Goal: Information Seeking & Learning: Learn about a topic

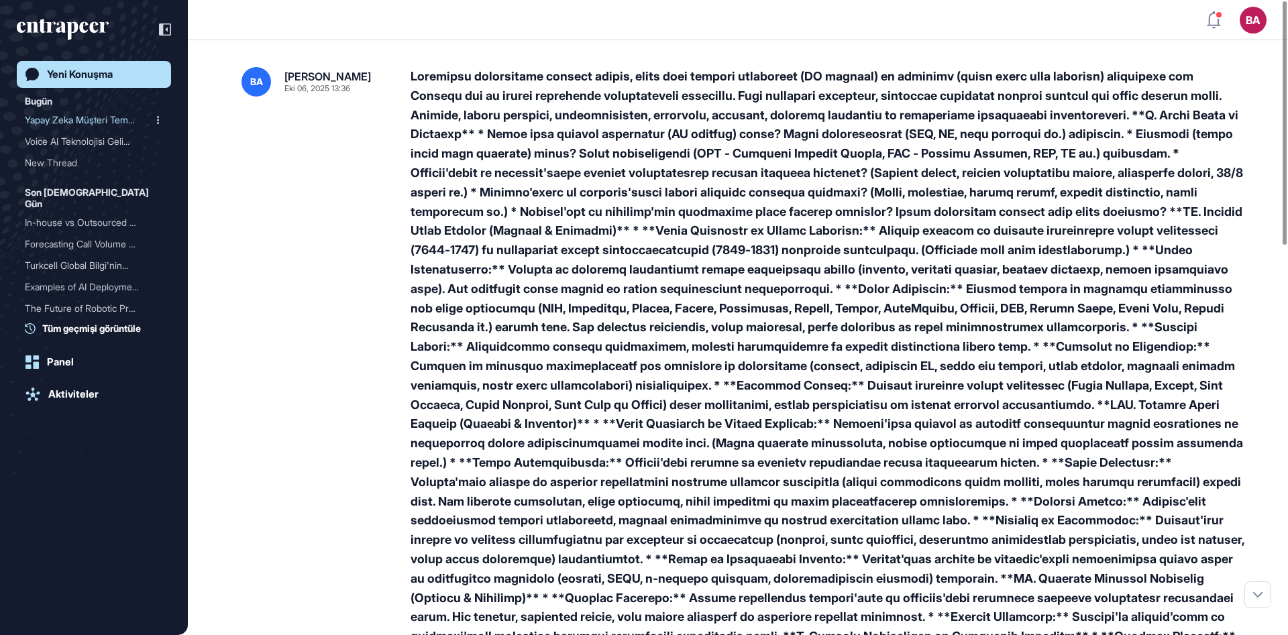
click at [70, 119] on div "Yapay Zeka Müşteri Temsil..." at bounding box center [88, 119] width 127 height 21
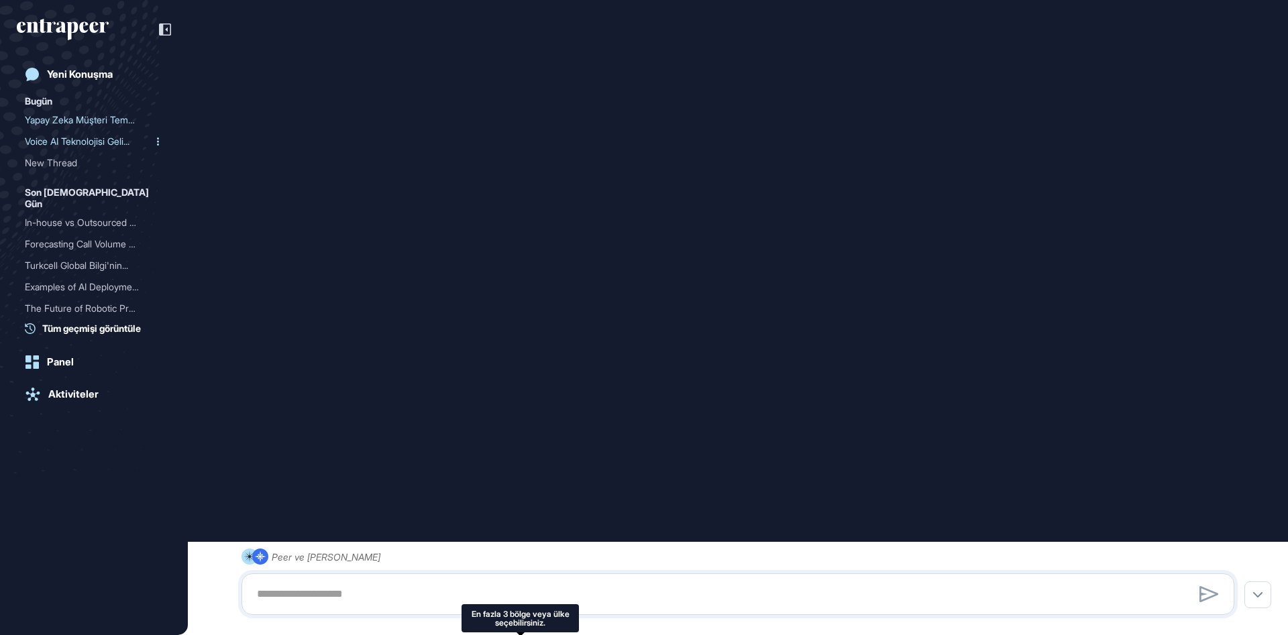
scroll to position [645, 0]
type input "**********"
type input "*"
type input "**********"
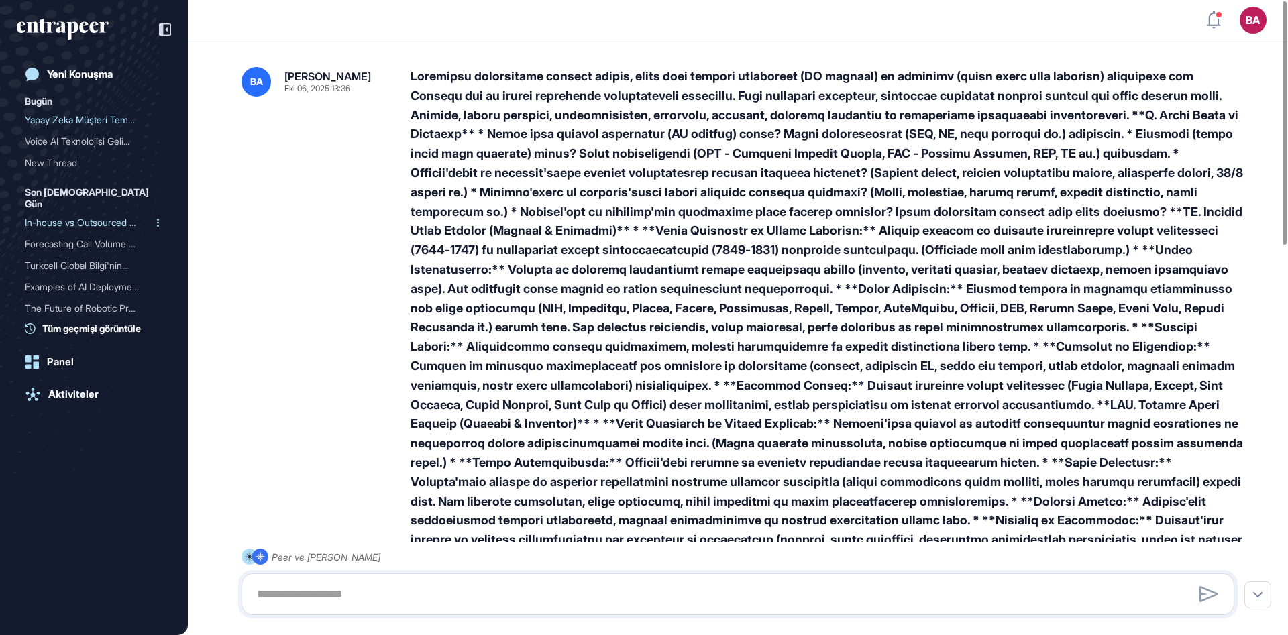
click at [66, 212] on div "In-house vs Outsourced Ca..." at bounding box center [88, 222] width 127 height 21
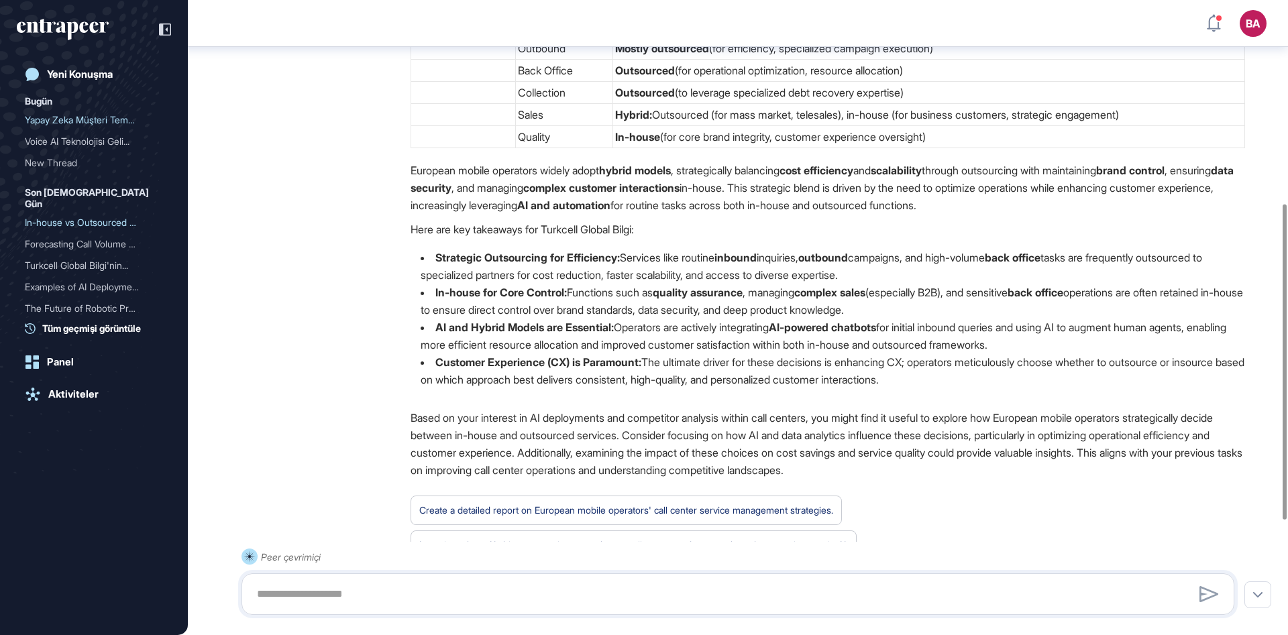
scroll to position [639, 0]
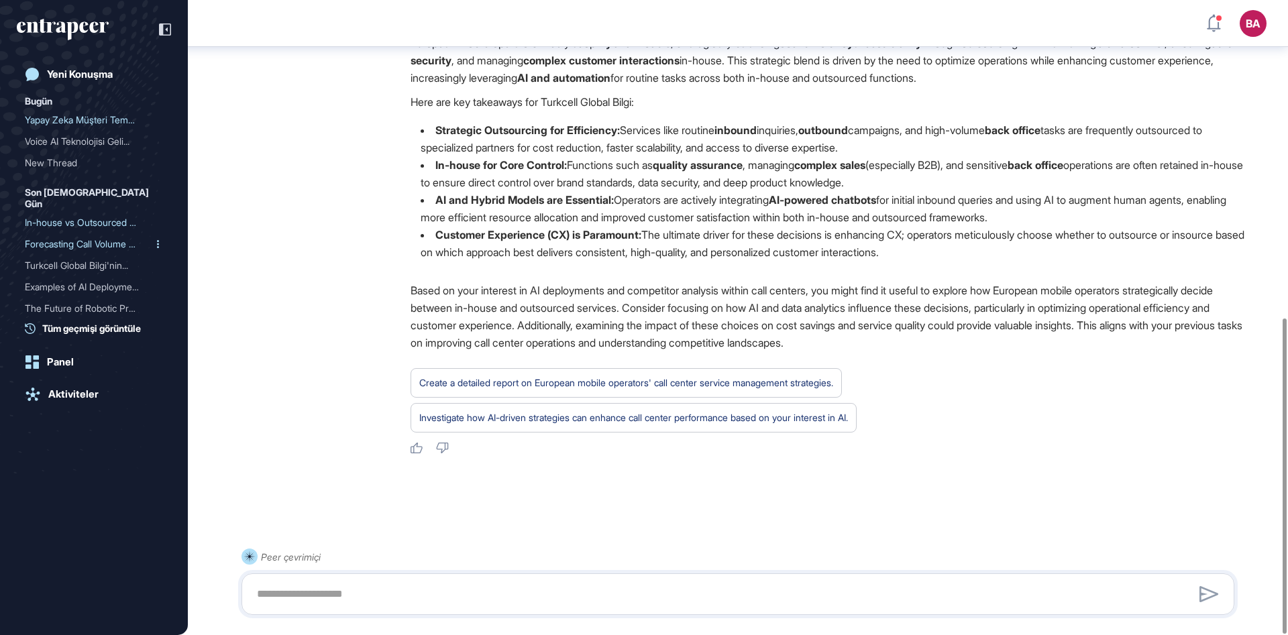
click at [103, 233] on div "Forecasting Call Volume a..." at bounding box center [88, 243] width 127 height 21
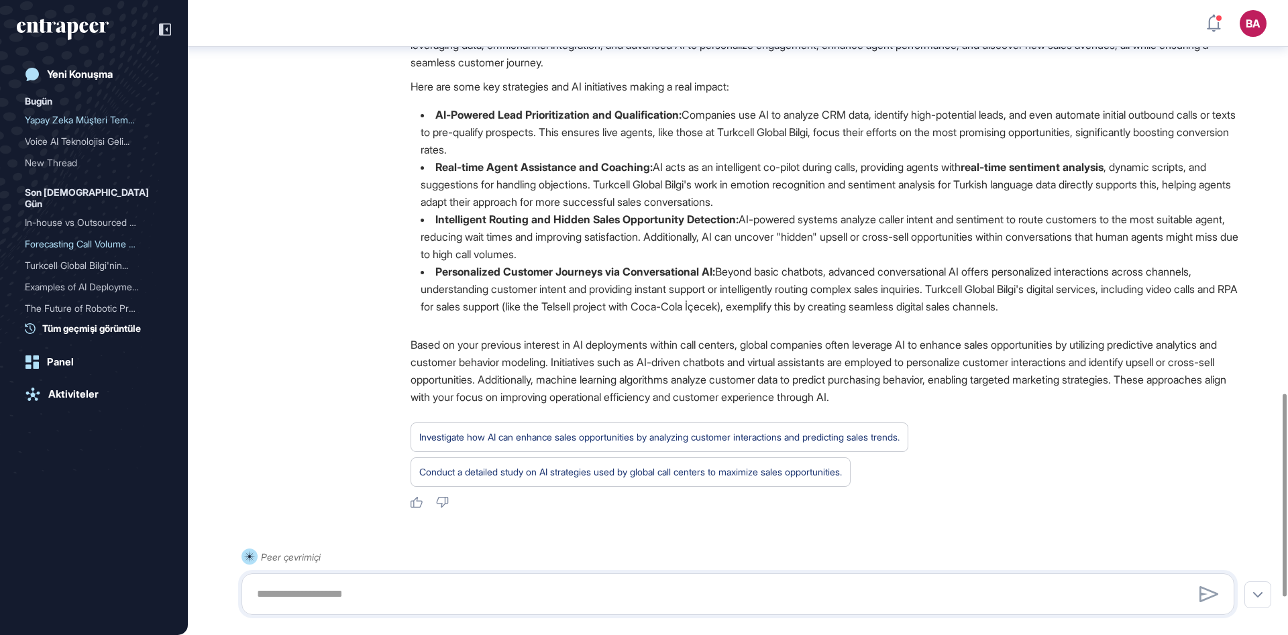
scroll to position [1348, 0]
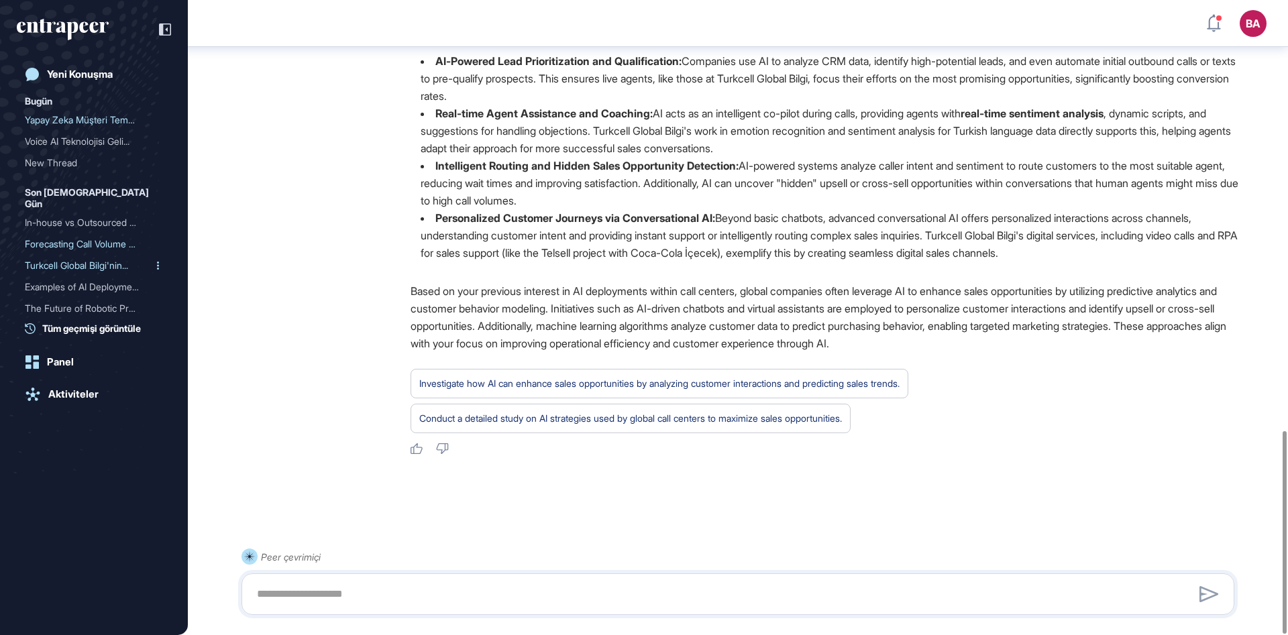
click at [78, 255] on div "Turkcell Global Bilgi'nin..." at bounding box center [88, 265] width 127 height 21
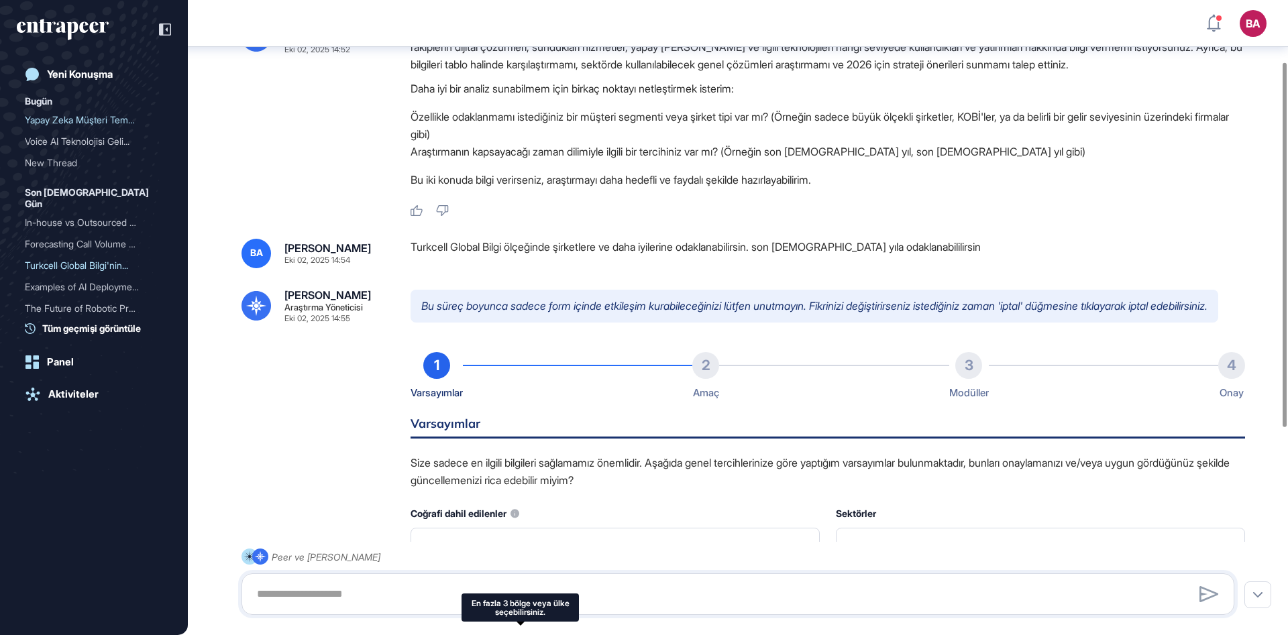
type input "**********"
type input "*"
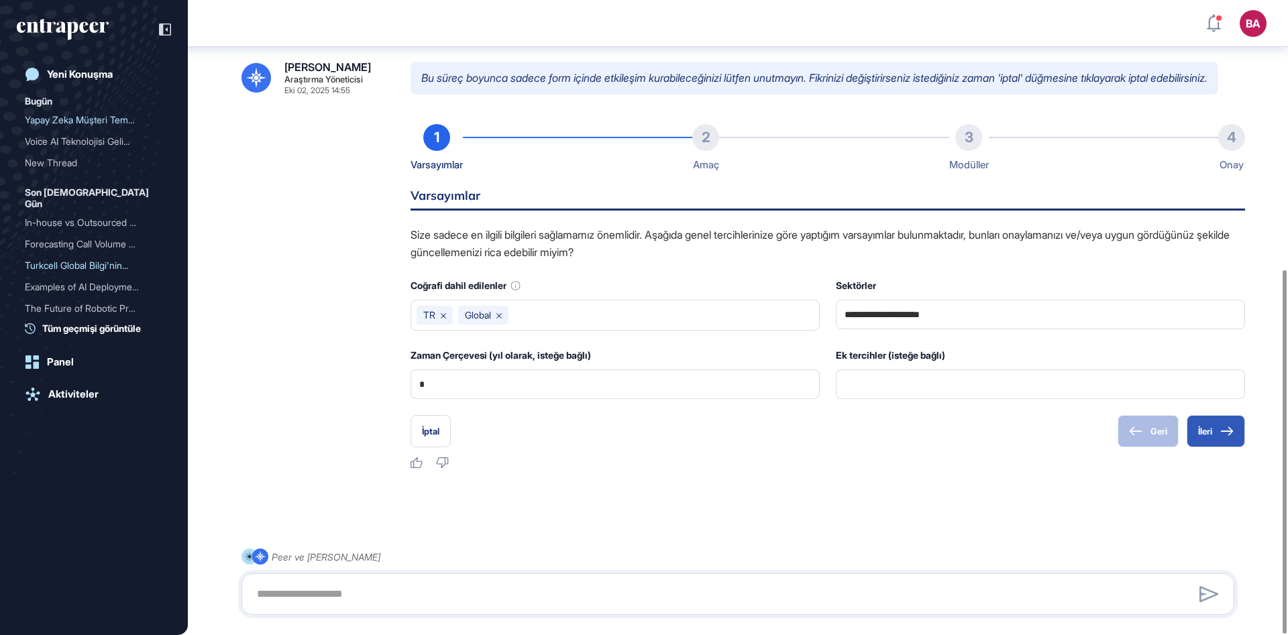
scroll to position [470, 0]
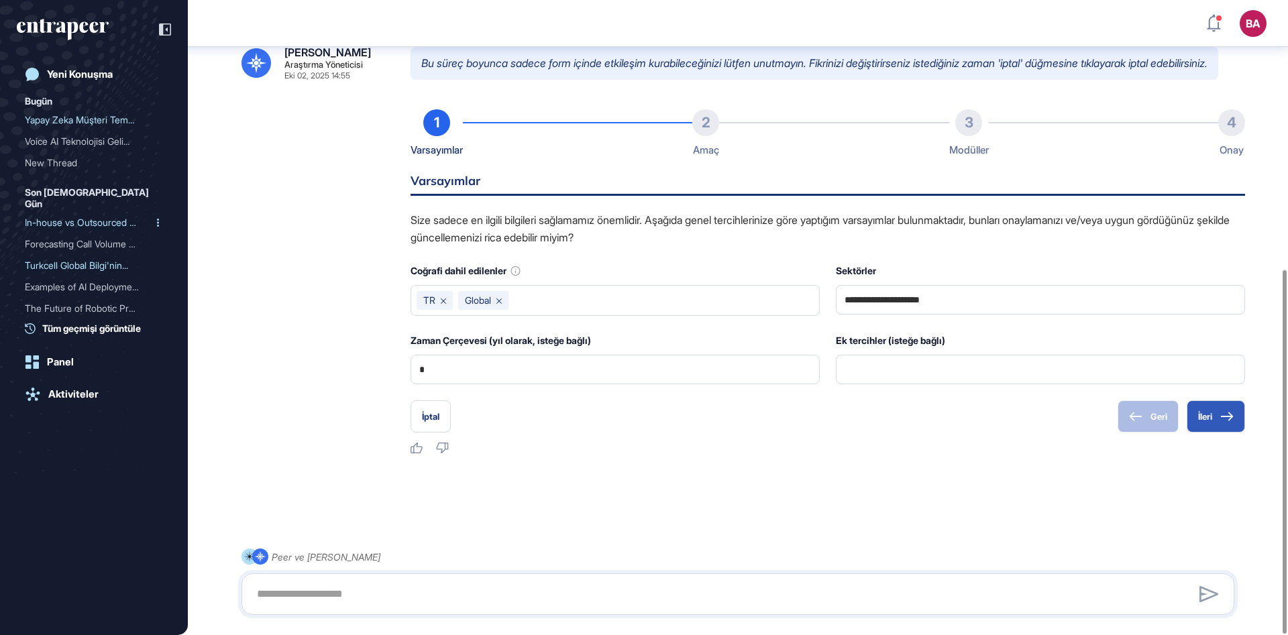
click at [81, 217] on div "In-house vs Outsourced Ca..." at bounding box center [88, 222] width 127 height 21
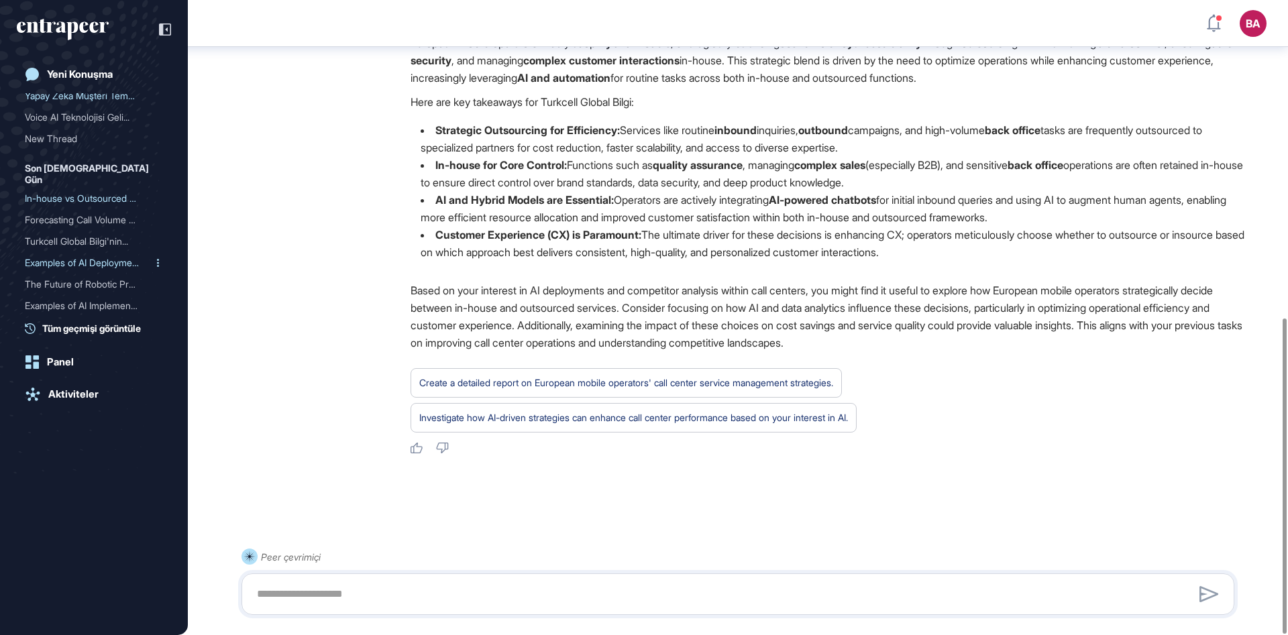
scroll to position [45, 0]
click at [52, 296] on div "Examples of AI in Call Ce..." at bounding box center [88, 306] width 127 height 21
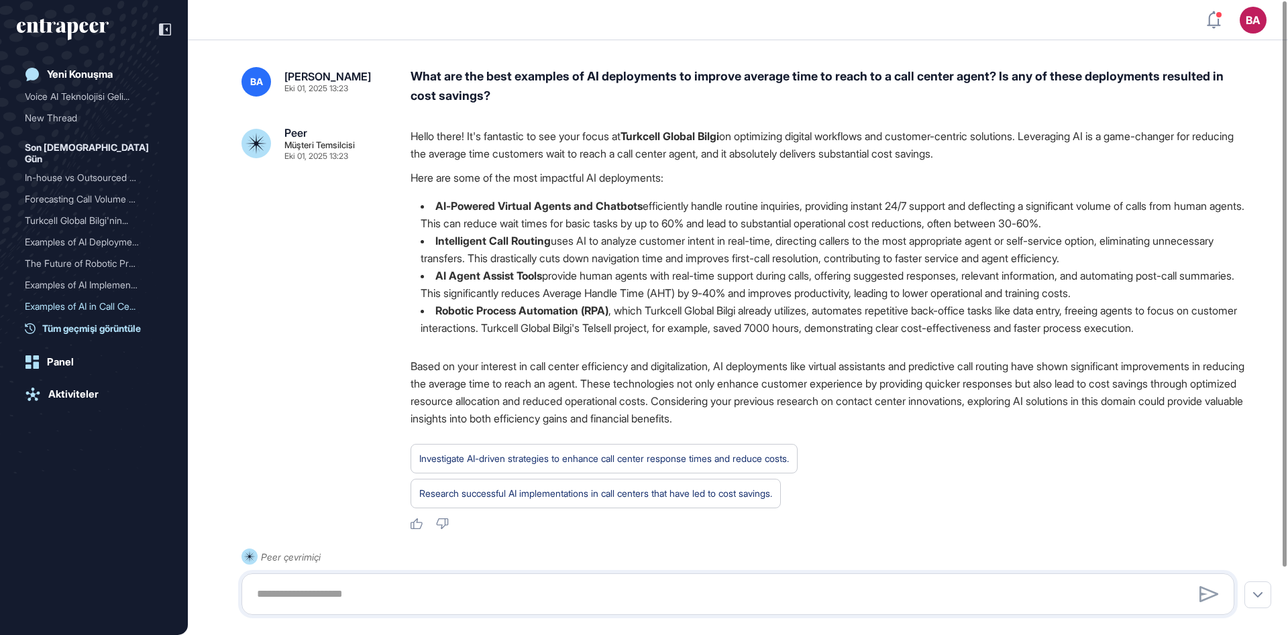
click at [73, 331] on span "Tüm geçmişi görüntüle" at bounding box center [91, 328] width 99 height 14
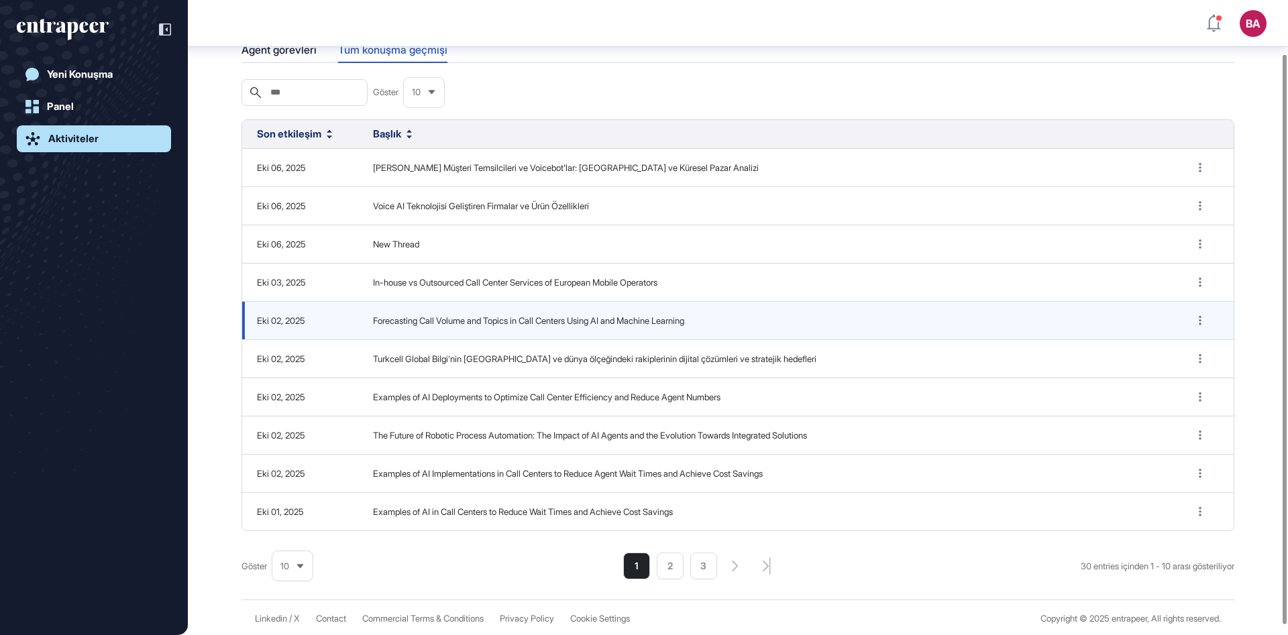
scroll to position [72, 0]
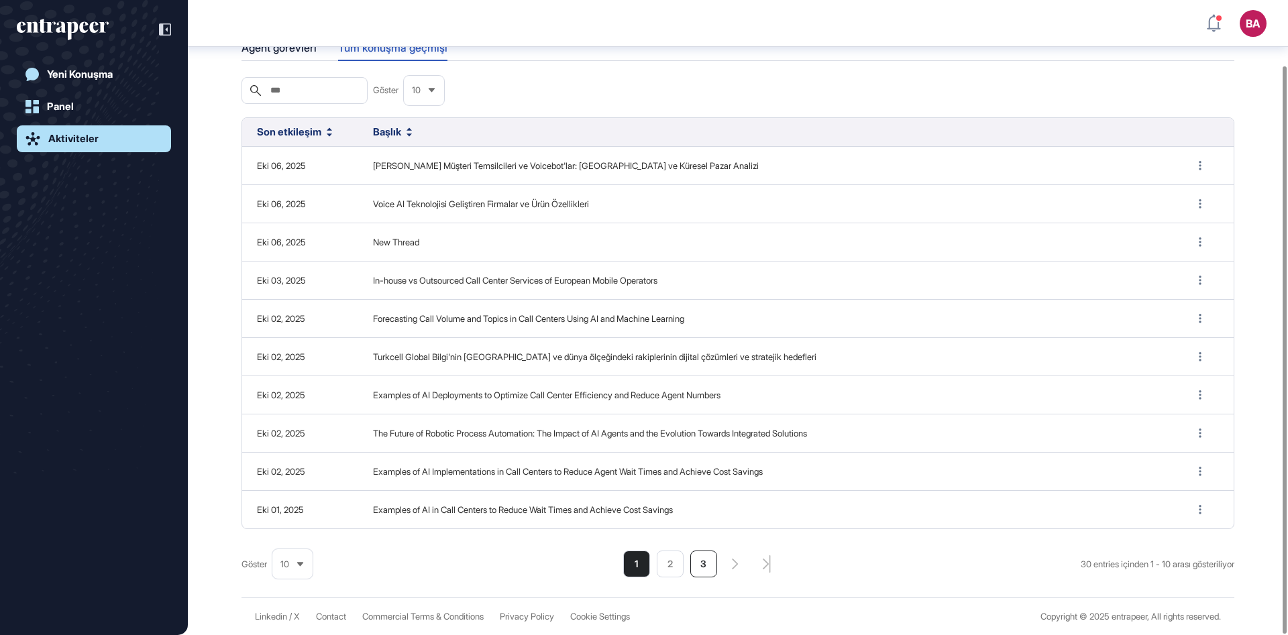
click at [690, 554] on li "3" at bounding box center [703, 564] width 27 height 27
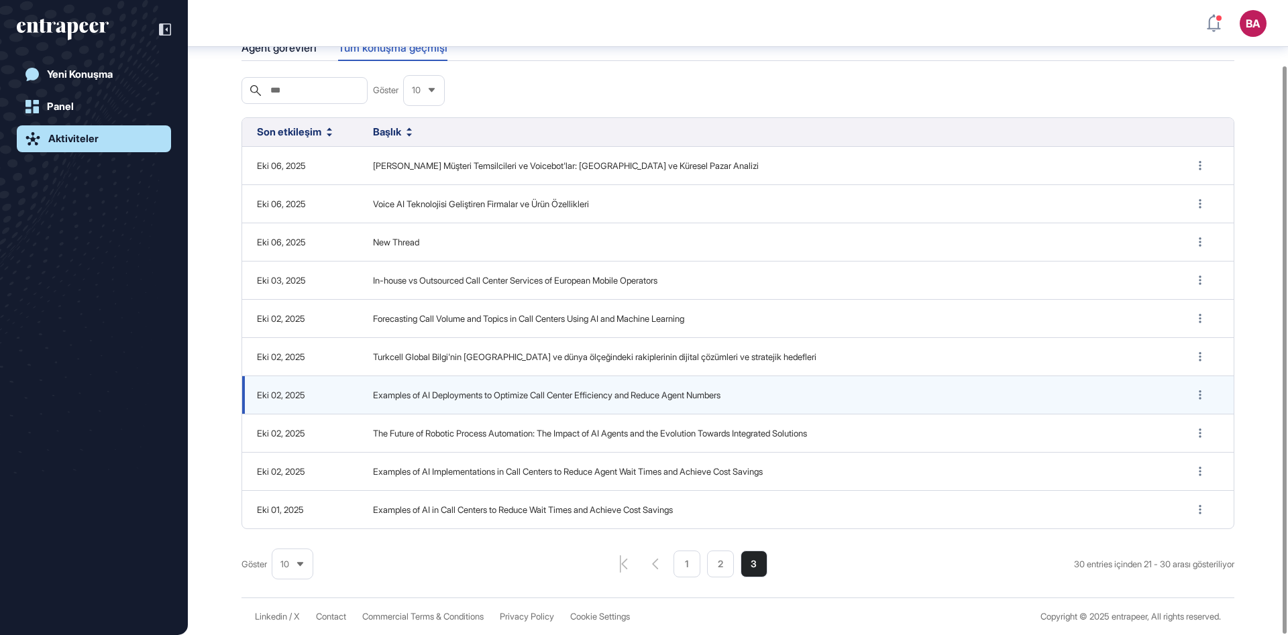
click at [502, 403] on td "Examples of AI Deployments to Optimize Call Center Efficiency and Reduce Agent …" at bounding box center [767, 395] width 818 height 38
click at [517, 396] on span "Examples of AI Deployments to Optimize Call Center Efficiency and Reduce Agent …" at bounding box center [767, 395] width 788 height 13
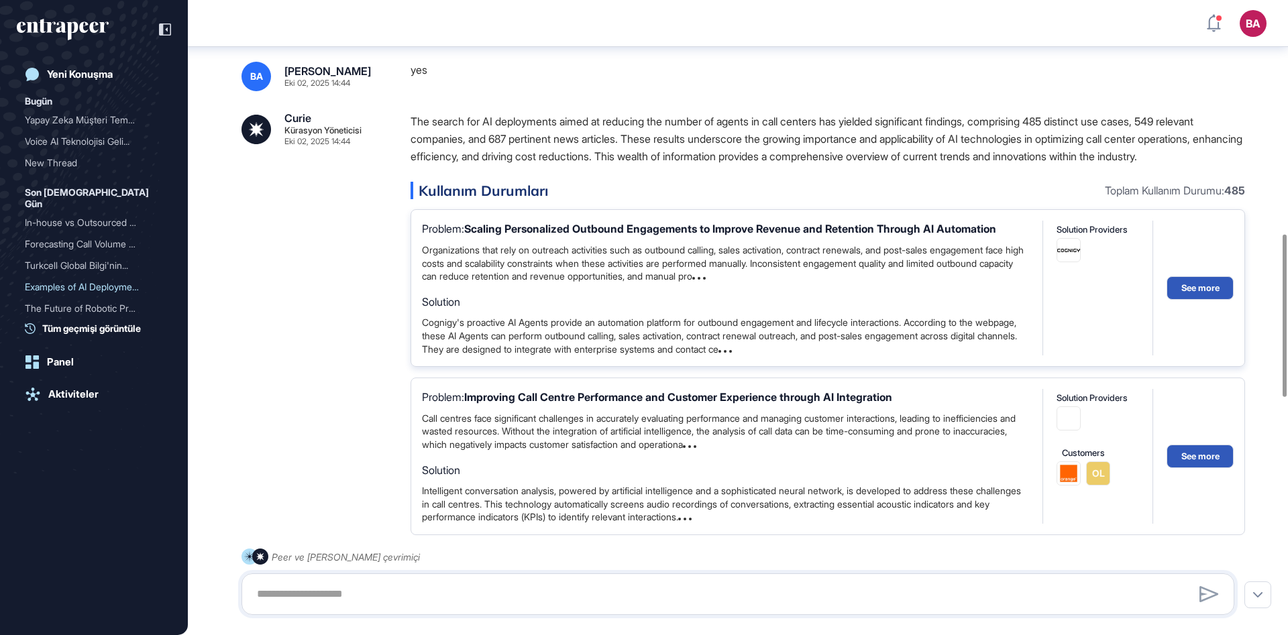
scroll to position [912, 0]
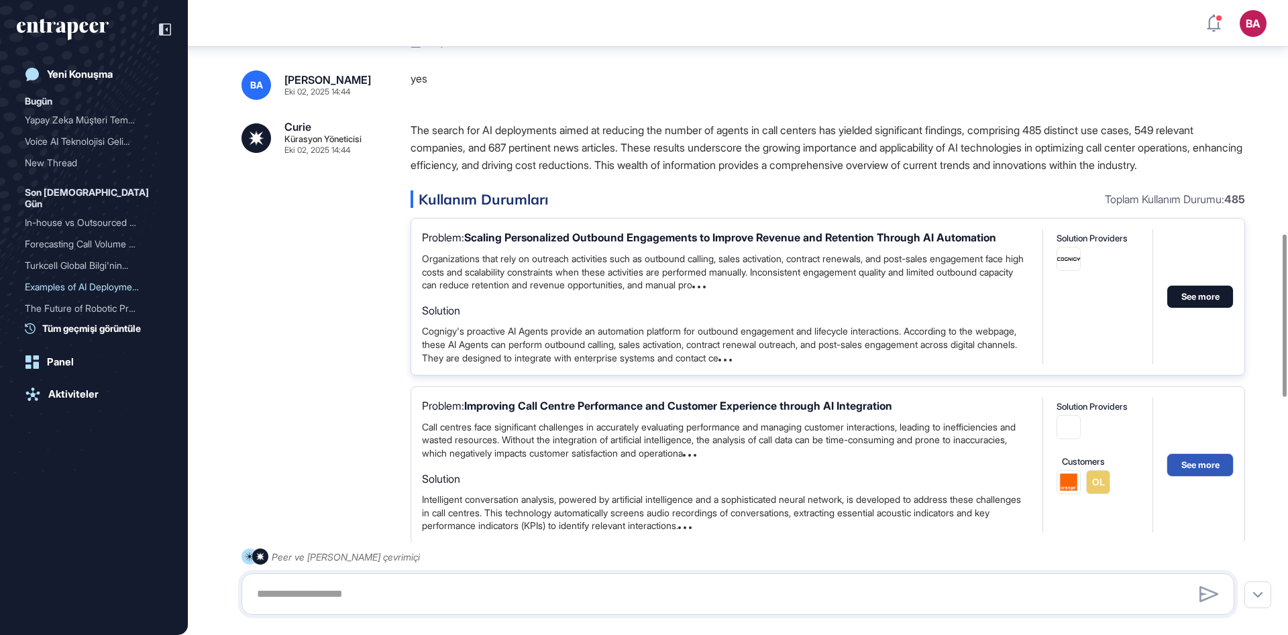
click at [1193, 309] on button "See more" at bounding box center [1200, 296] width 67 height 23
click at [749, 247] on div "Problem: Scaling Personalized Outbound Engagements to Improve Revenue and Reten…" at bounding box center [725, 237] width 607 height 17
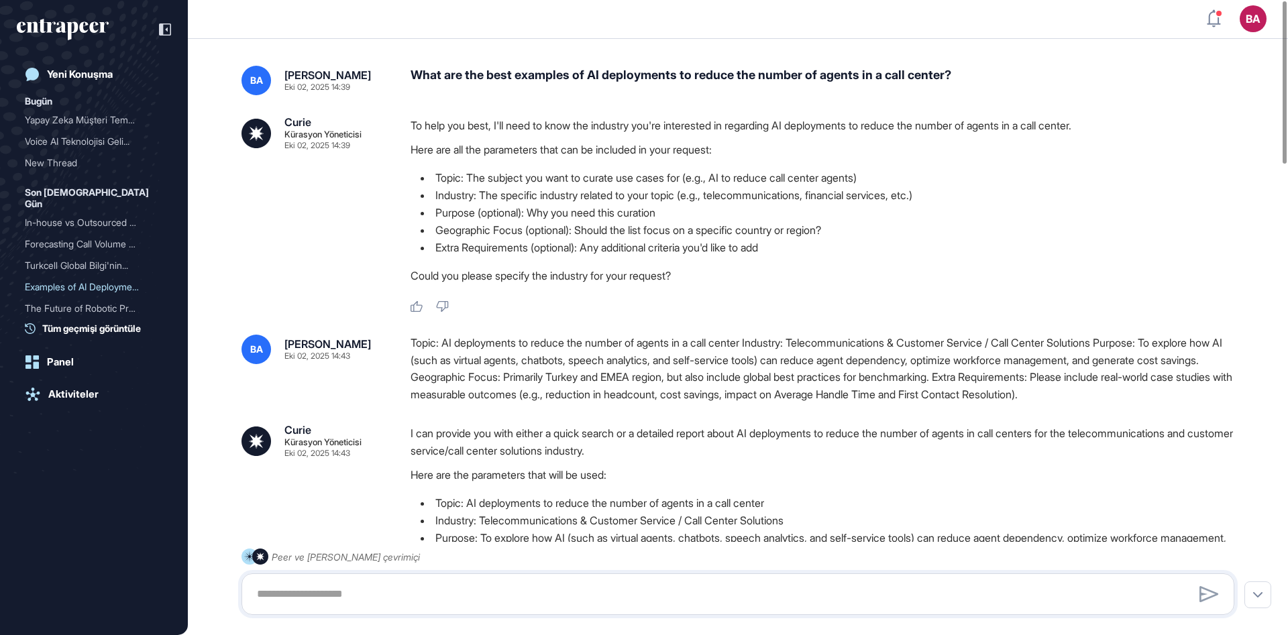
scroll to position [0, 0]
click at [90, 72] on div "Yeni Konuşma" at bounding box center [80, 74] width 66 height 12
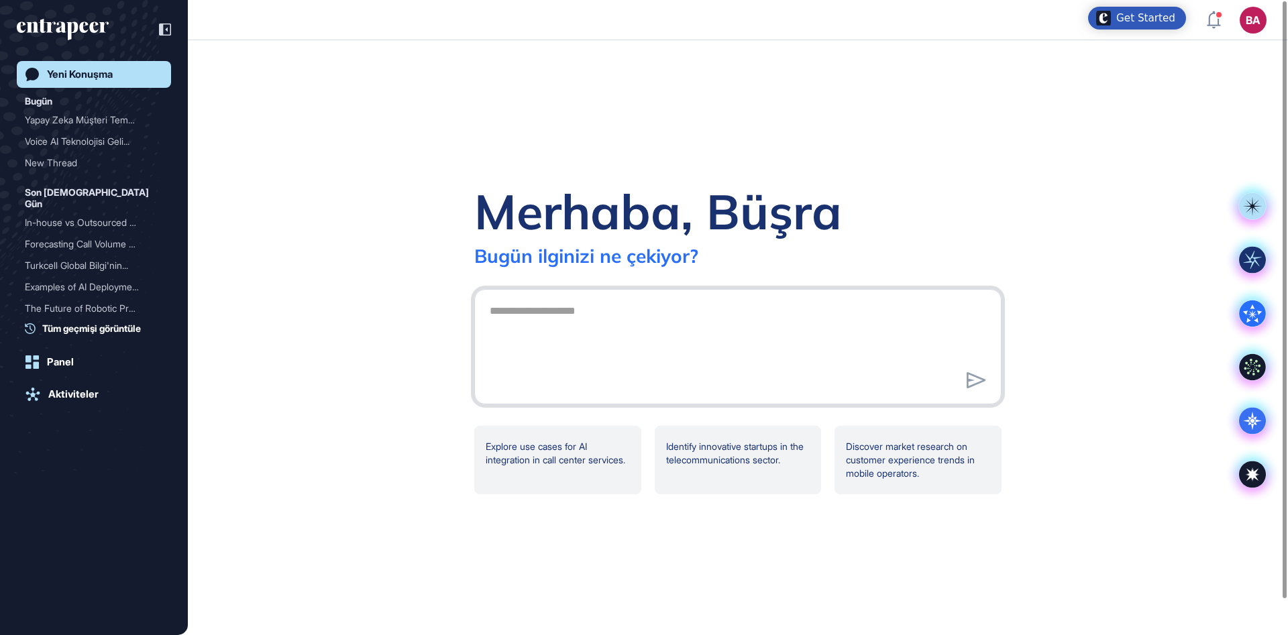
click at [564, 316] on textarea at bounding box center [738, 345] width 513 height 94
paste textarea "**********"
click at [515, 311] on textarea "**********" at bounding box center [738, 345] width 513 height 94
type textarea "**********"
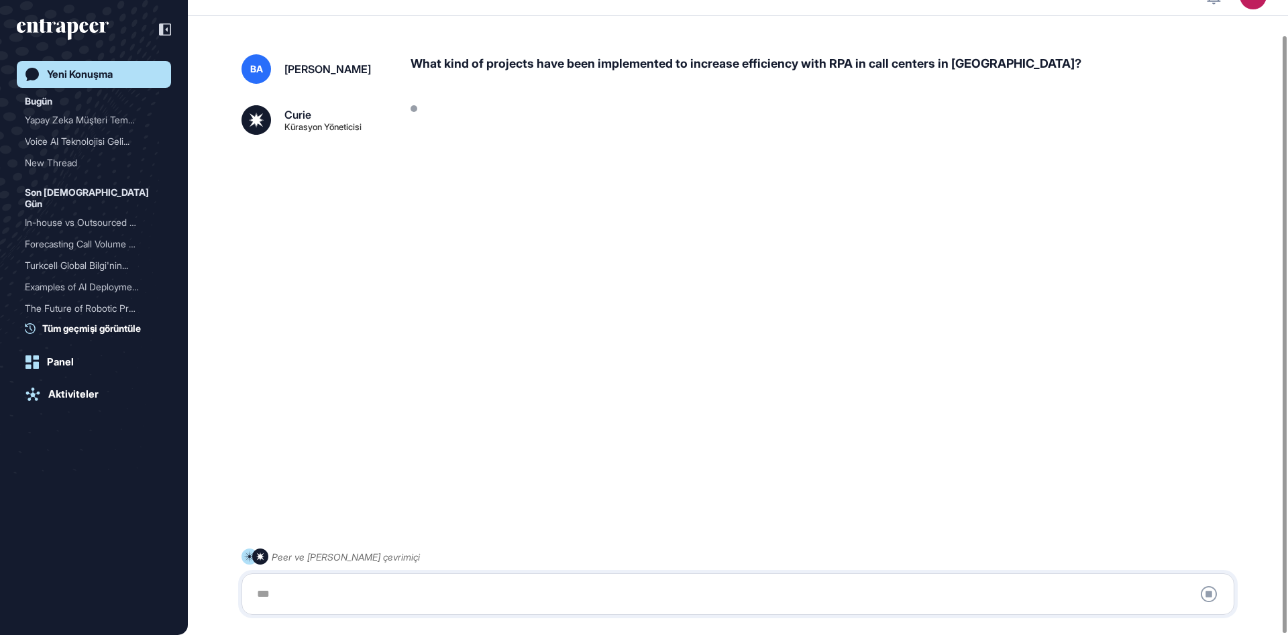
scroll to position [38, 0]
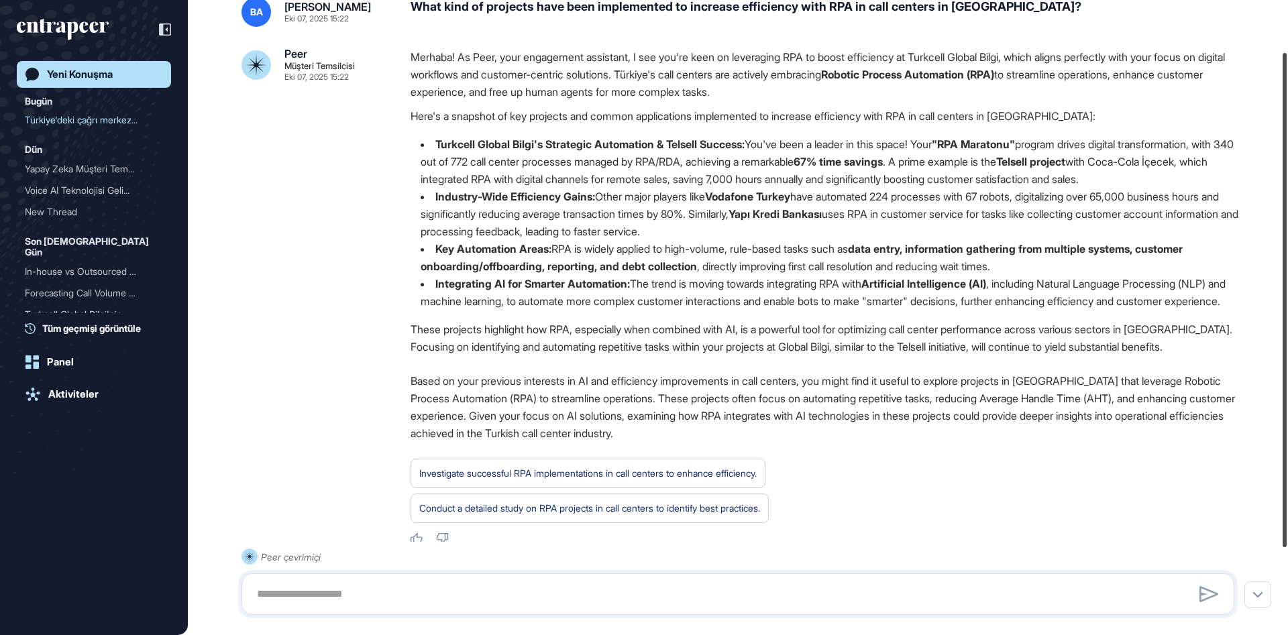
scroll to position [66, 0]
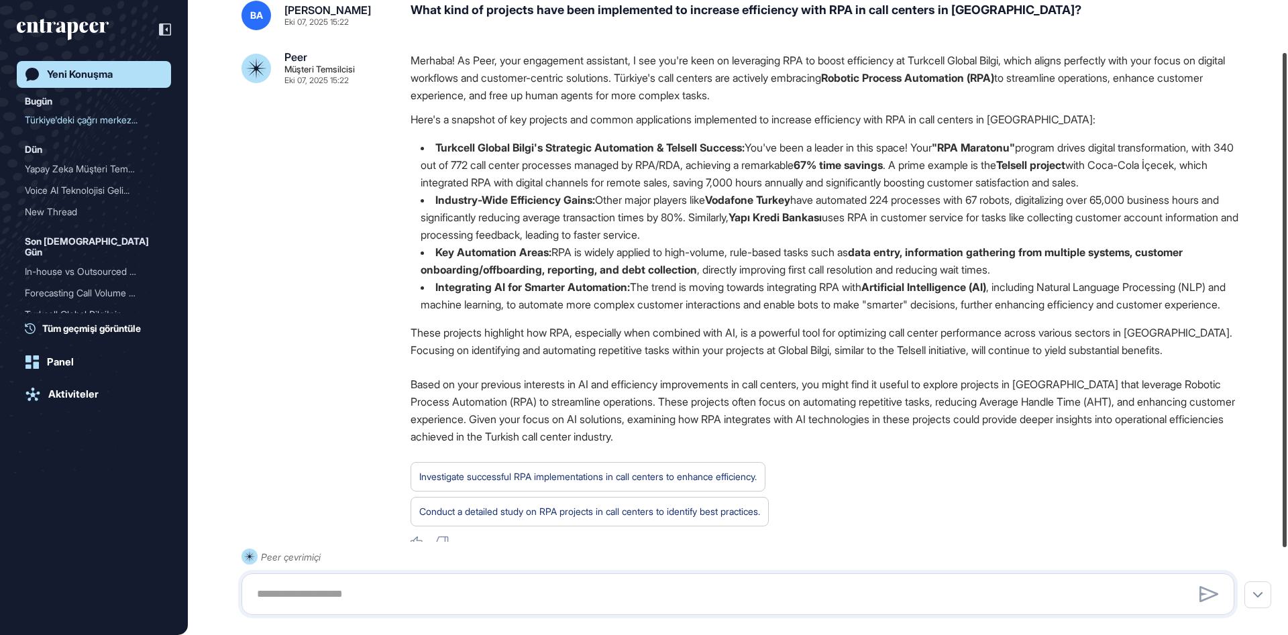
drag, startPoint x: 1285, startPoint y: 191, endPoint x: 1287, endPoint y: 235, distance: 44.4
click at [1287, 235] on div at bounding box center [1285, 300] width 4 height 494
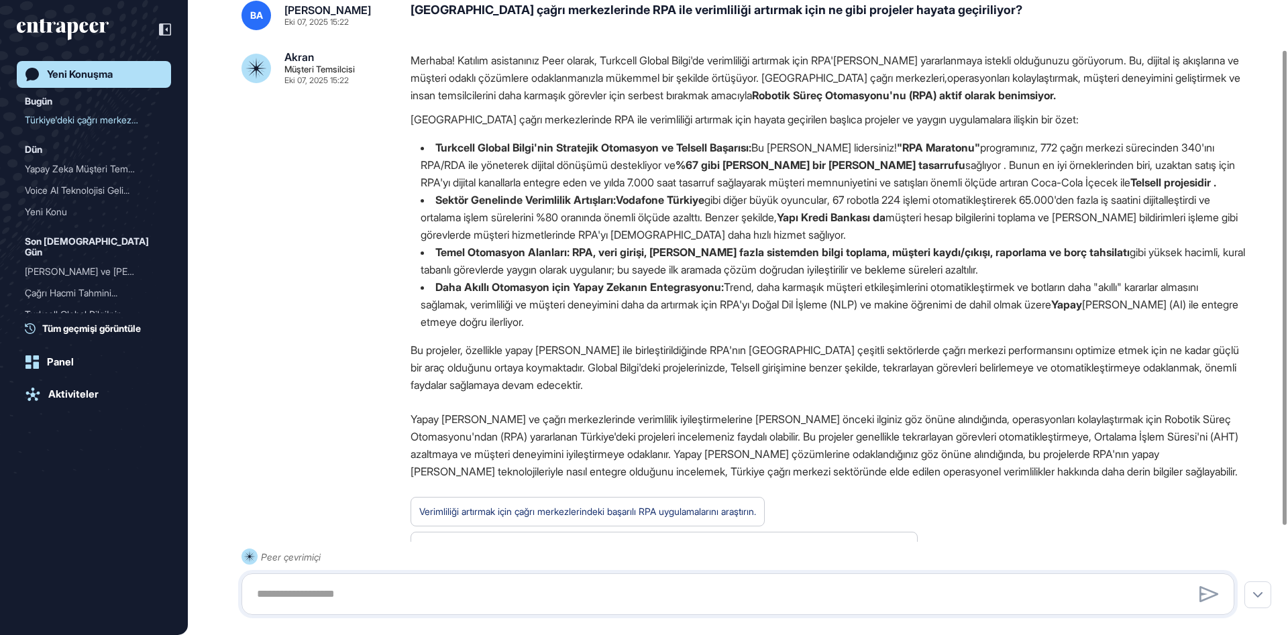
click at [954, 135] on div "Merhaba! Katılım asistanınız Peer olarak, Turkcell Global Bilgi'de verimliliği …" at bounding box center [828, 226] width 835 height 349
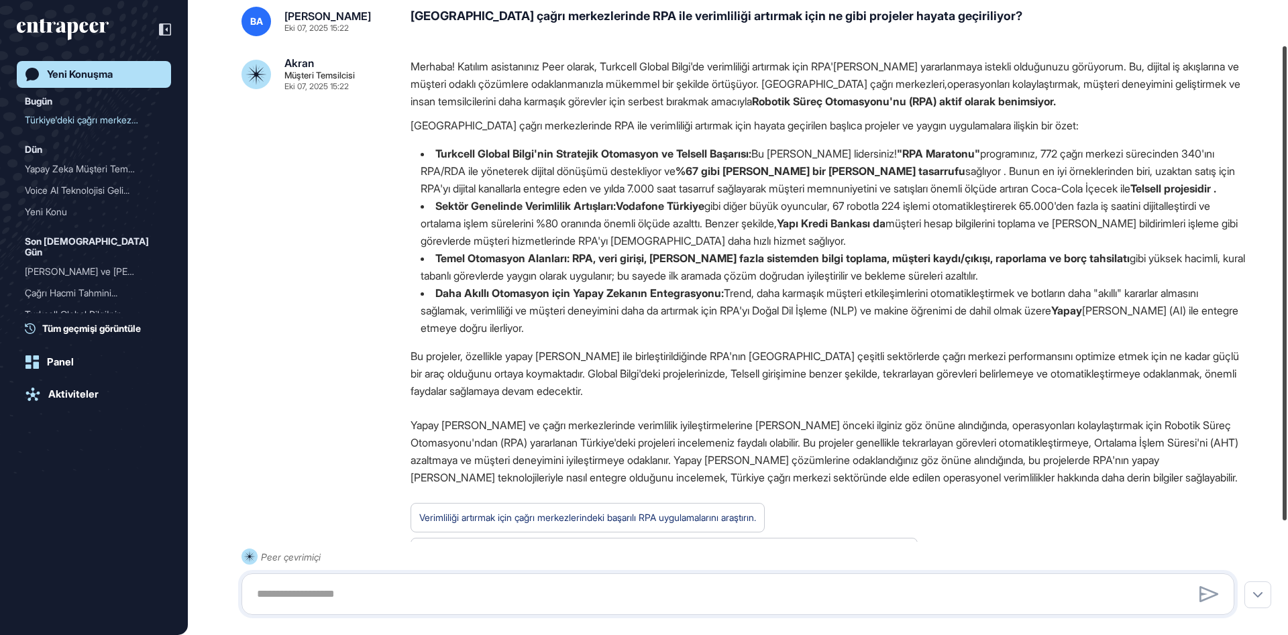
scroll to position [61, 0]
drag, startPoint x: 1287, startPoint y: 182, endPoint x: 1281, endPoint y: 228, distance: 46.0
click at [1283, 228] on div at bounding box center [1285, 284] width 4 height 474
click at [227, 241] on div "BA Büşra Ayyıldızoğlu Eki 07, 2025 15:22 Türkiye'de çağrı merkezlerinde RPA ile…" at bounding box center [738, 355] width 1100 height 753
click at [887, 182] on font ", uzaktan satış için RPA'yı dijital kanallarla entegre eden ve yılda 7.000 saat…" at bounding box center [828, 179] width 814 height 31
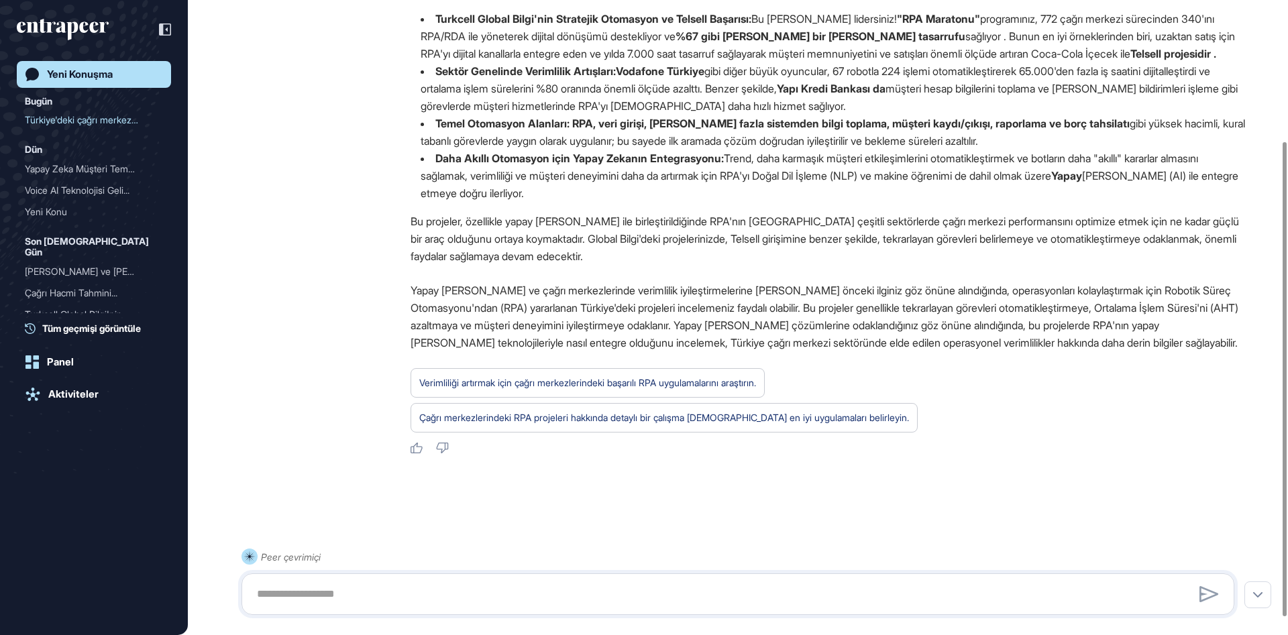
scroll to position [213, 0]
click at [621, 386] on font "Verimliliği artırmak için çağrı merkezlerindeki başarılı RPA uygulamalarını ara…" at bounding box center [587, 382] width 337 height 11
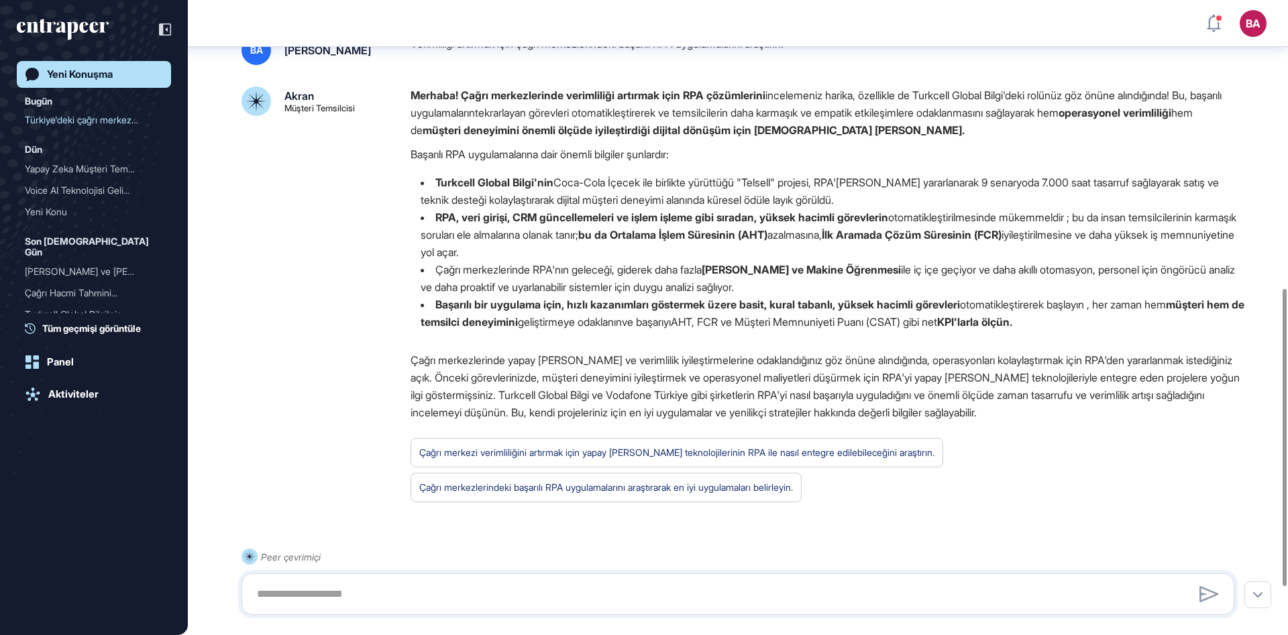
scroll to position [600, 0]
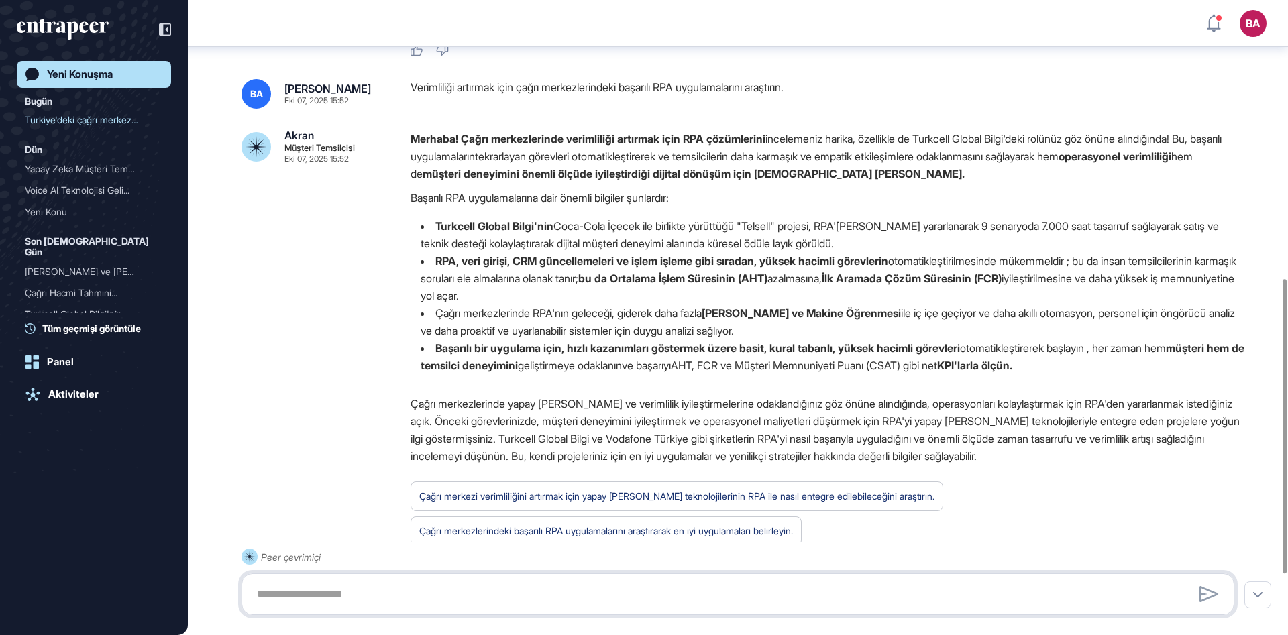
click at [379, 599] on textarea at bounding box center [738, 594] width 978 height 27
click at [498, 592] on textarea at bounding box center [738, 594] width 978 height 27
paste textarea "**********"
type textarea "**********"
click at [1203, 595] on icon at bounding box center [1208, 594] width 19 height 16
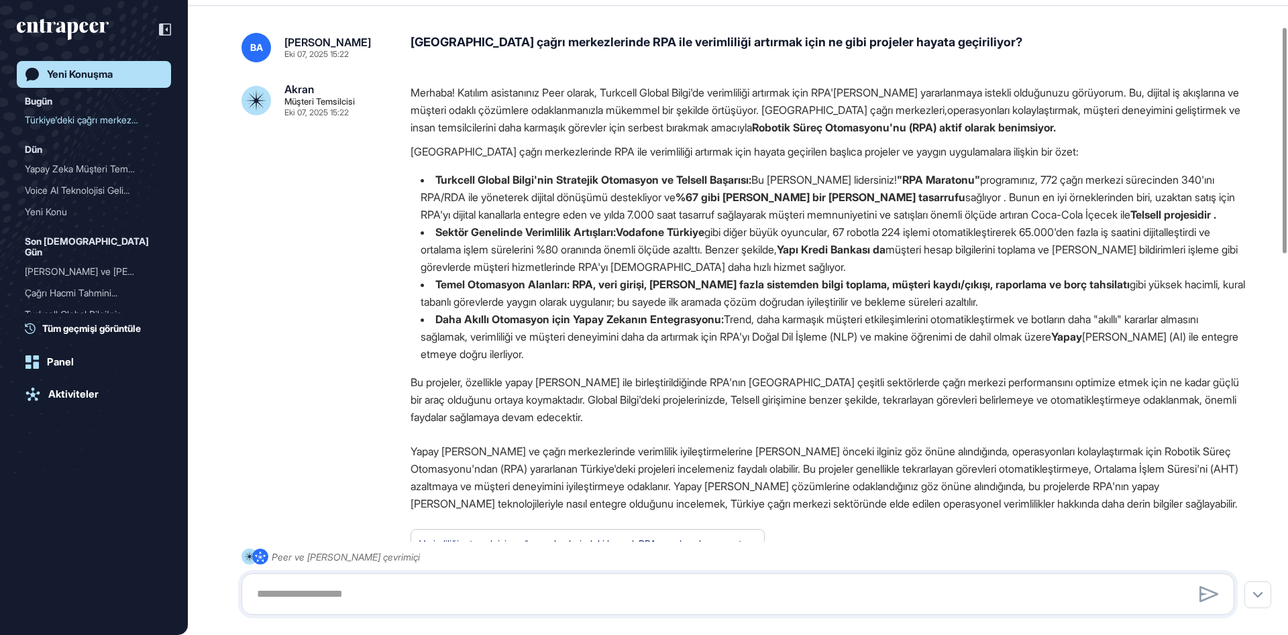
scroll to position [0, 0]
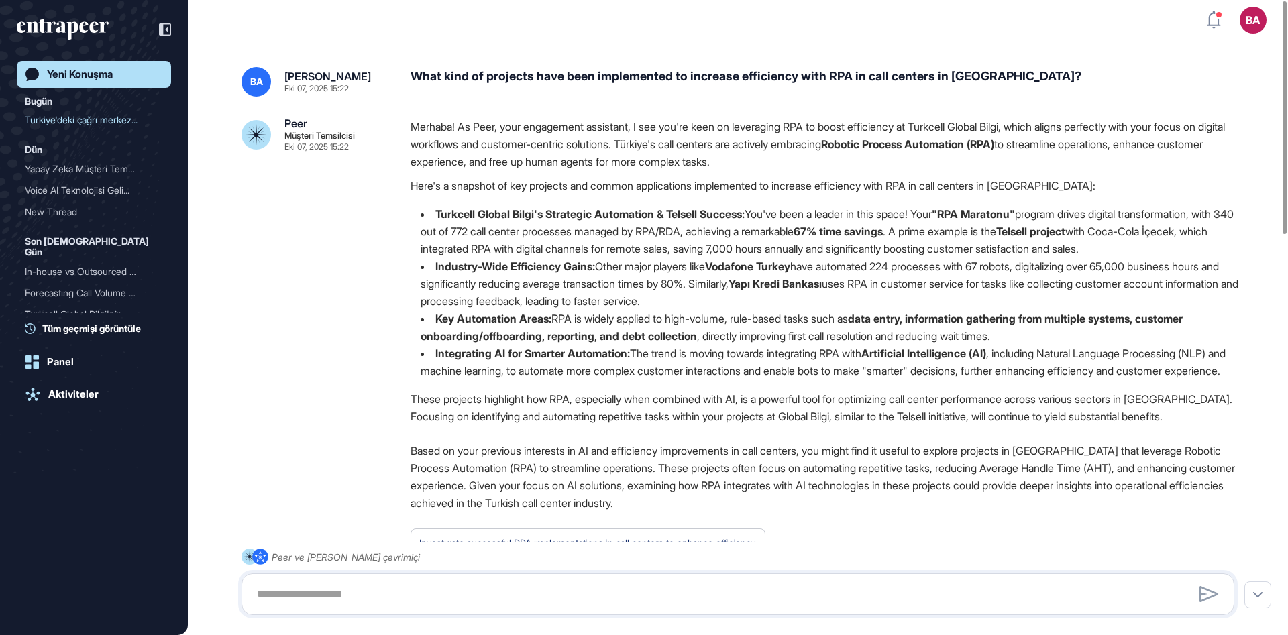
click at [729, 156] on p "Merhaba! As Peer, your engagement assistant, I see you're keen on leveraging RP…" at bounding box center [828, 144] width 835 height 52
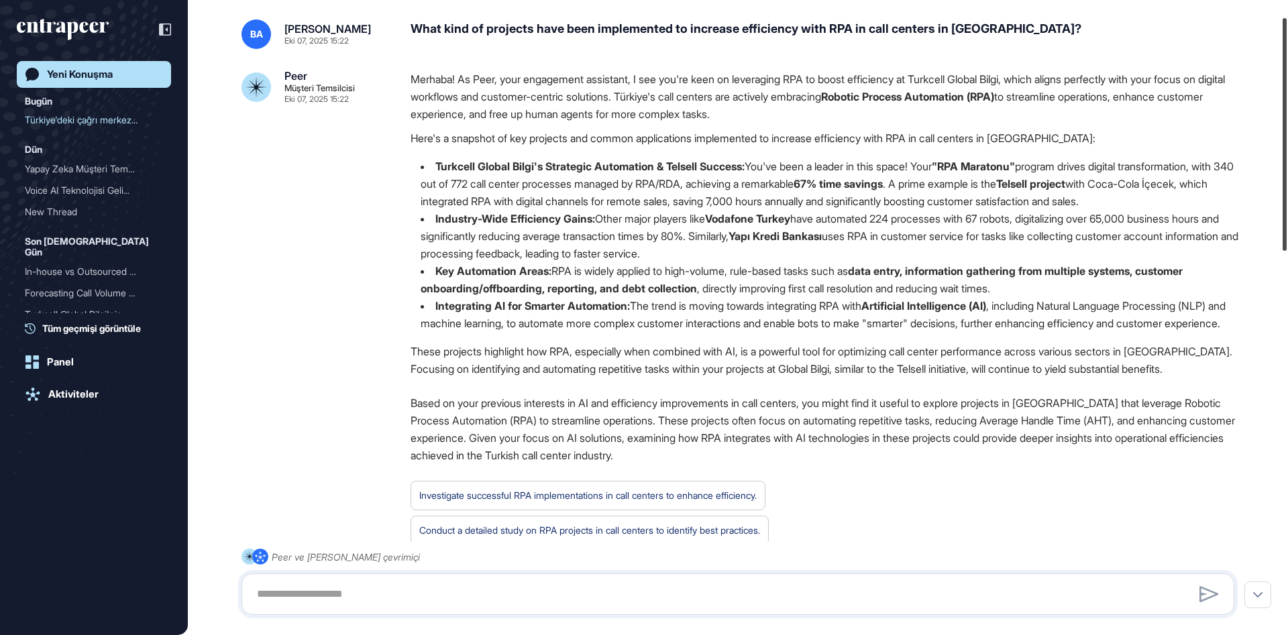
scroll to position [46, 0]
drag, startPoint x: 1285, startPoint y: 147, endPoint x: 1283, endPoint y: 159, distance: 12.2
click at [1283, 159] on div at bounding box center [1285, 134] width 4 height 233
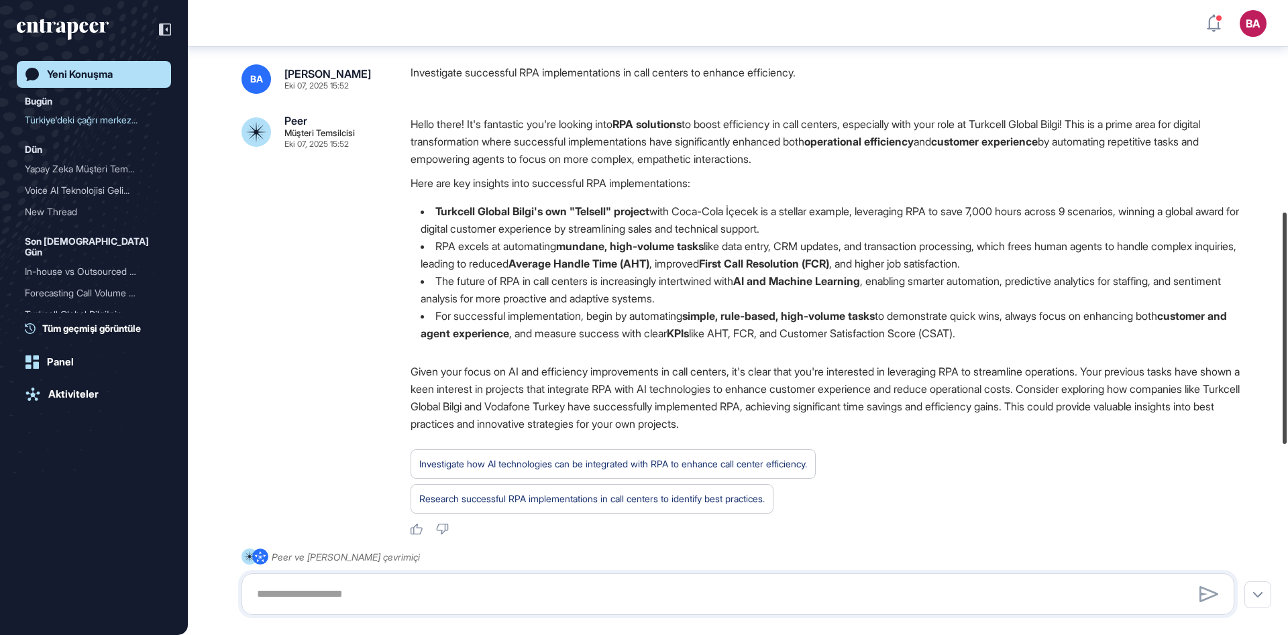
scroll to position [578, 0]
click at [1286, 227] on div at bounding box center [1285, 327] width 4 height 231
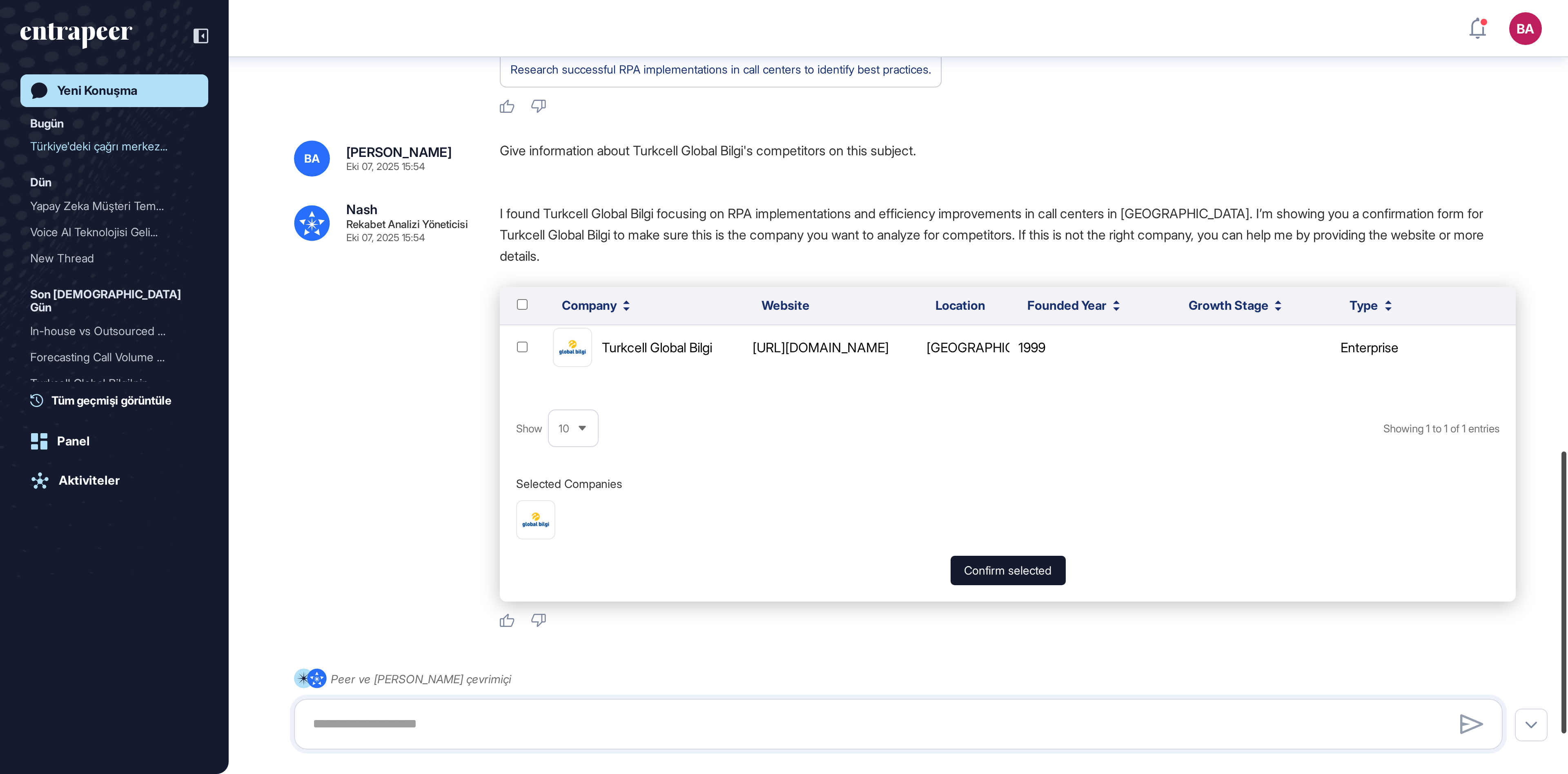
scroll to position [613, 0]
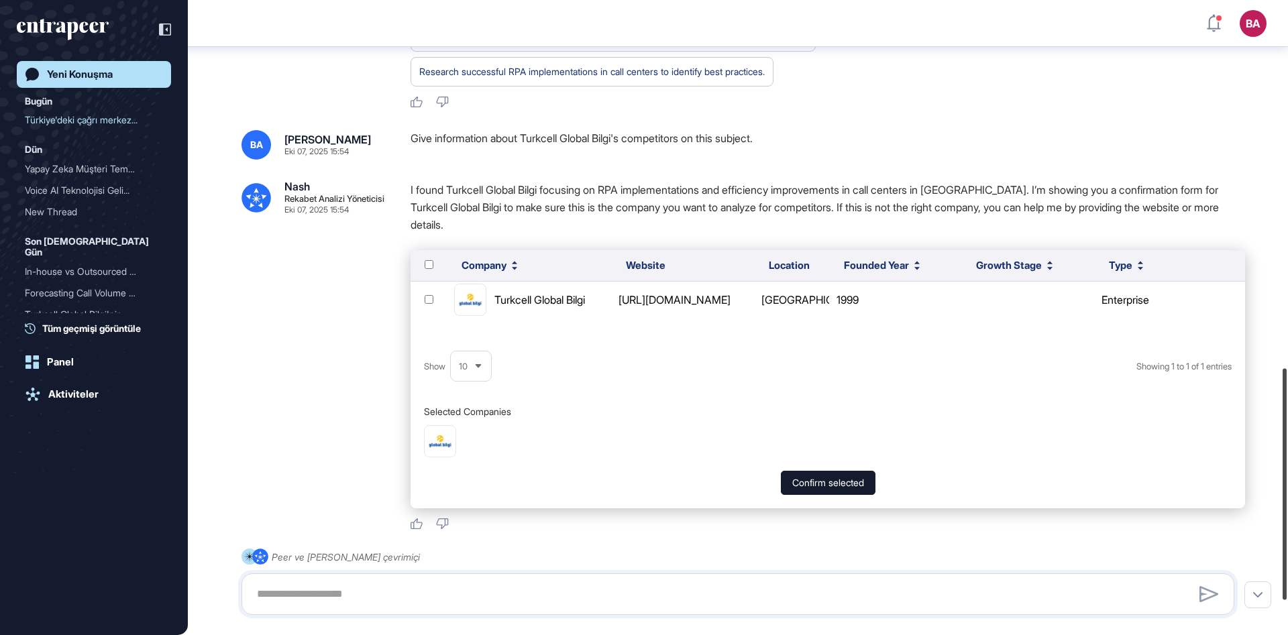
drag, startPoint x: 1283, startPoint y: 429, endPoint x: 1283, endPoint y: 402, distance: 26.8
click at [1283, 402] on div at bounding box center [1285, 483] width 4 height 231
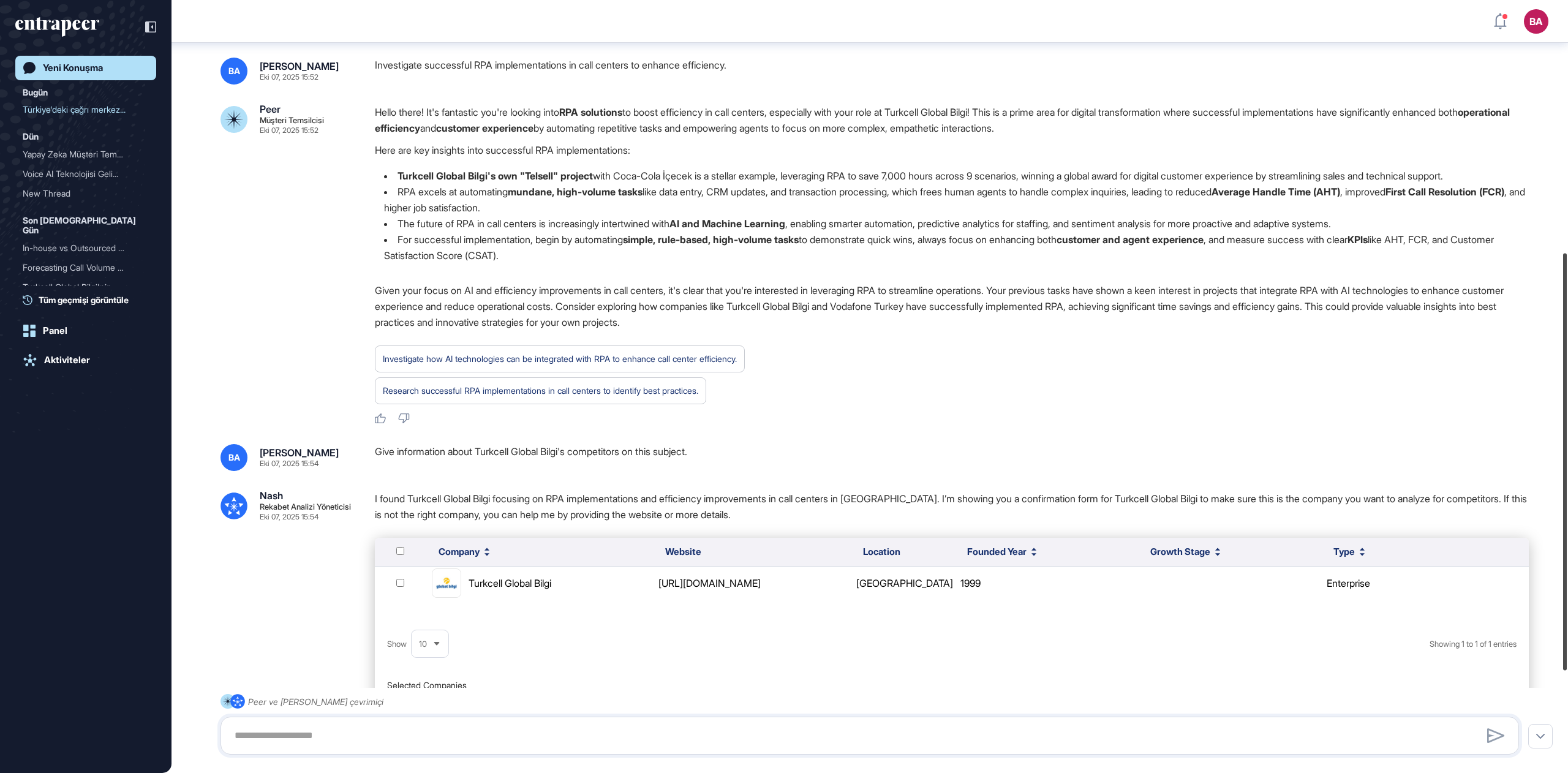
scroll to position [472, 0]
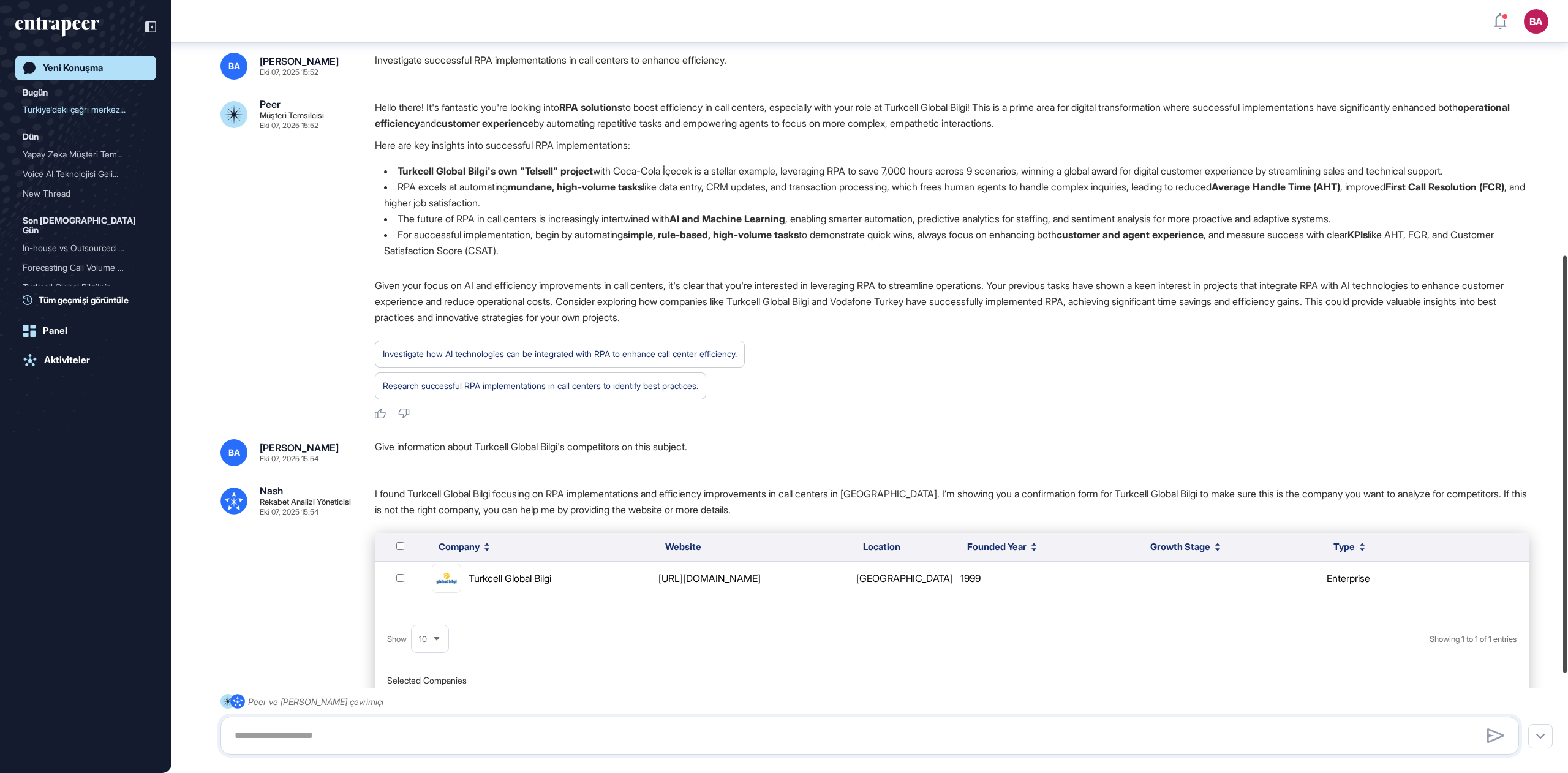
drag, startPoint x: 1567, startPoint y: 277, endPoint x: 1567, endPoint y: 309, distance: 32.0
click at [1175, 309] on div at bounding box center [1565, 464] width 4 height 417
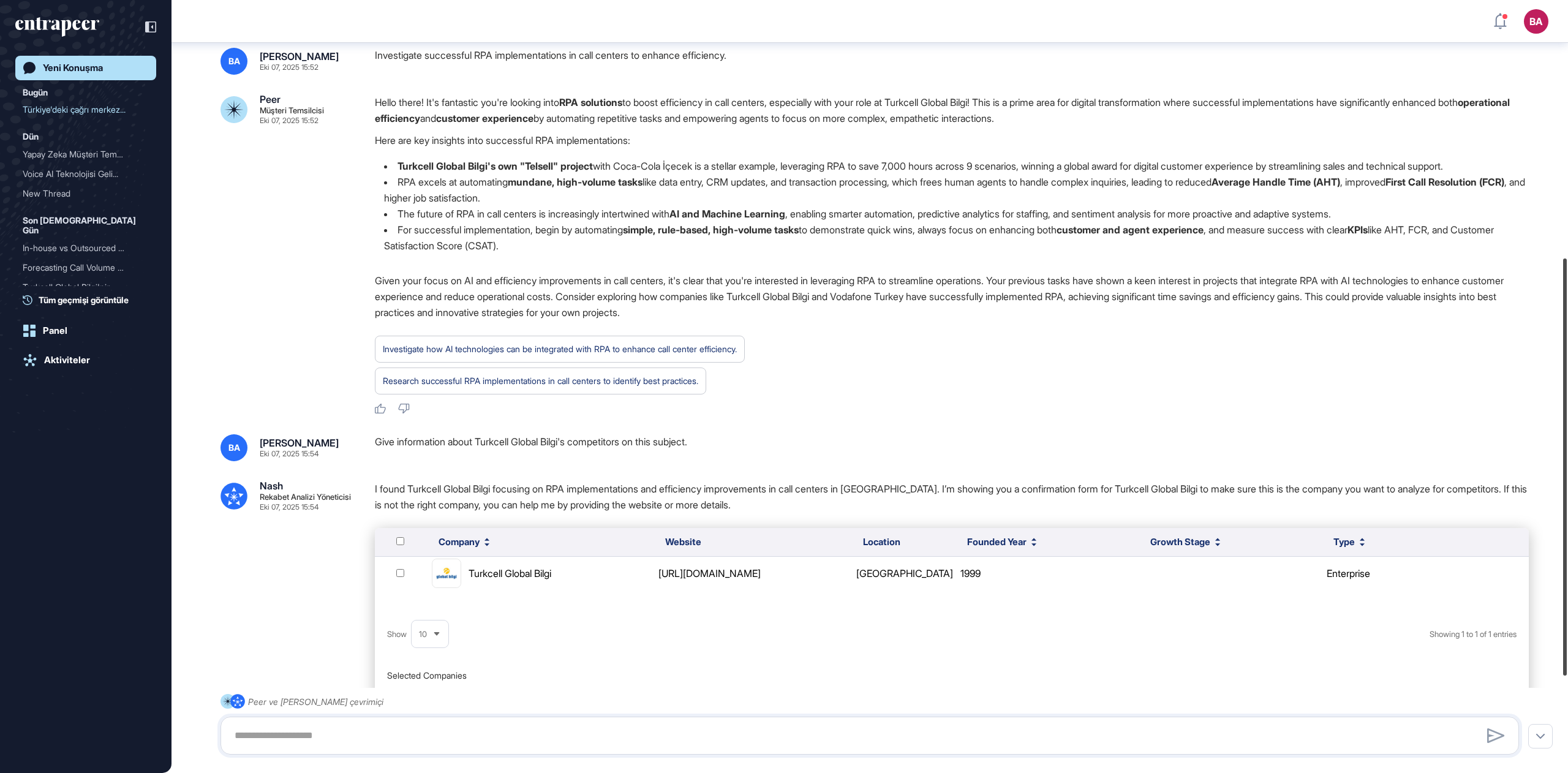
click at [1175, 266] on div at bounding box center [1565, 466] width 4 height 417
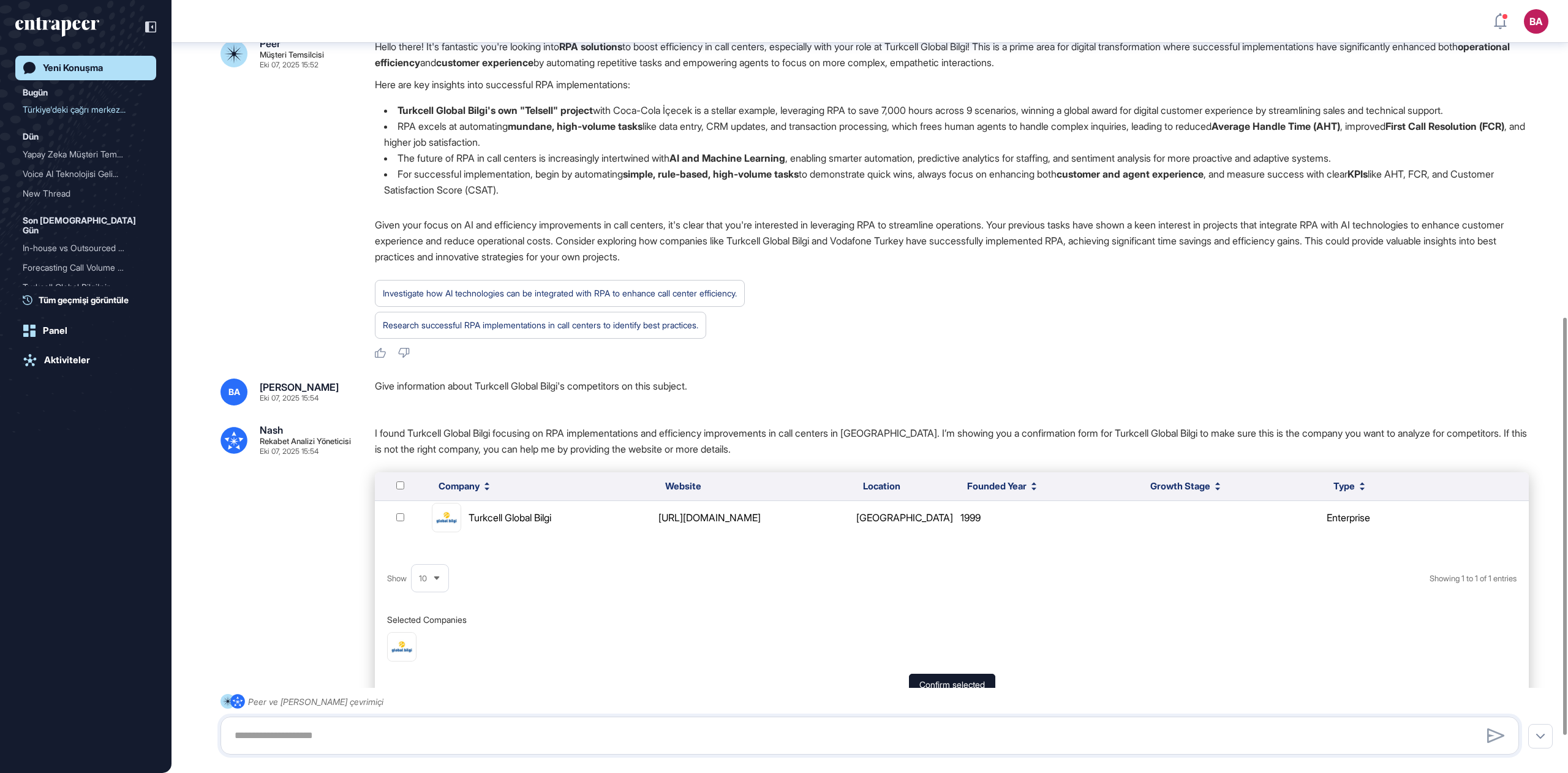
scroll to position [654, 0]
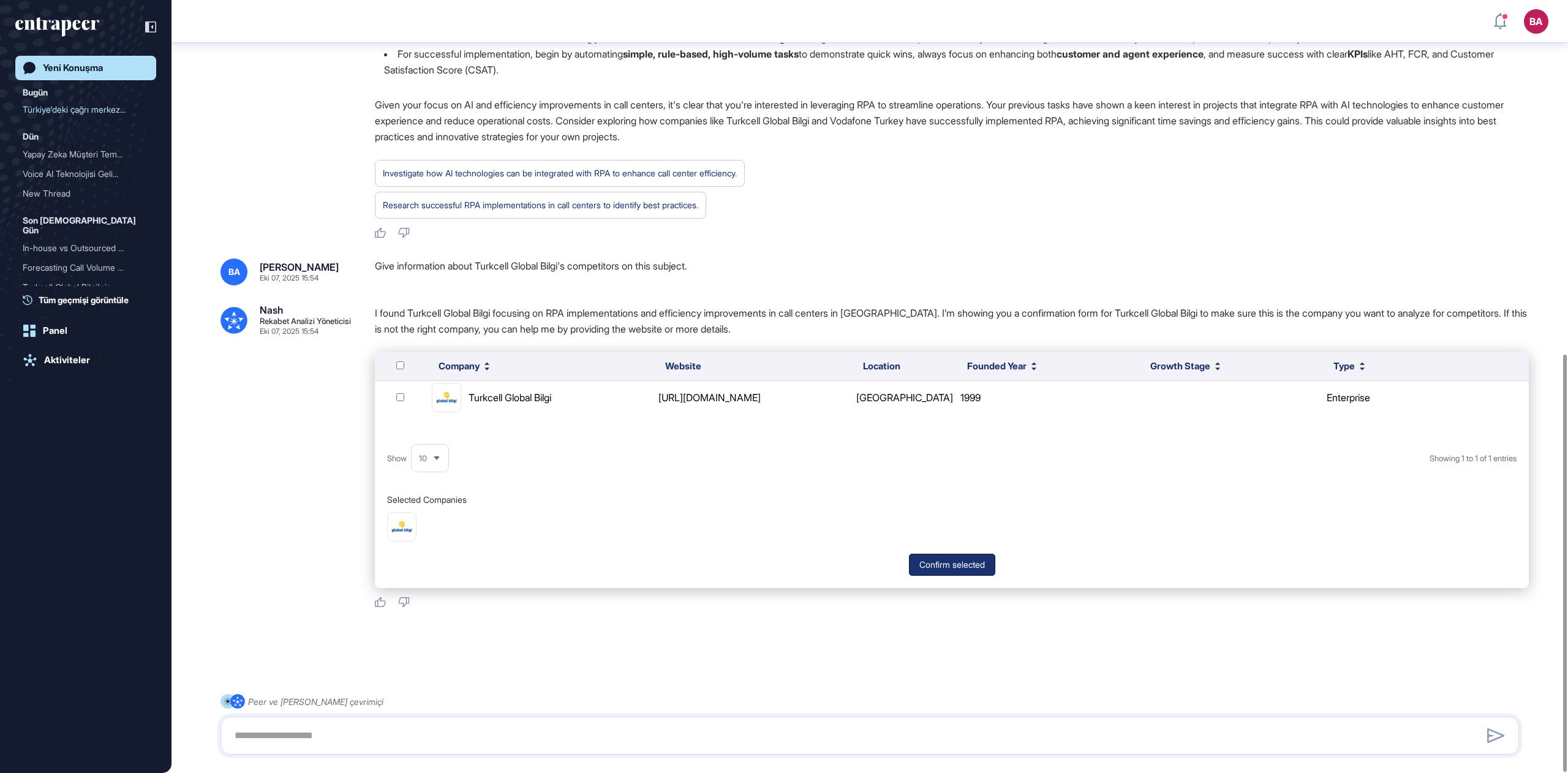
click at [954, 562] on button "Confirm selected" at bounding box center [952, 564] width 87 height 22
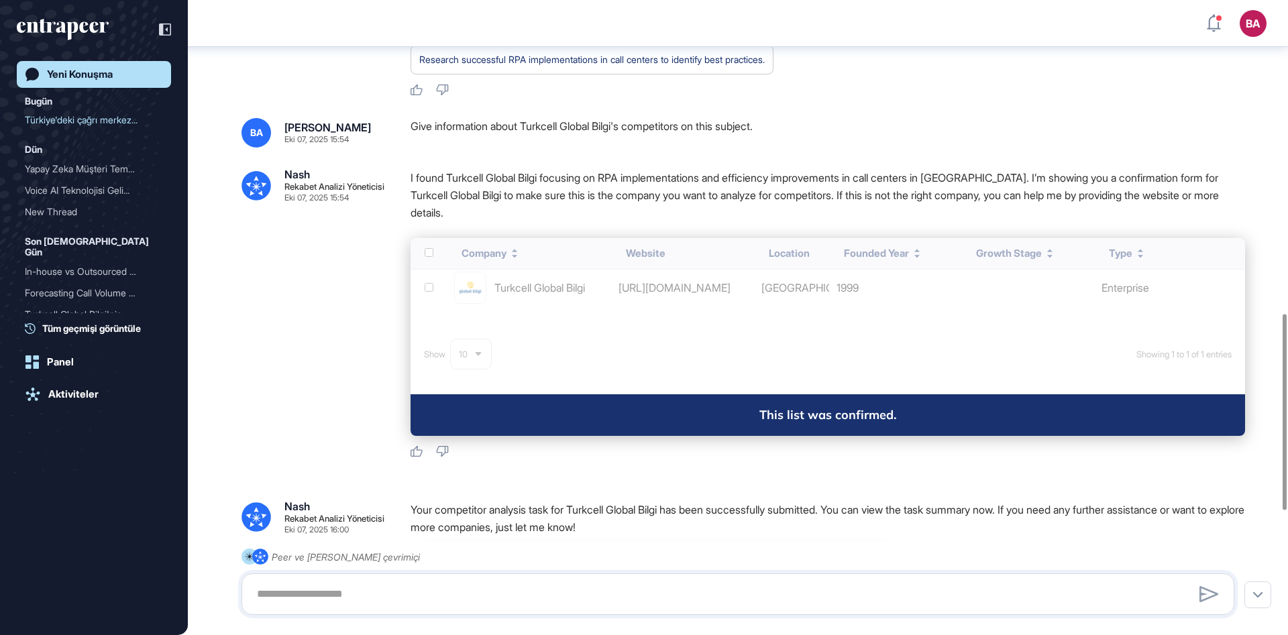
scroll to position [1017, 0]
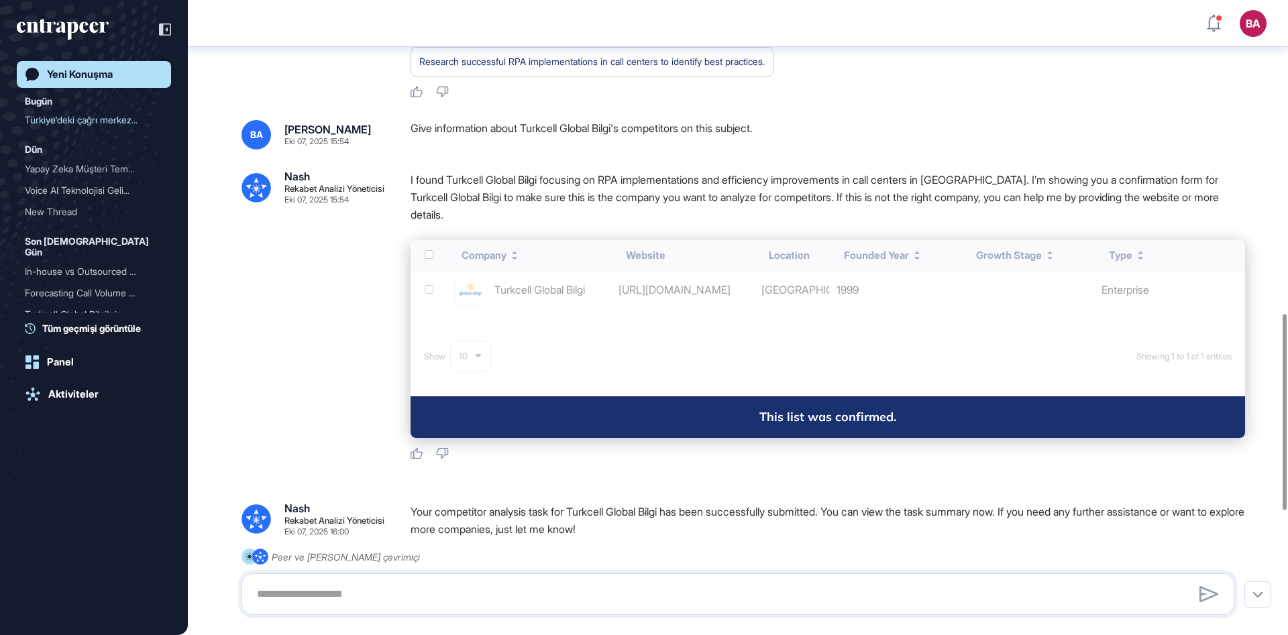
click at [497, 334] on div "Company Website Location Founded Year Growth Stage Type Turkcell Global Bilgi h…" at bounding box center [828, 339] width 835 height 198
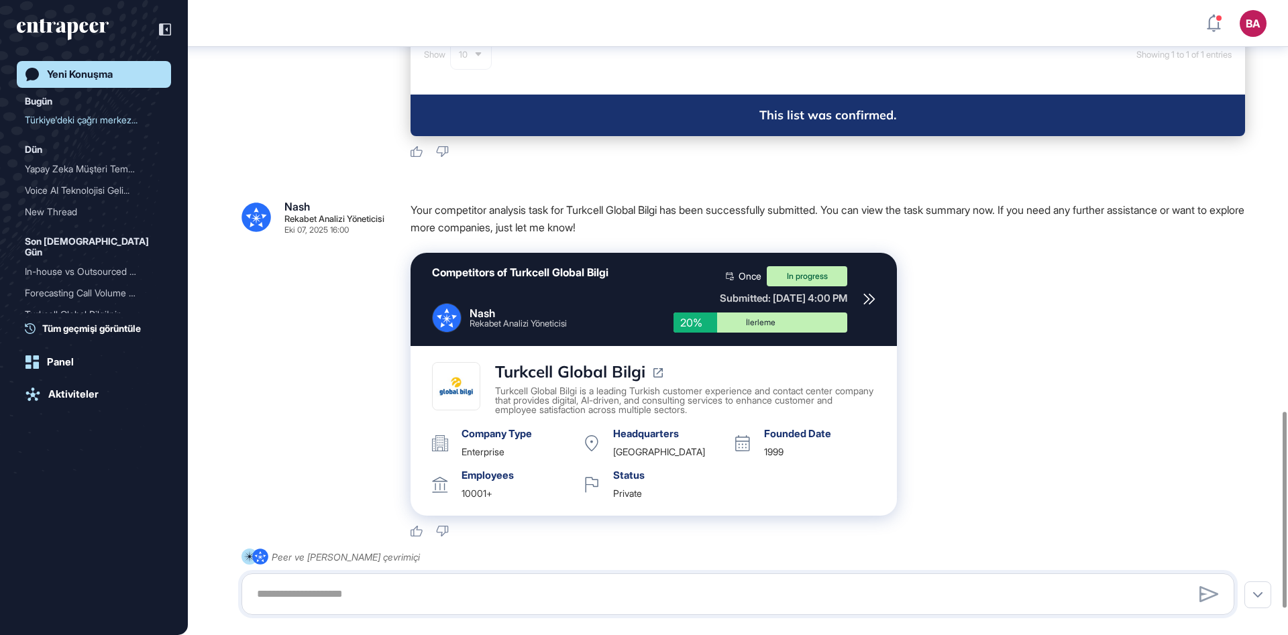
scroll to position [1419, 0]
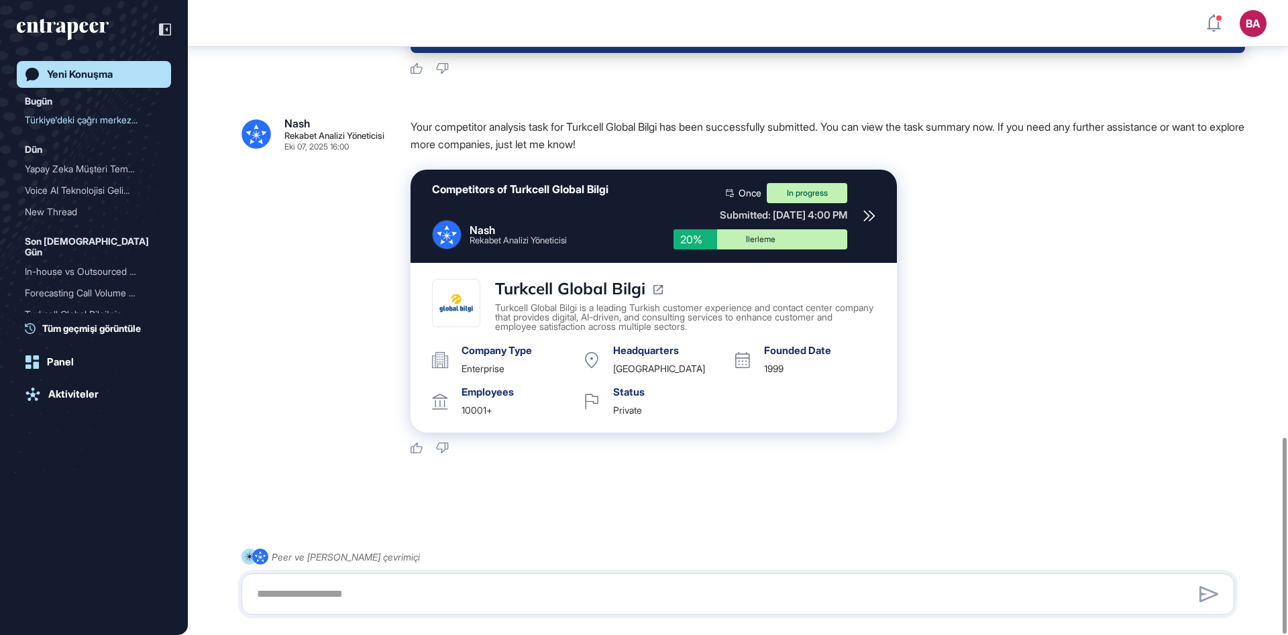
click at [879, 218] on div "Competitors of Turkcell Global Bilgi Nash Rekabet Analizi Yöneticisi Once In pr…" at bounding box center [654, 216] width 486 height 93
click at [870, 216] on icon at bounding box center [869, 216] width 12 height 12
click at [77, 75] on div "Yeni Konuşma" at bounding box center [80, 74] width 66 height 12
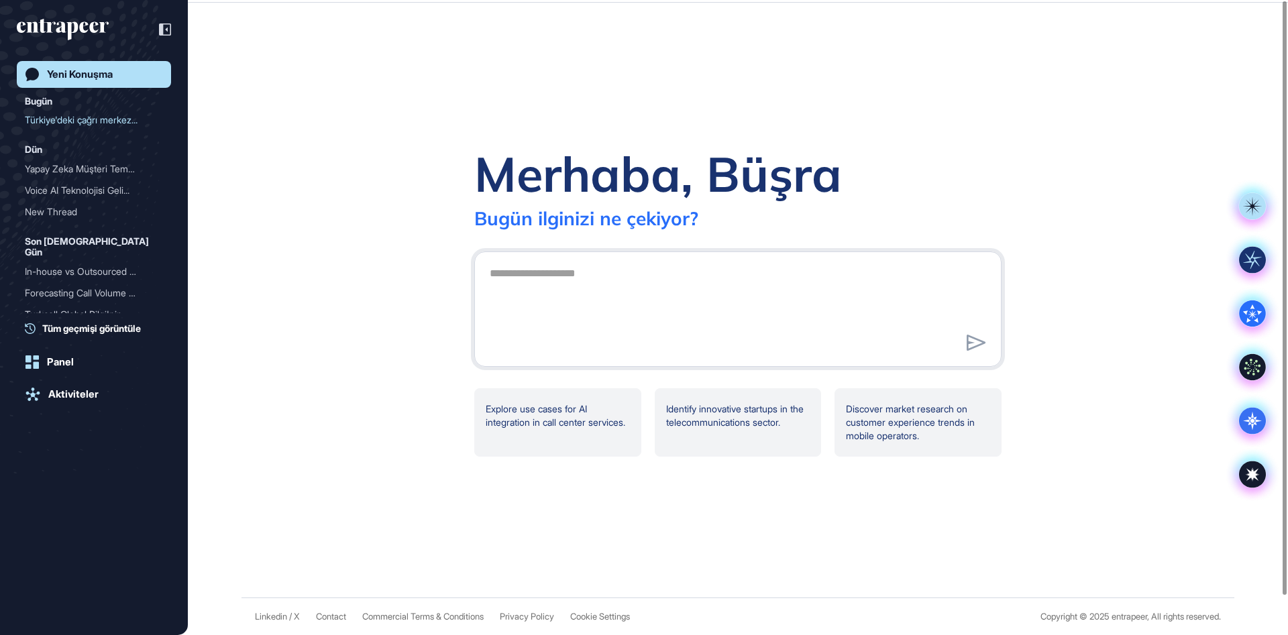
scroll to position [0, 0]
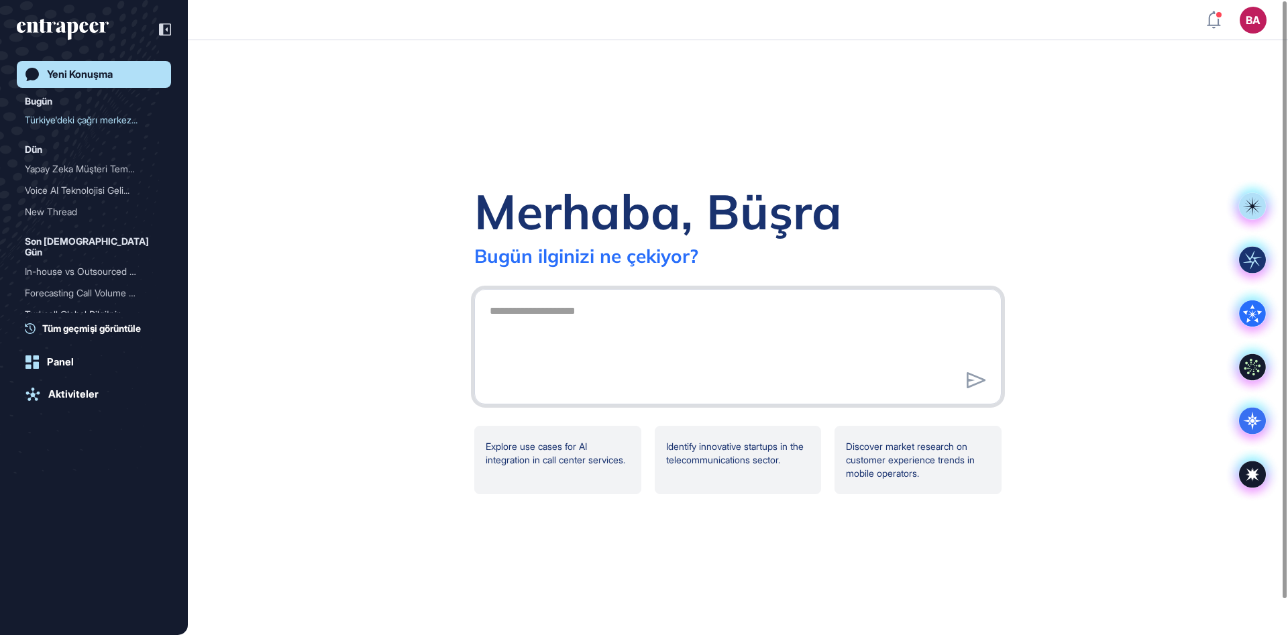
click at [572, 315] on textarea at bounding box center [738, 345] width 513 height 94
paste textarea "**********"
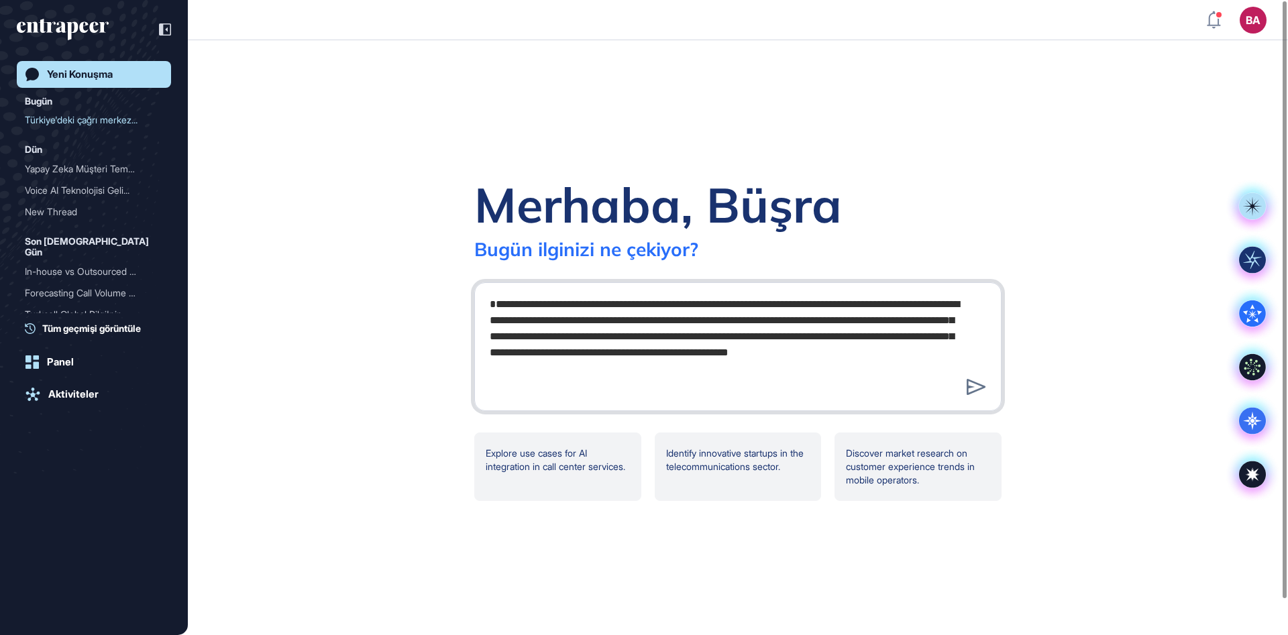
click at [514, 305] on textarea "**********" at bounding box center [738, 344] width 513 height 107
type textarea "**********"
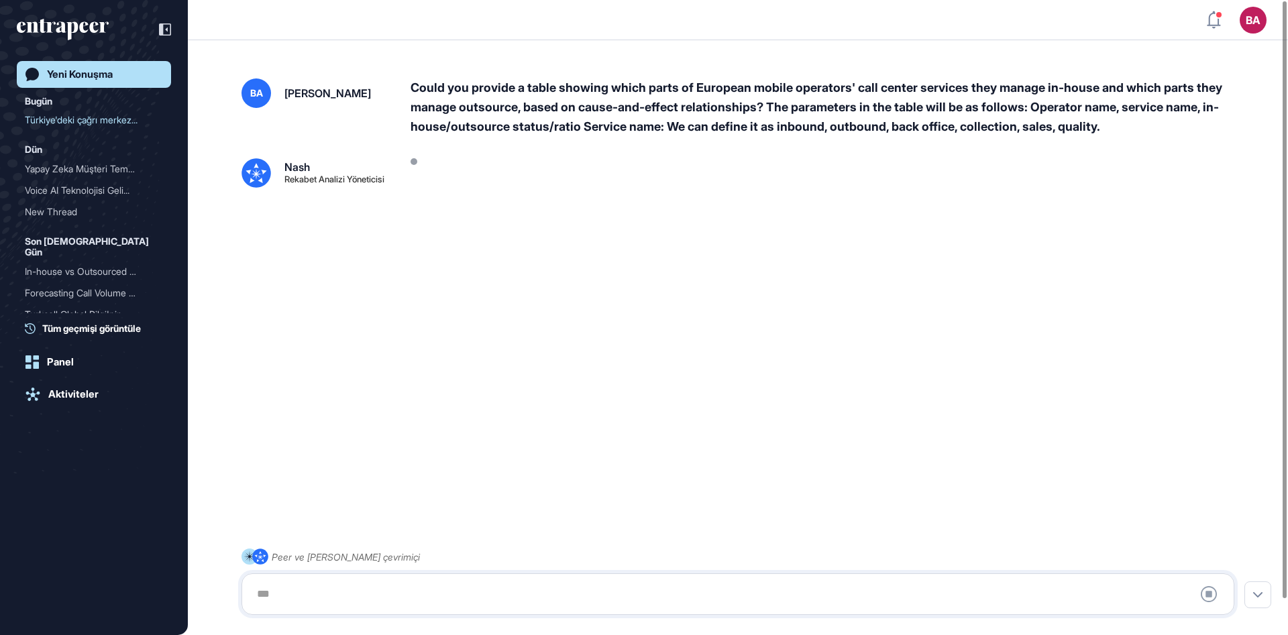
scroll to position [38, 0]
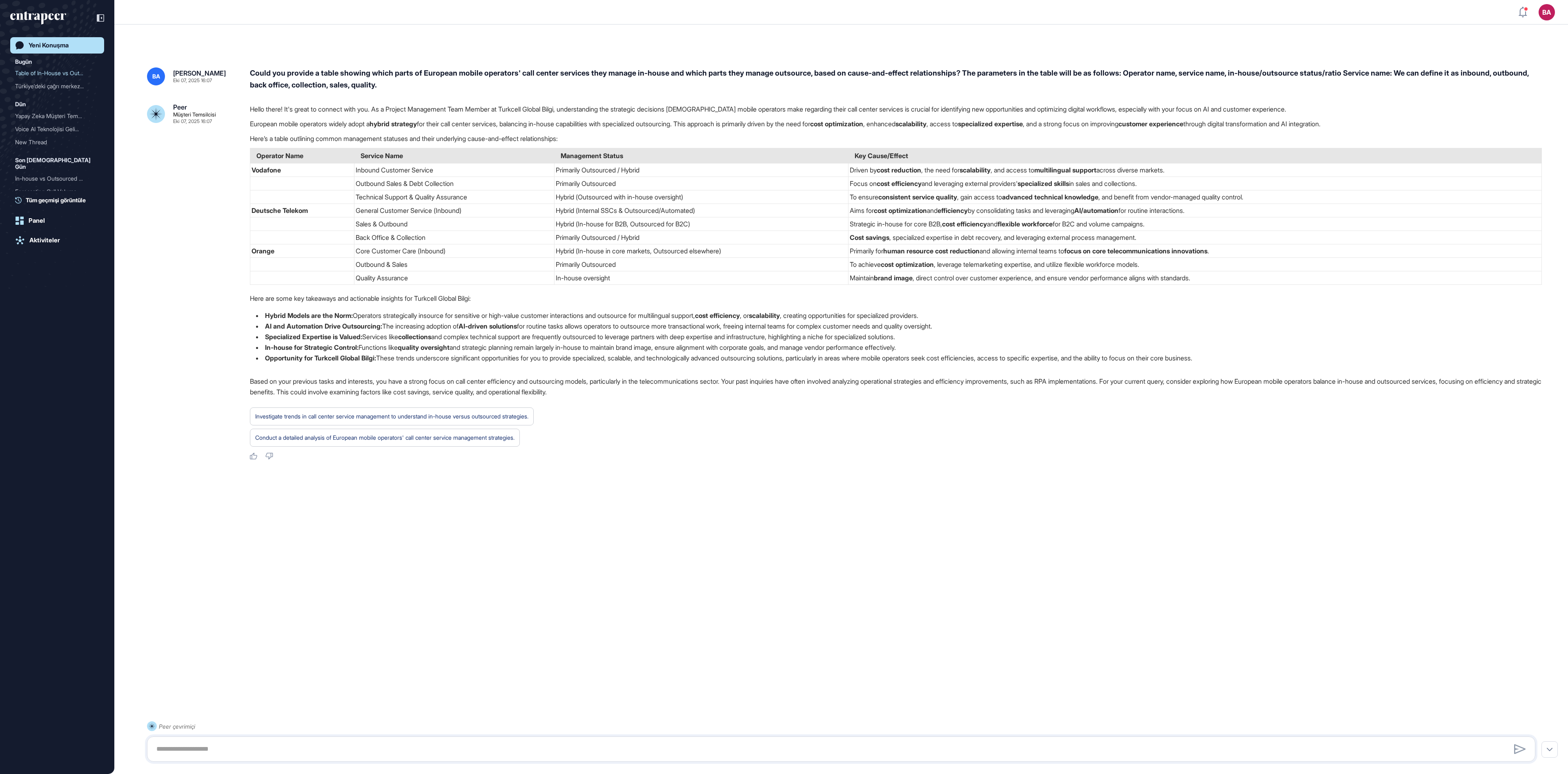
drag, startPoint x: 1439, startPoint y: 8, endPoint x: 1083, endPoint y: 381, distance: 515.6
click at [783, 381] on p "Based on your previous tasks and interests, you have a strong focus on call cen…" at bounding box center [896, 386] width 1292 height 21
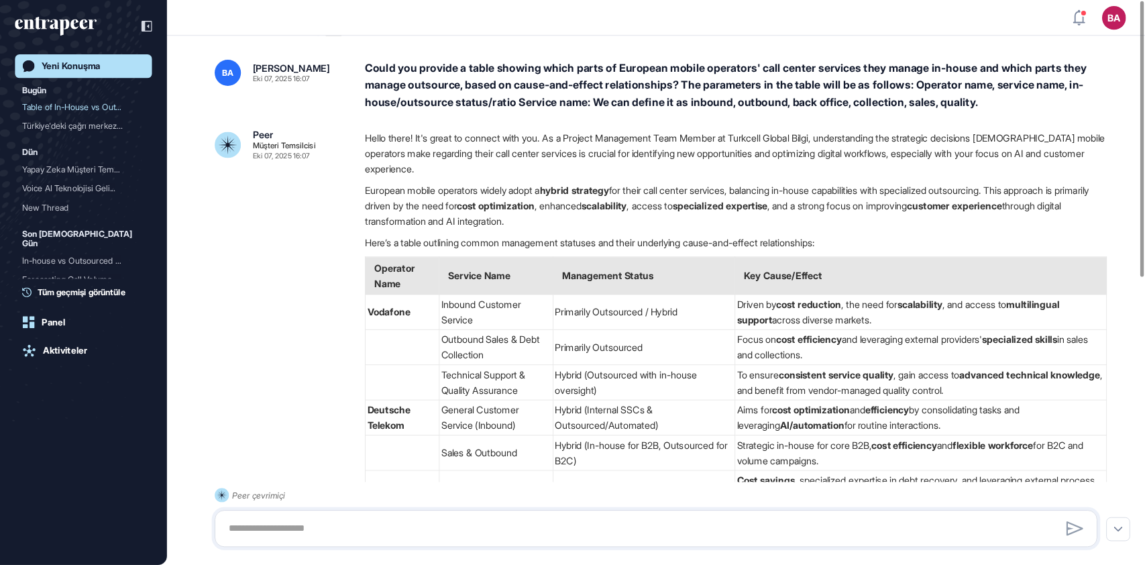
scroll to position [564, 1144]
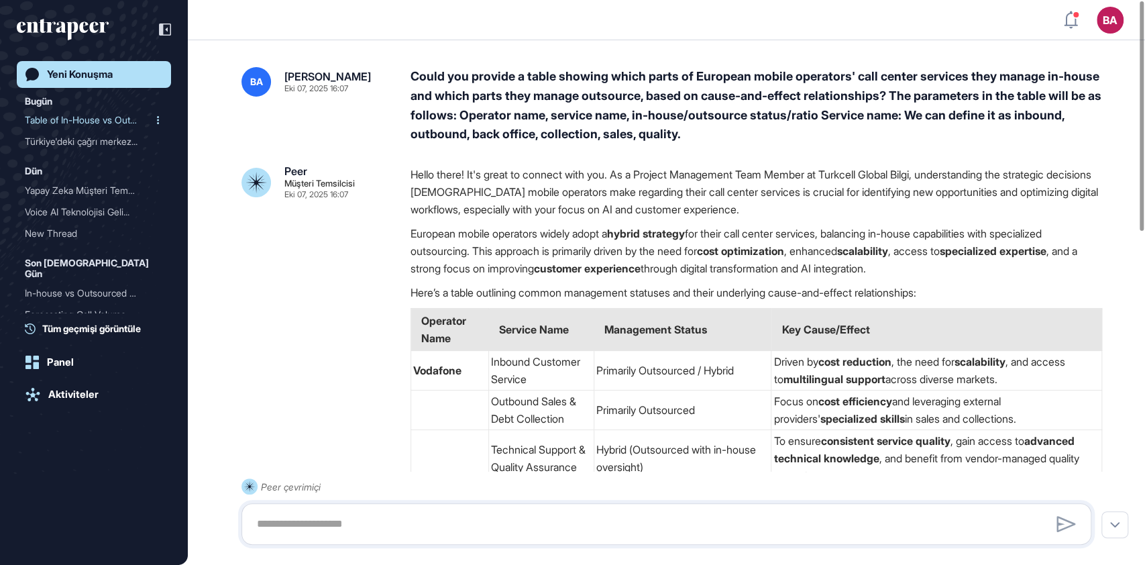
click at [89, 120] on div "Table of In-House vs Outs..." at bounding box center [88, 119] width 127 height 21
click at [75, 140] on div "Türkiye'deki çağrı merkez..." at bounding box center [88, 141] width 127 height 21
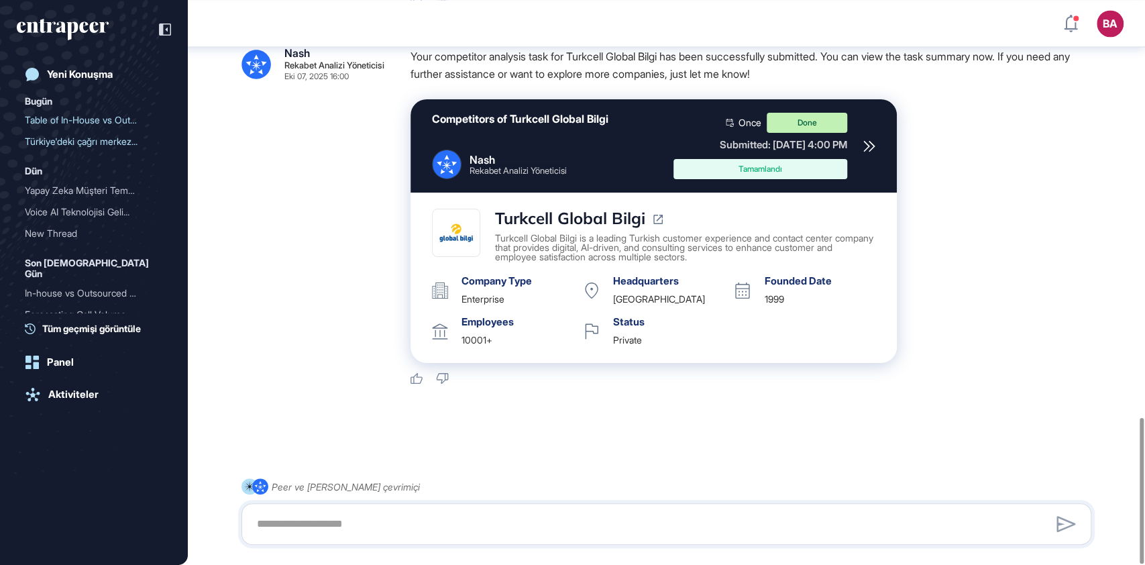
scroll to position [1621, 0]
click at [876, 140] on div "Competitors of Turkcell Global Bilgi Nash Rekabet Analizi Yöneticisi Once Done …" at bounding box center [654, 145] width 486 height 93
click at [869, 141] on icon at bounding box center [869, 146] width 10 height 10
click at [62, 80] on div "Yeni Konuşma" at bounding box center [80, 74] width 66 height 12
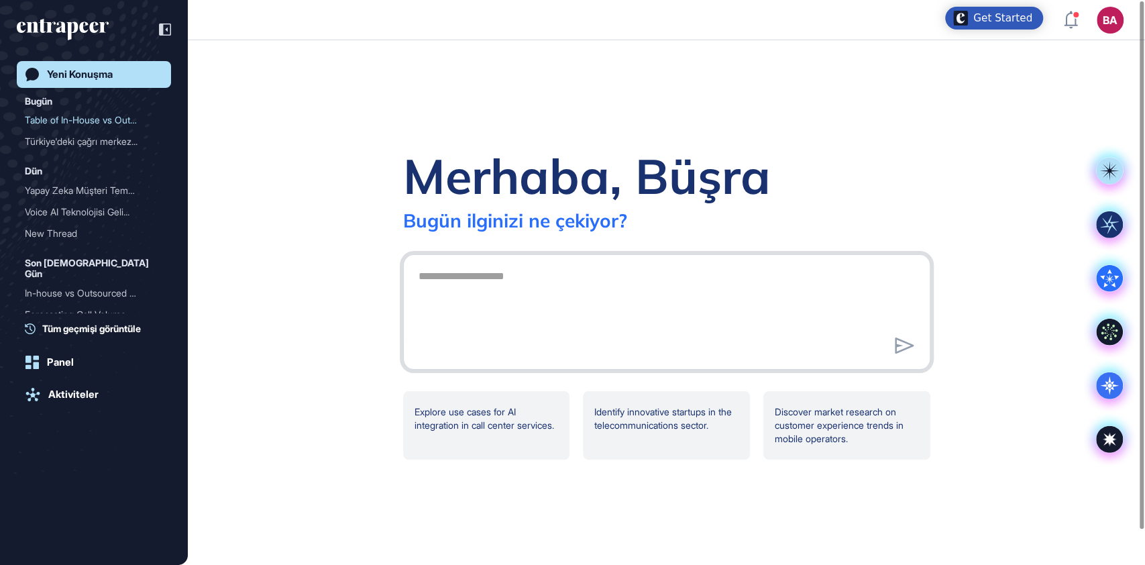
click at [456, 276] on textarea at bounding box center [667, 310] width 513 height 94
paste textarea "**********"
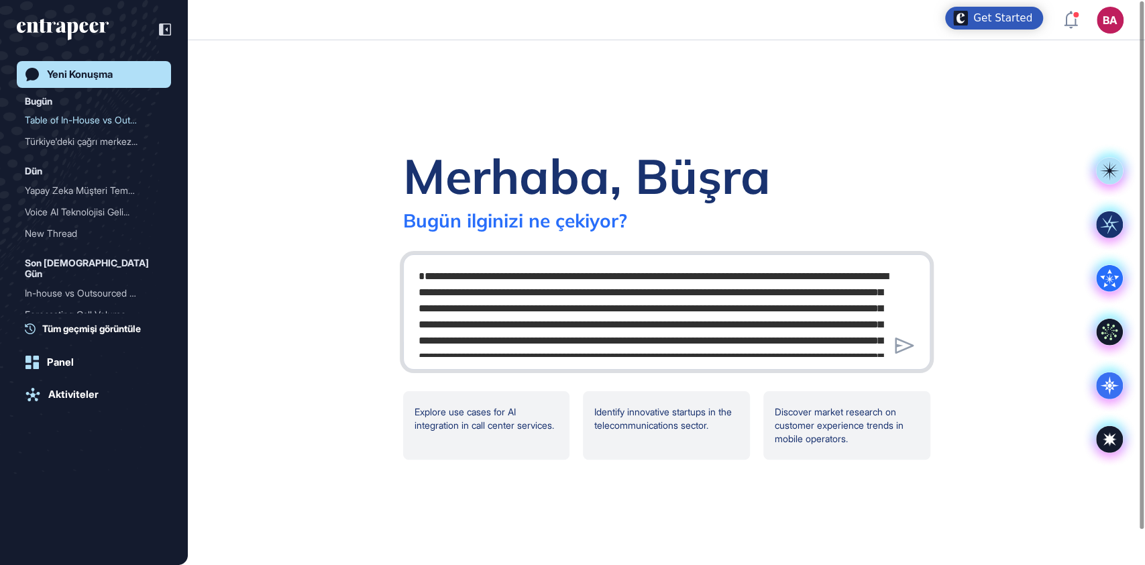
scroll to position [20, 0]
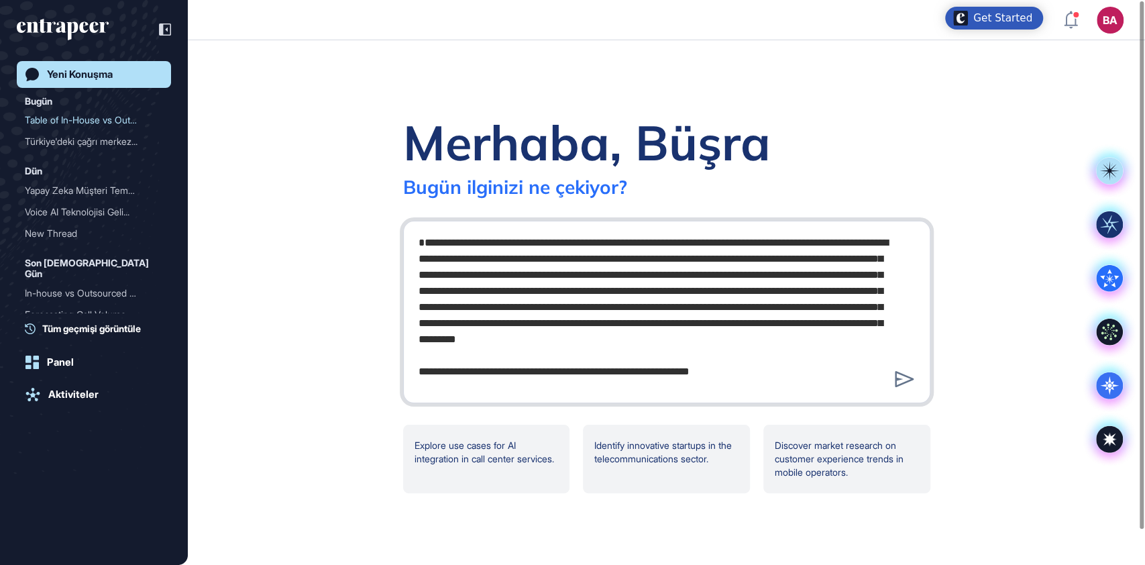
click at [431, 362] on textarea "**********" at bounding box center [667, 309] width 513 height 161
click at [440, 240] on textarea "**********" at bounding box center [667, 309] width 513 height 161
type textarea "**********"
click at [898, 382] on icon at bounding box center [904, 379] width 19 height 16
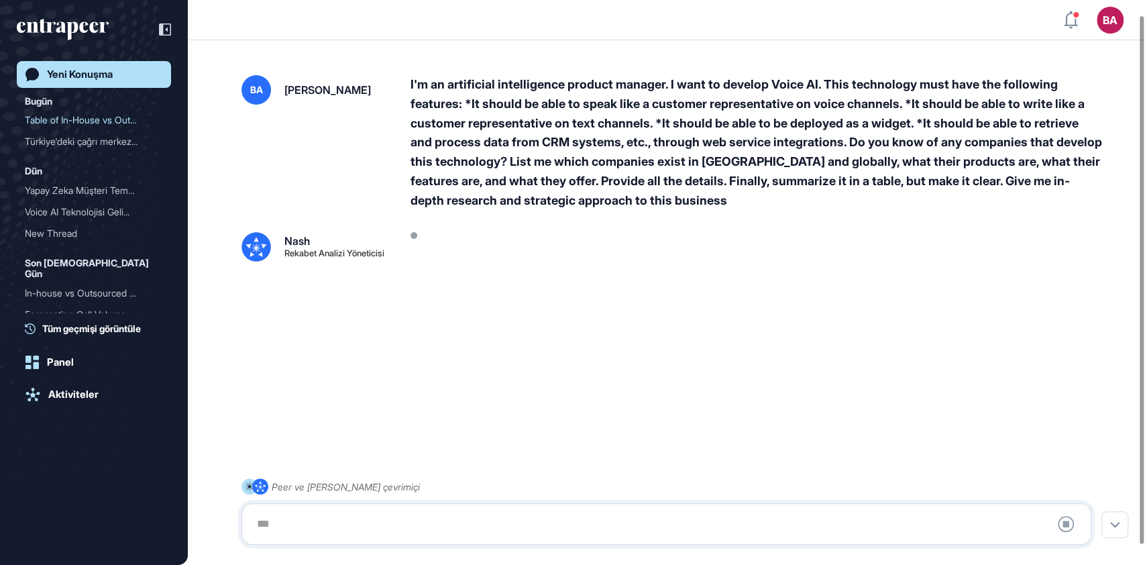
scroll to position [38, 0]
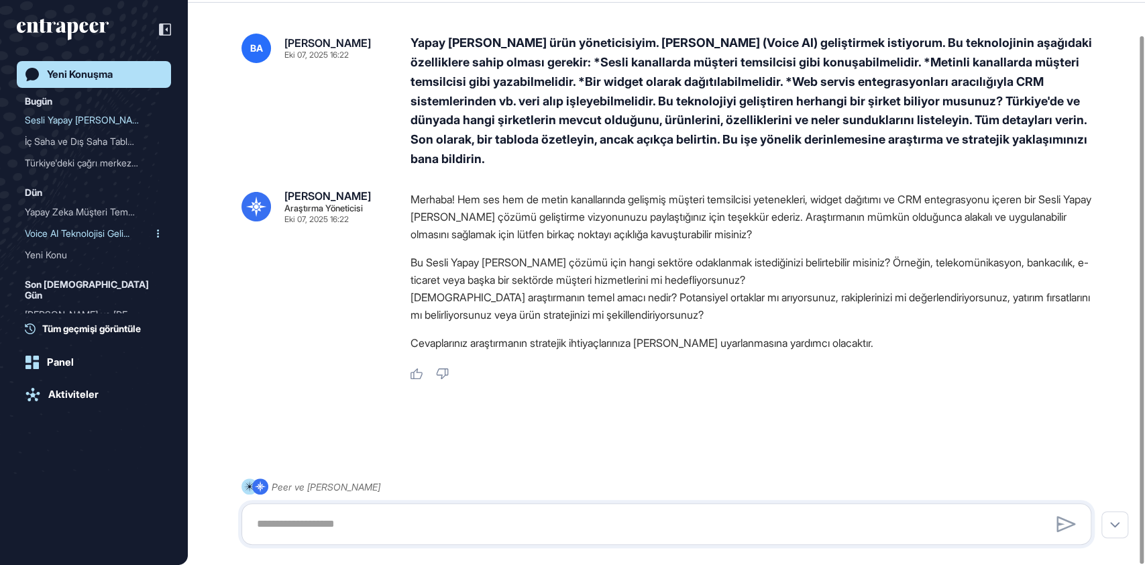
click at [77, 235] on font "Voice AI Teknolojisi Geli..." at bounding box center [77, 232] width 105 height 11
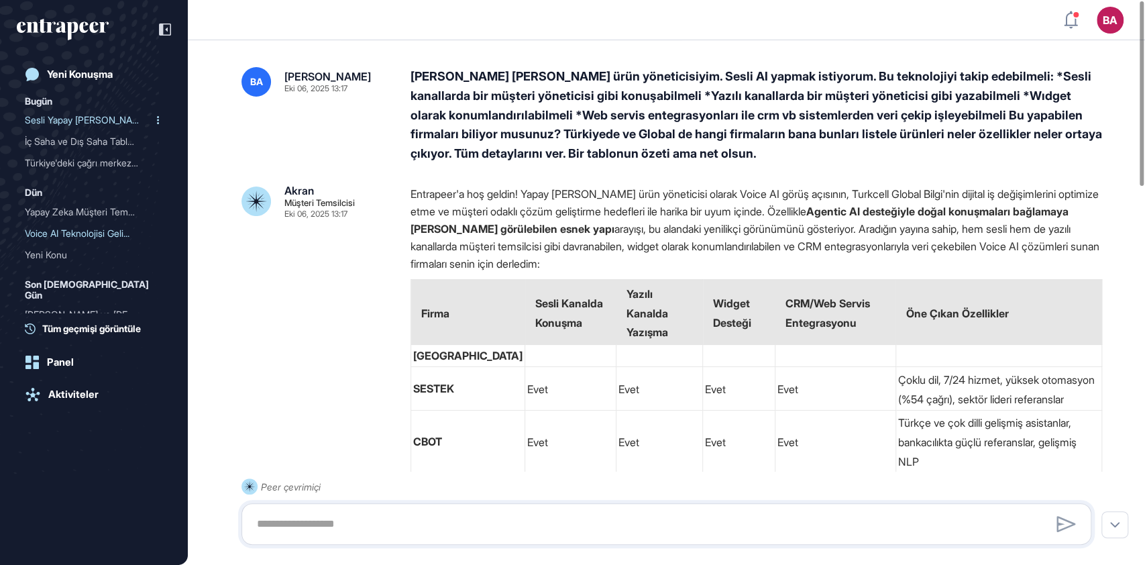
click at [70, 117] on font "Sesli Yapay Zeka Bilgisayarı Araştırması..." at bounding box center [136, 119] width 223 height 11
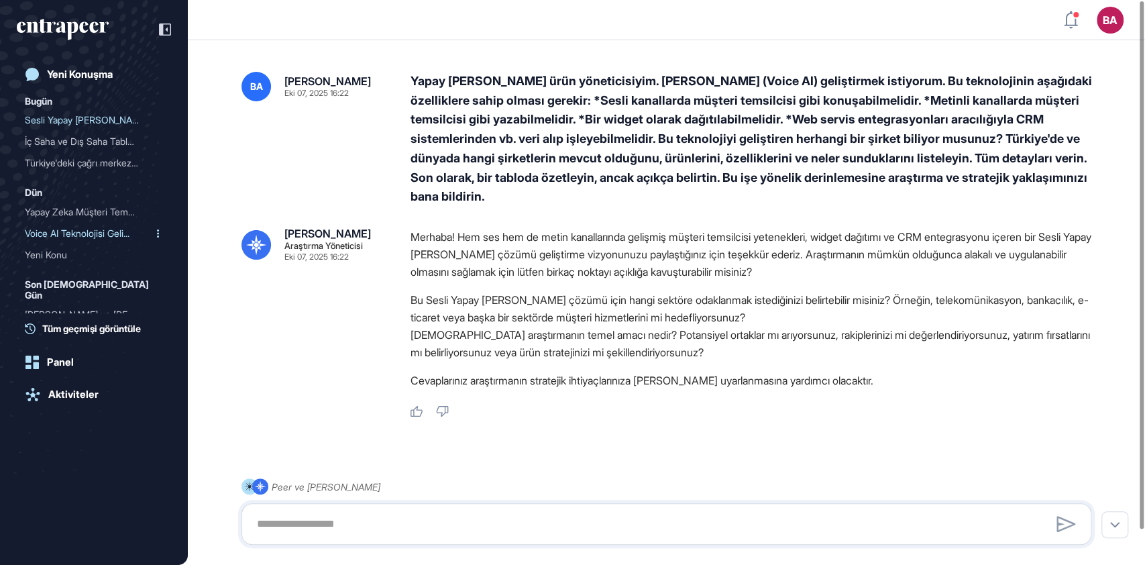
click at [83, 223] on div "Voice AI Teknolojisi Geli..." at bounding box center [88, 233] width 127 height 21
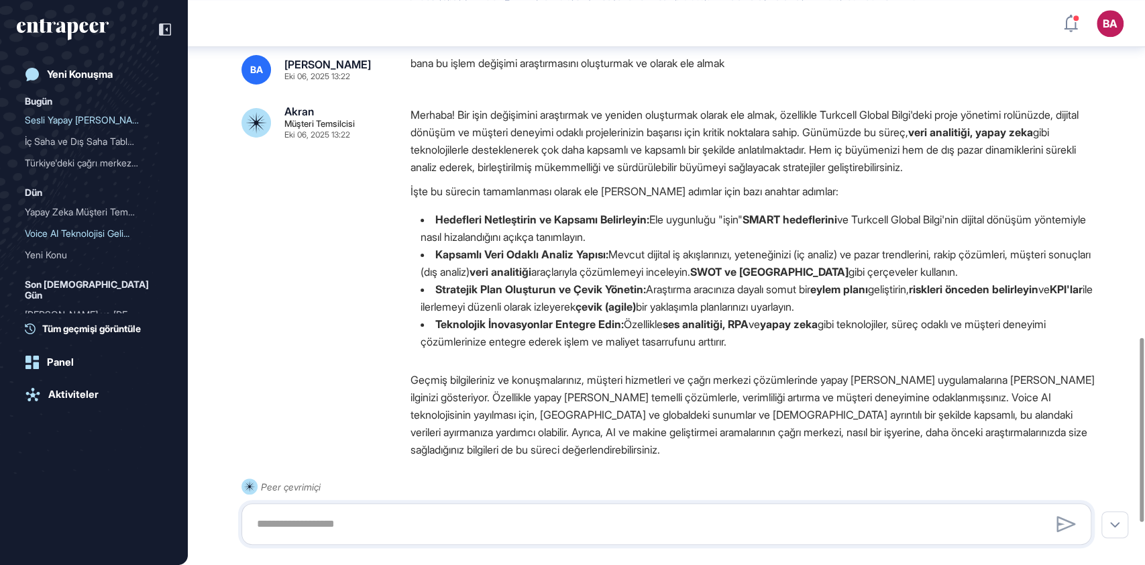
scroll to position [987, 0]
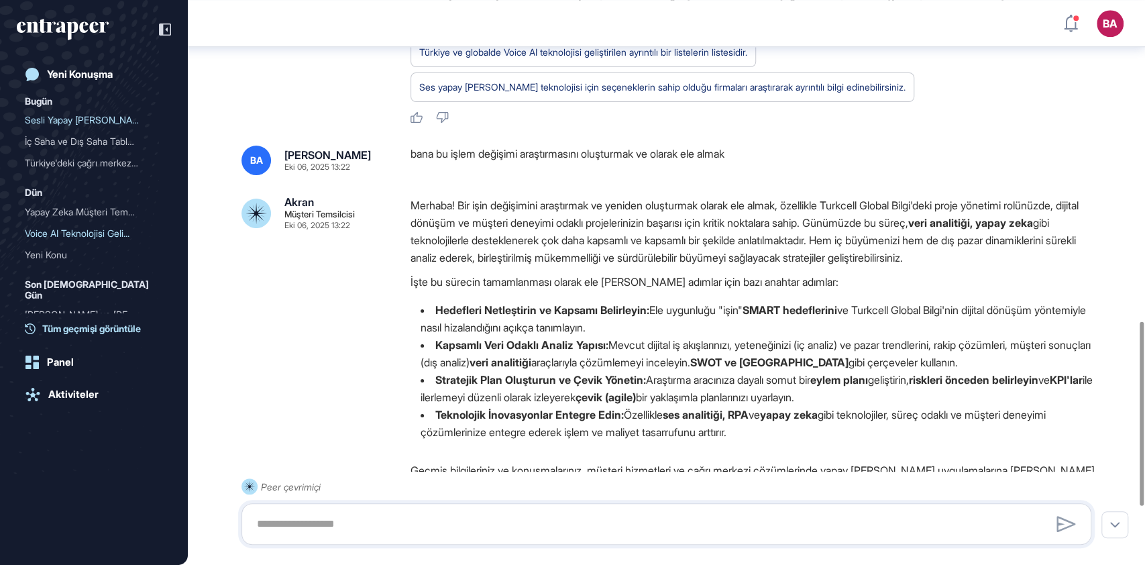
click at [98, 327] on font "Tüm geçmişi görüntüle" at bounding box center [91, 328] width 99 height 11
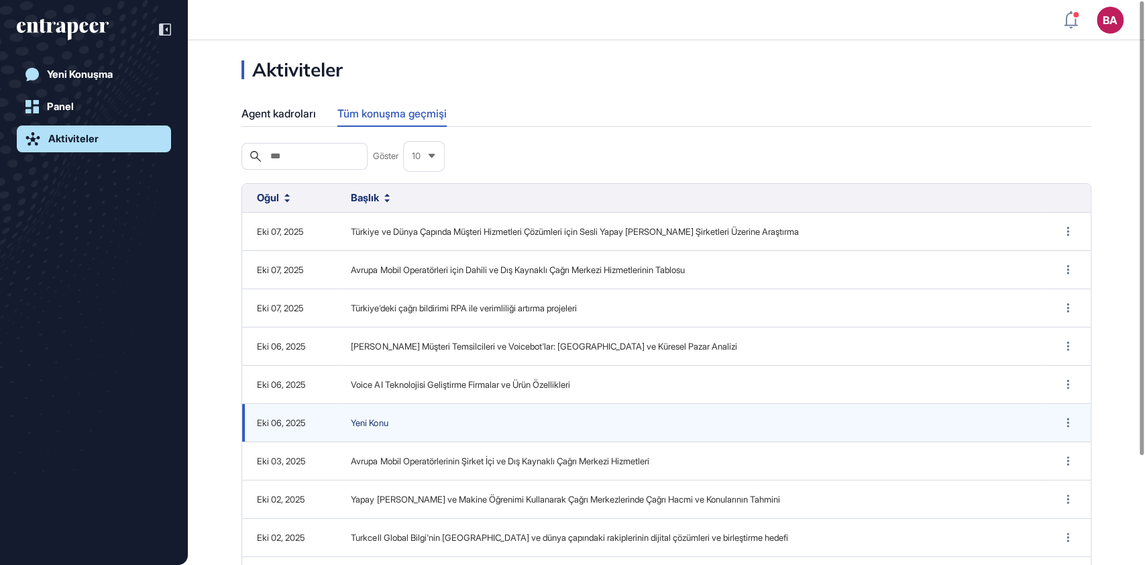
click at [386, 421] on font "Yeni Konu" at bounding box center [369, 422] width 37 height 11
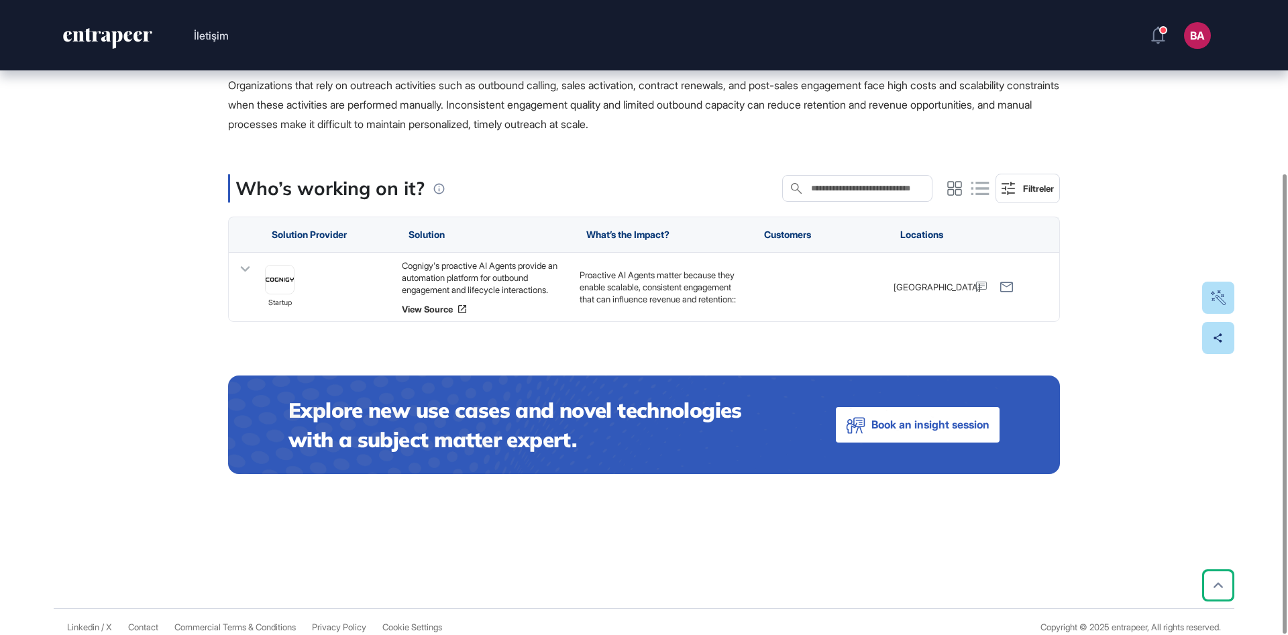
scroll to position [239, 0]
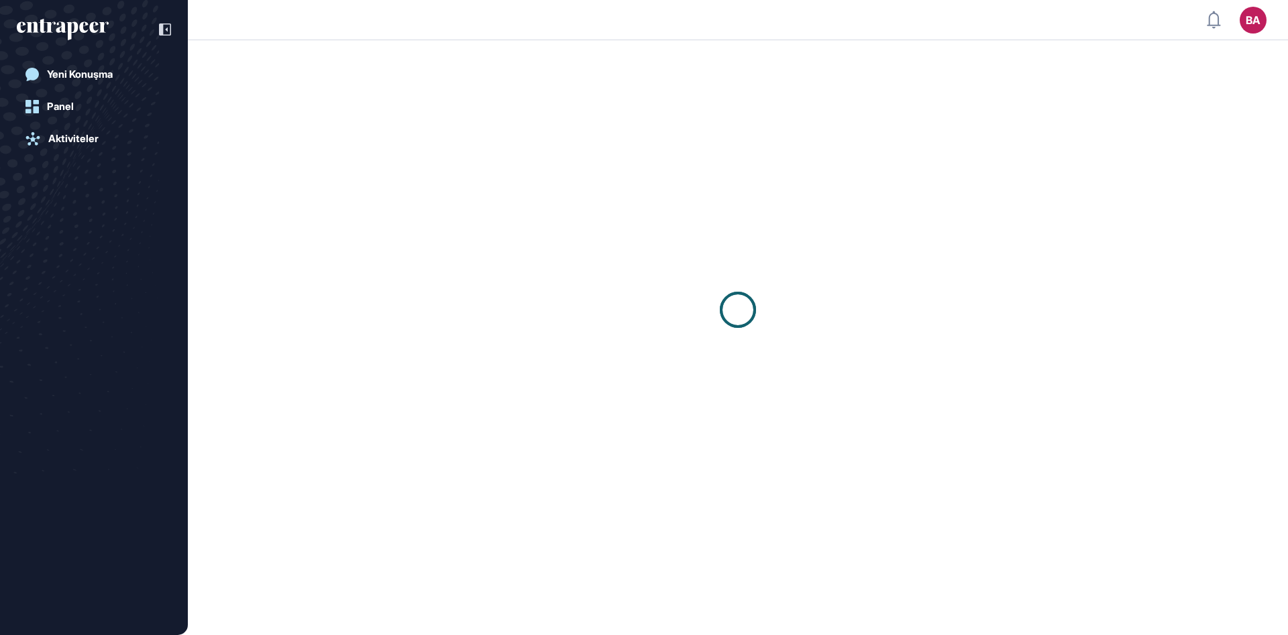
scroll to position [1, 1]
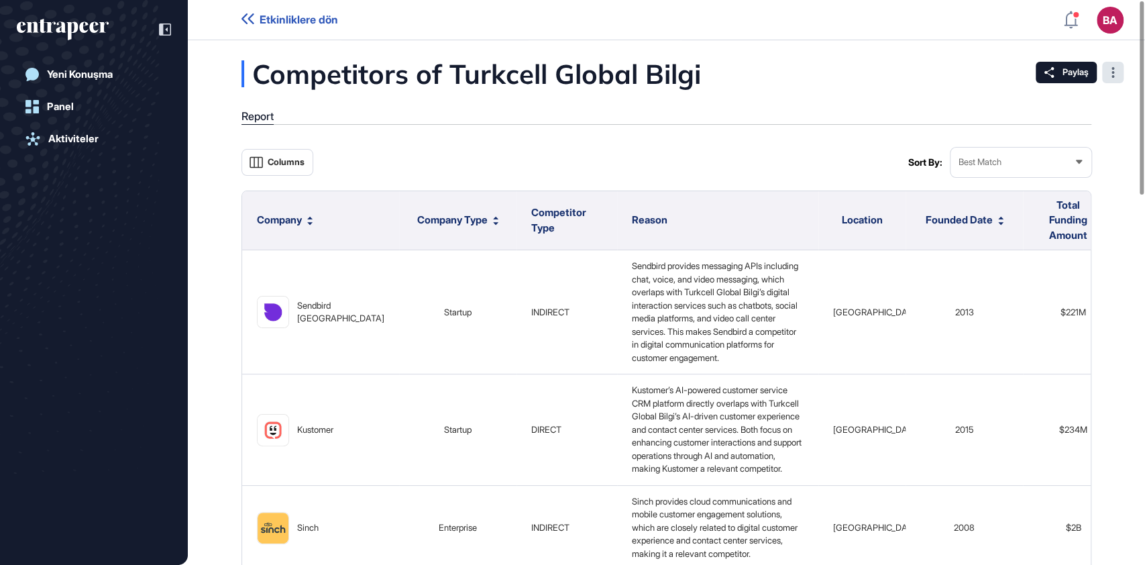
click at [1112, 68] on icon at bounding box center [1113, 72] width 3 height 11
click at [1063, 70] on span "Paylaş" at bounding box center [1076, 72] width 26 height 11
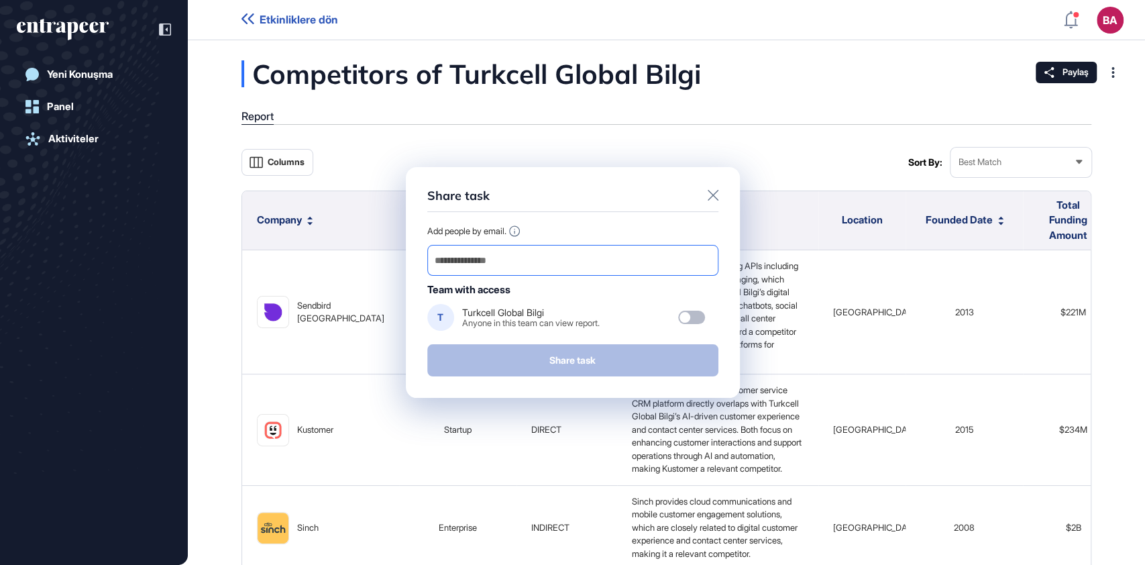
click at [535, 264] on input "email" at bounding box center [572, 260] width 279 height 19
click at [543, 225] on div "Add people by email." at bounding box center [572, 230] width 291 height 11
click at [683, 317] on div at bounding box center [685, 317] width 11 height 11
click at [708, 195] on icon at bounding box center [713, 195] width 11 height 11
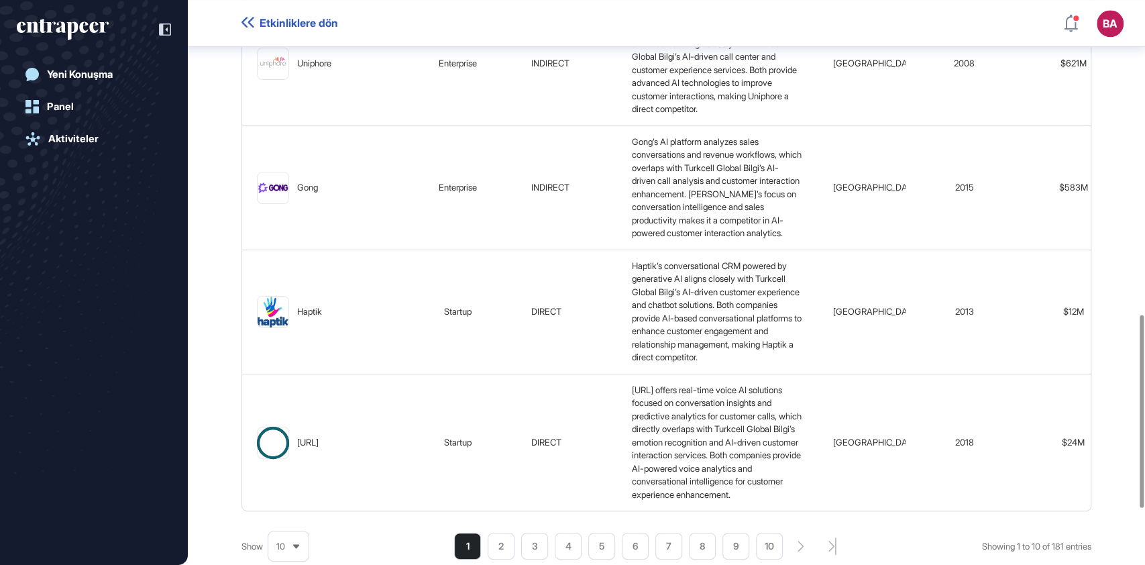
scroll to position [1086, 0]
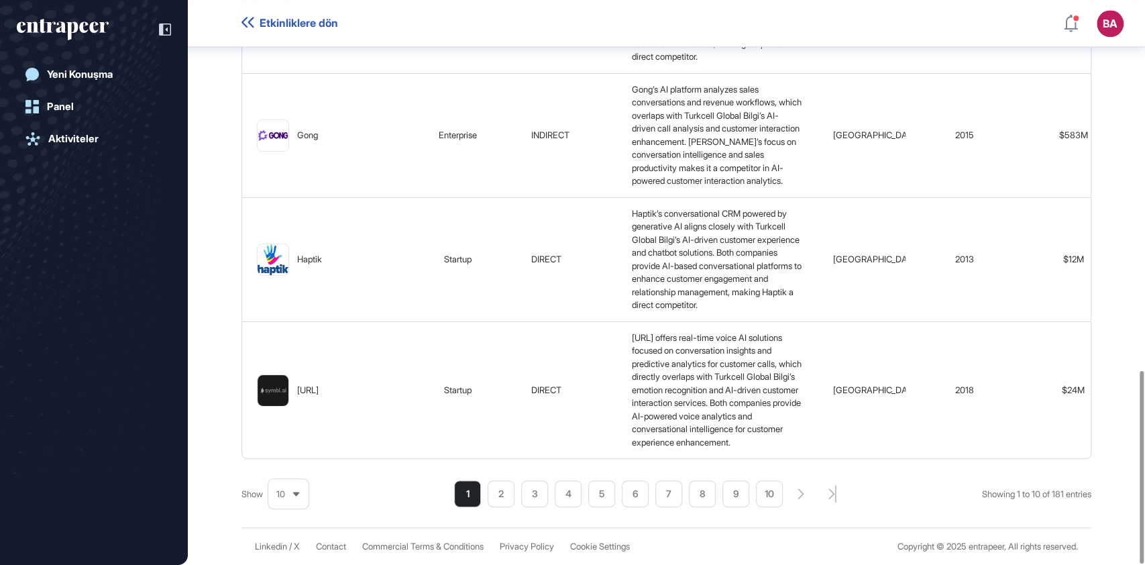
click at [762, 496] on li "10" at bounding box center [769, 493] width 27 height 27
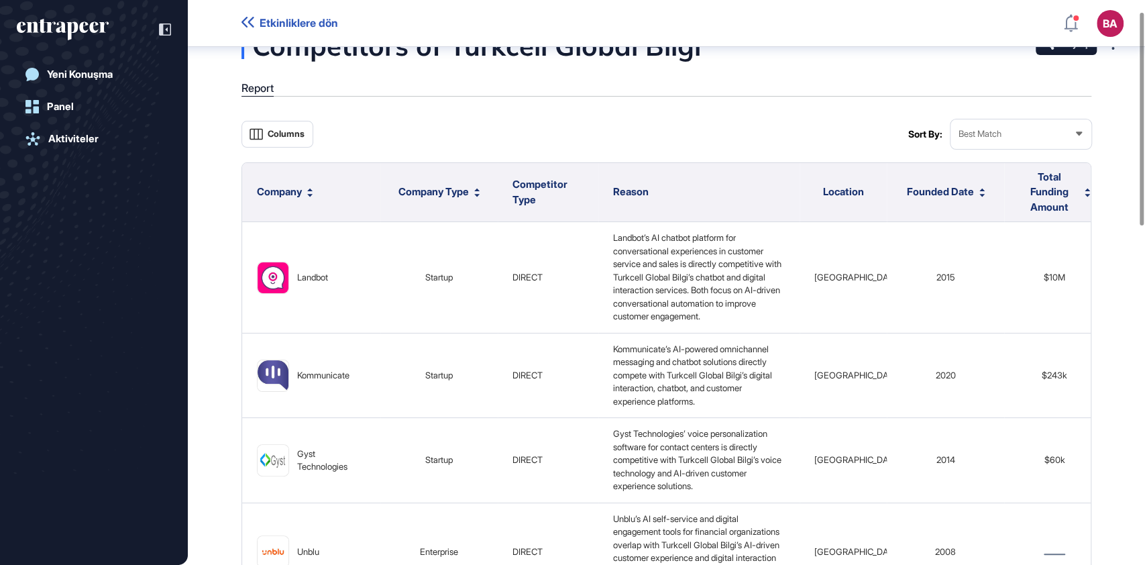
scroll to position [0, 0]
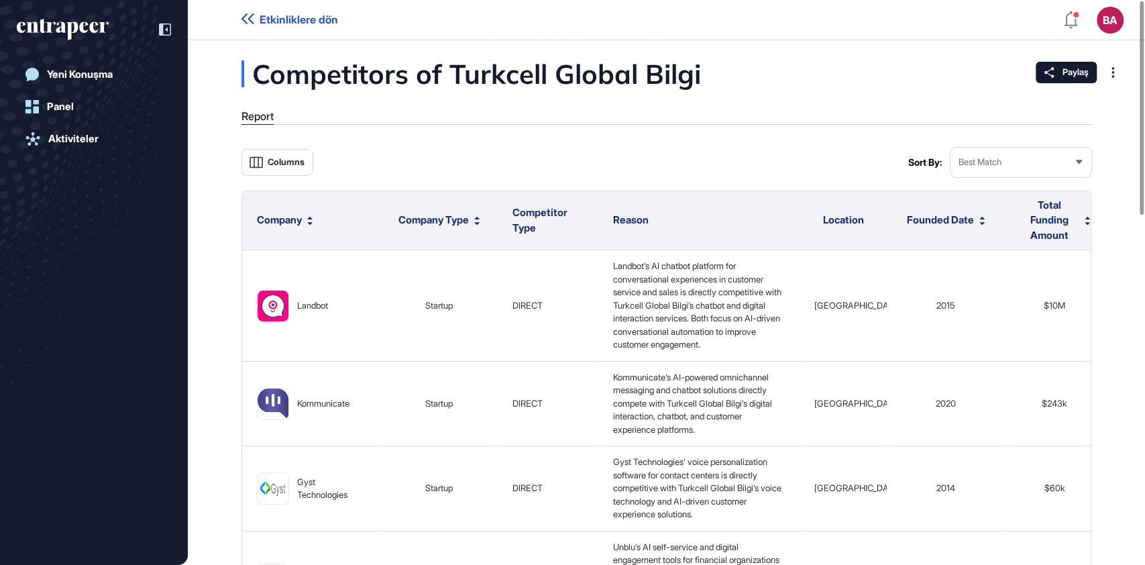
click at [847, 223] on span "Location" at bounding box center [843, 219] width 41 height 13
click at [1047, 164] on div "Best Match" at bounding box center [1021, 162] width 141 height 26
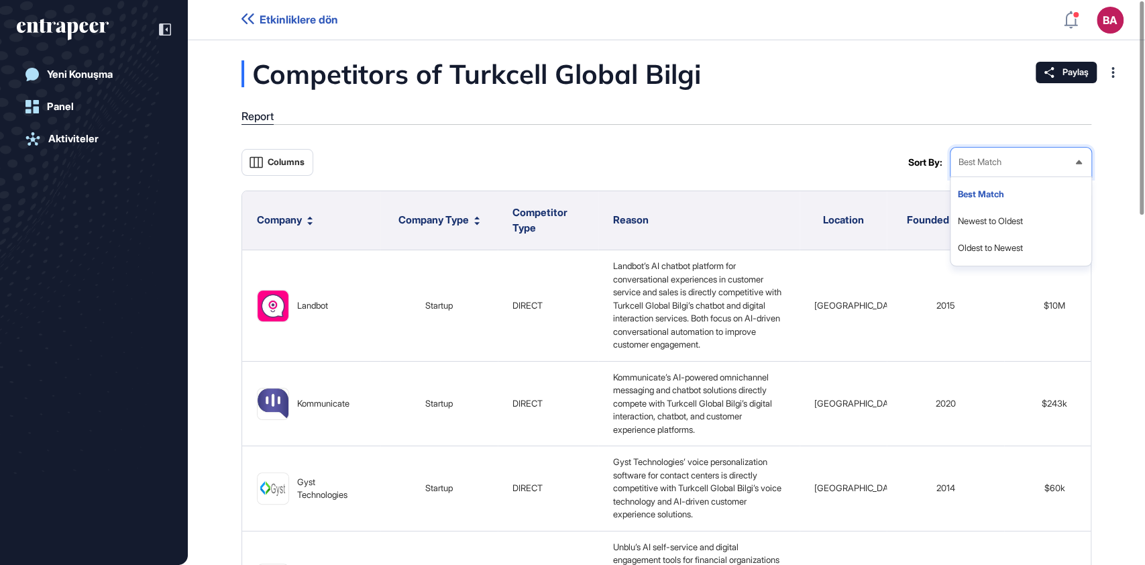
click at [1045, 165] on div "Best Match" at bounding box center [1021, 162] width 141 height 26
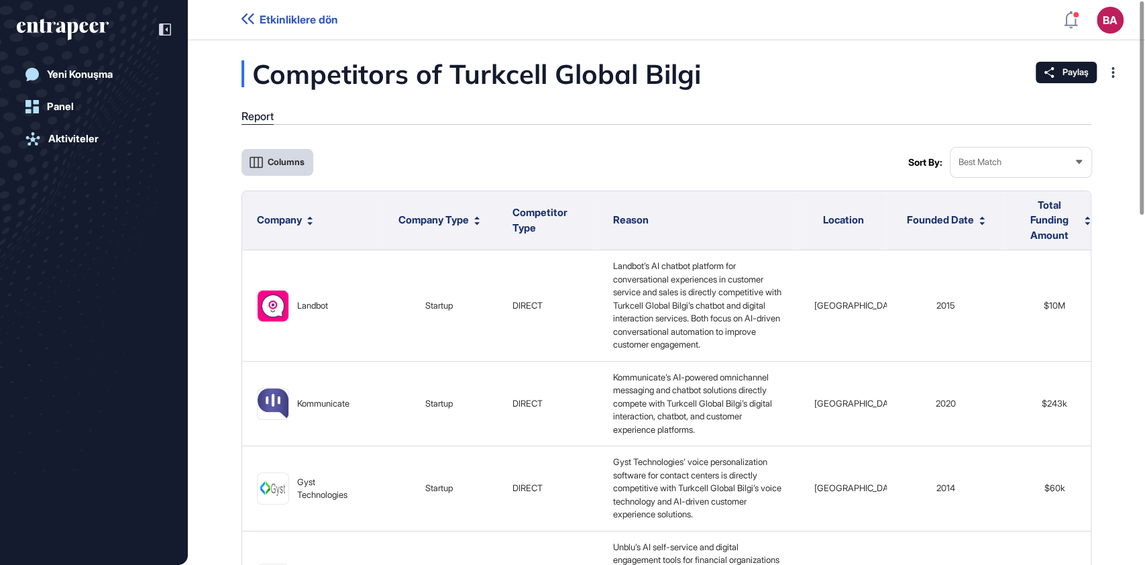
click at [290, 172] on button "Columns" at bounding box center [277, 162] width 72 height 27
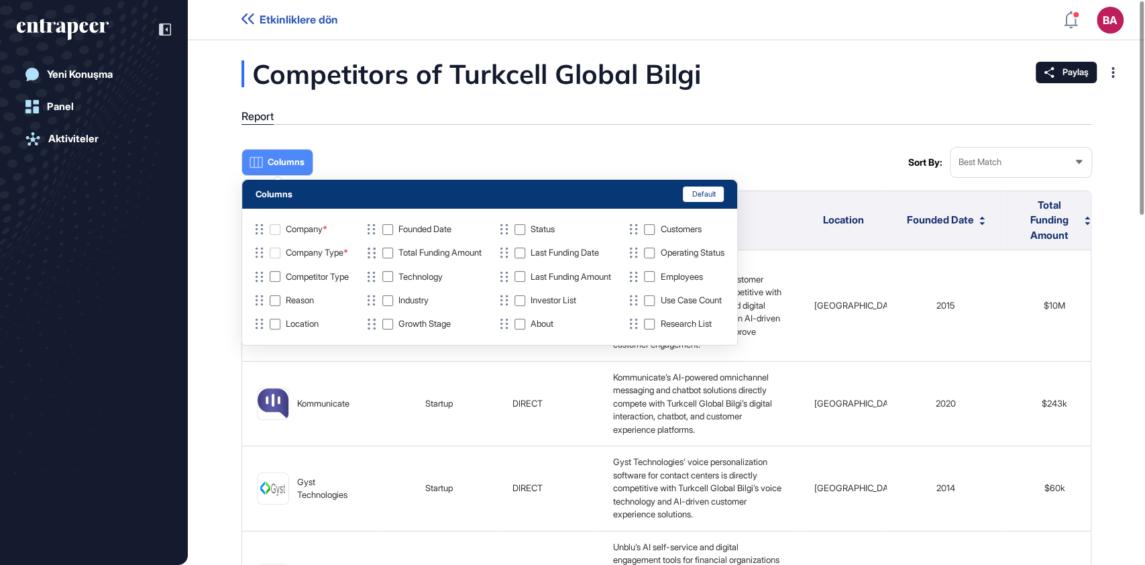
click at [290, 172] on button "Columns" at bounding box center [277, 162] width 72 height 27
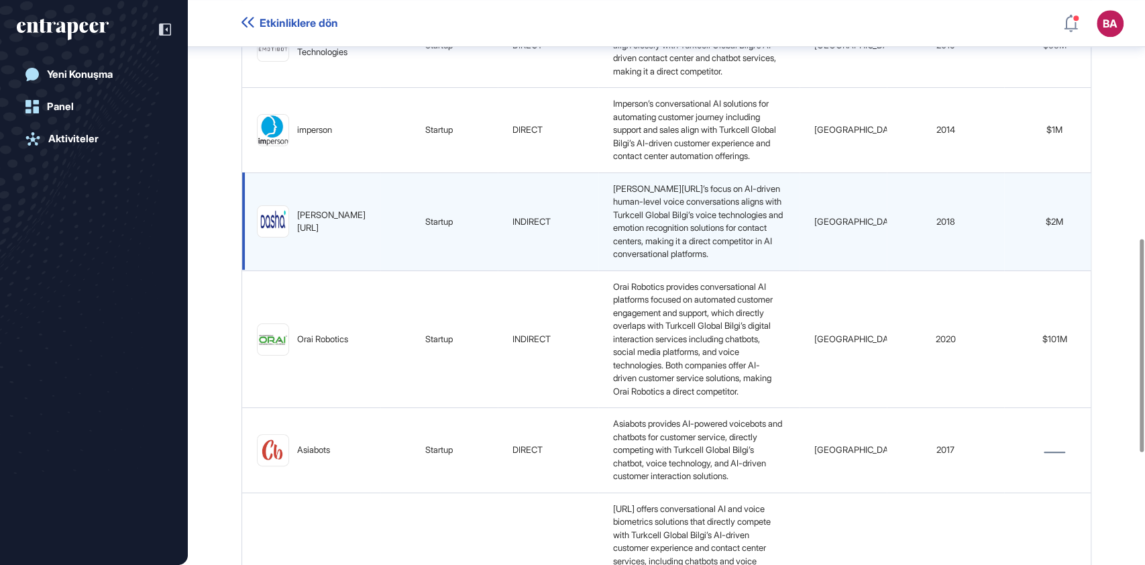
scroll to position [929, 0]
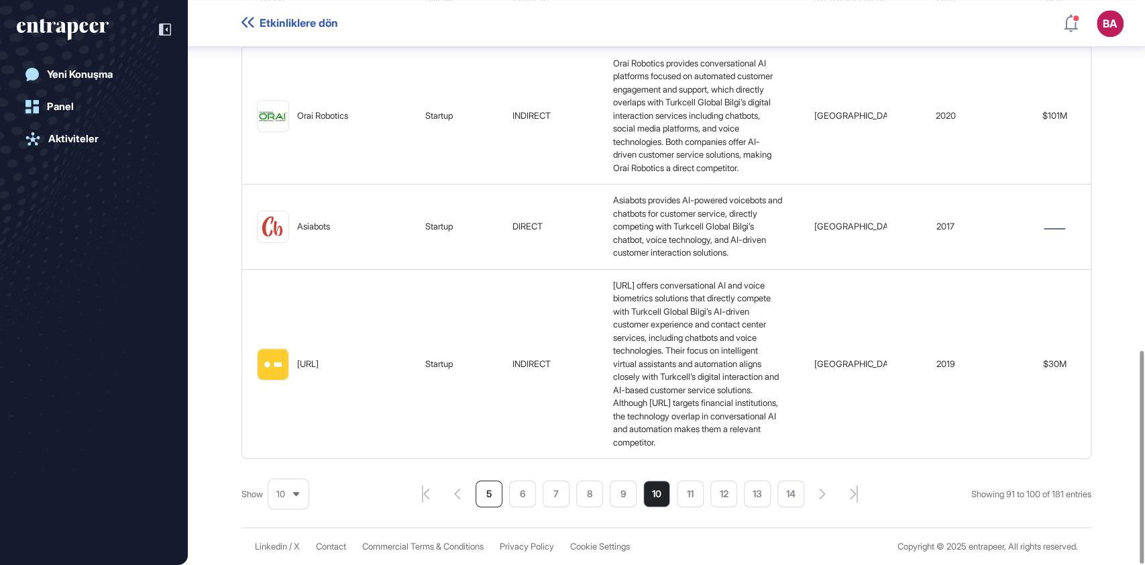
click at [485, 494] on li "5" at bounding box center [489, 493] width 27 height 27
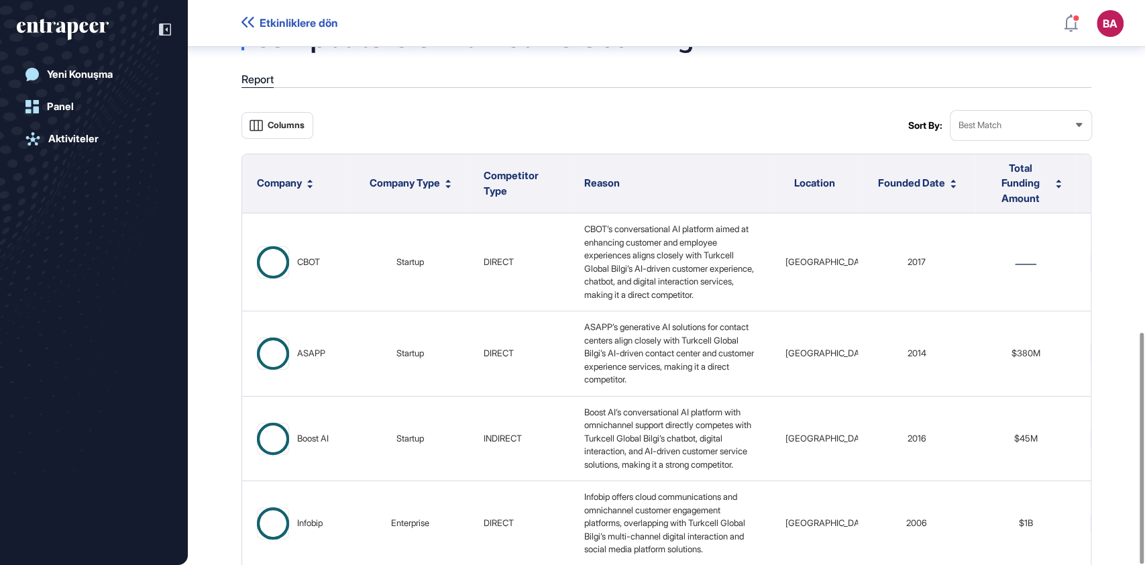
scroll to position [812, 0]
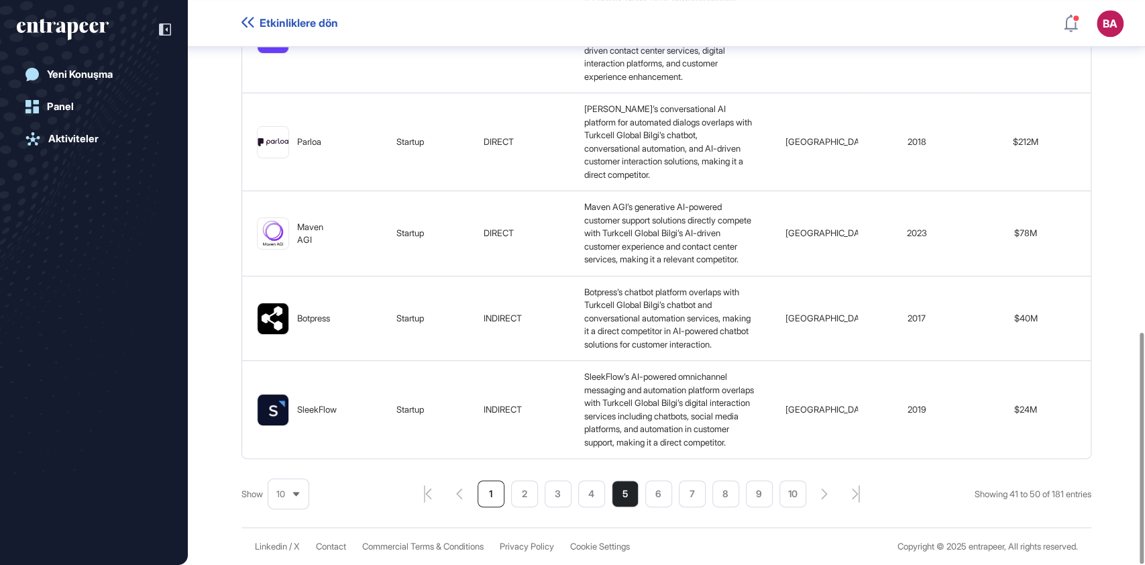
click at [482, 488] on li "1" at bounding box center [491, 493] width 27 height 27
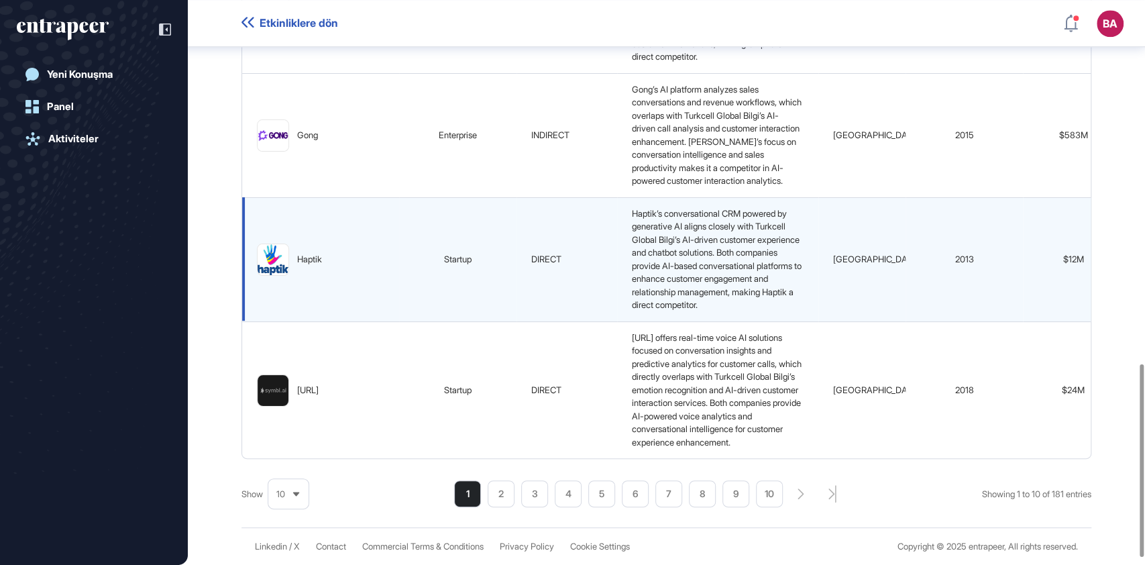
scroll to position [1086, 0]
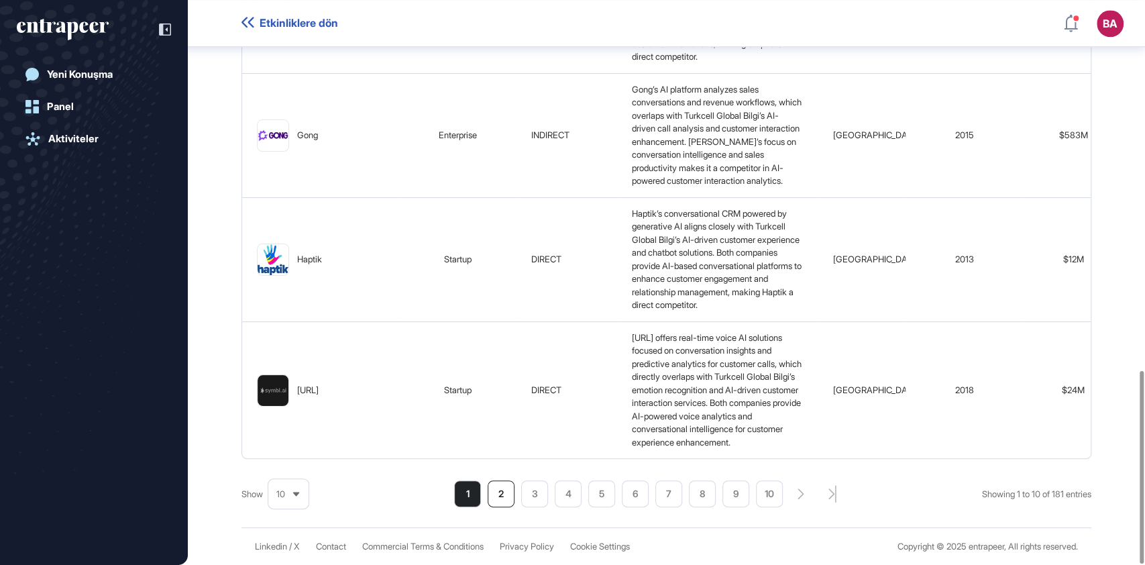
click at [504, 499] on li "2" at bounding box center [501, 493] width 27 height 27
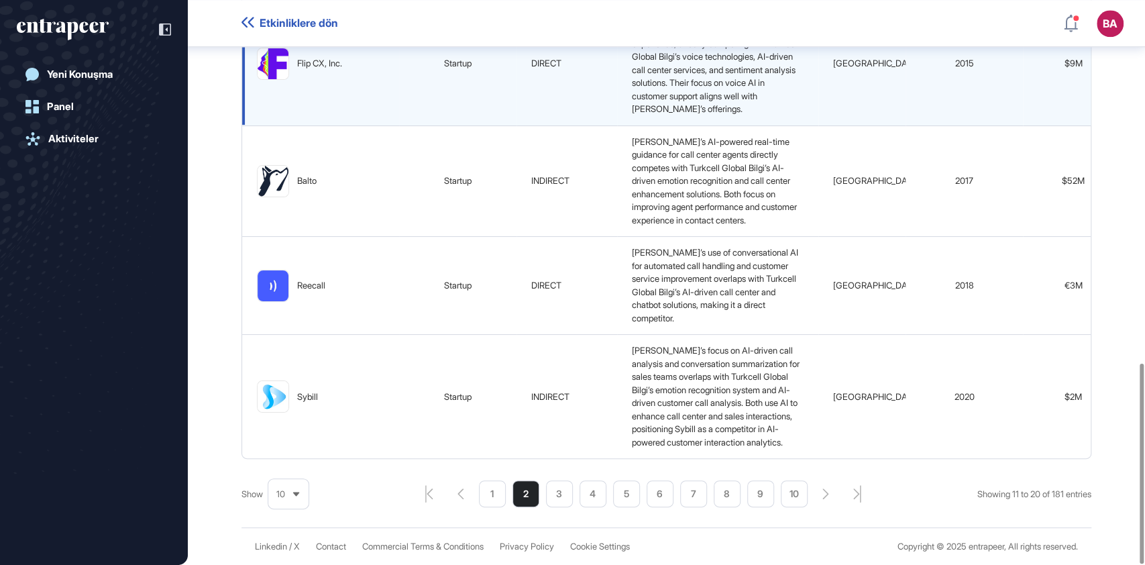
scroll to position [1021, 0]
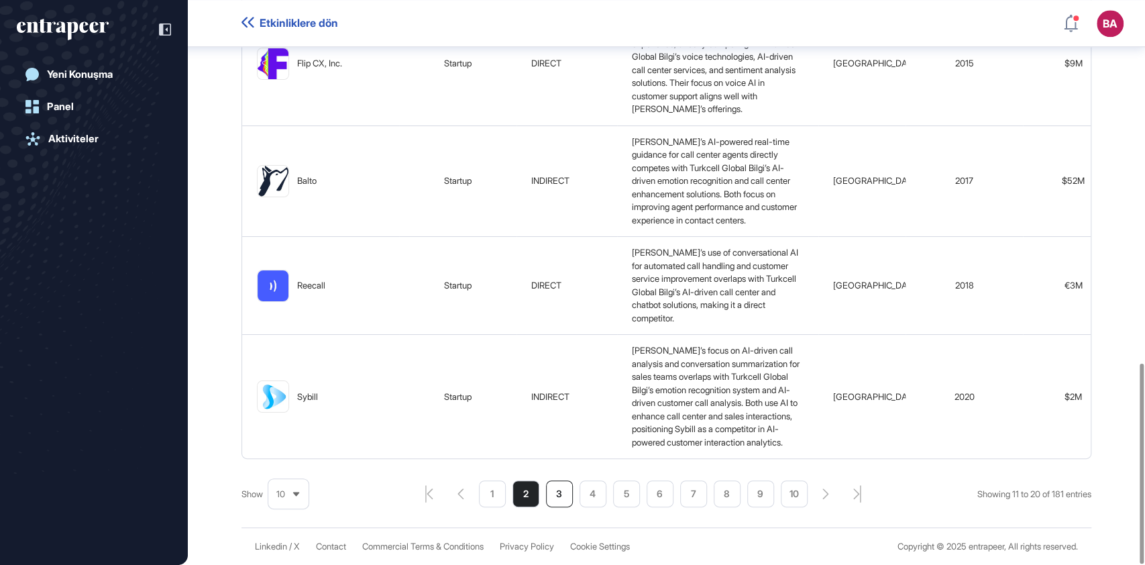
click at [554, 495] on li "3" at bounding box center [559, 493] width 27 height 27
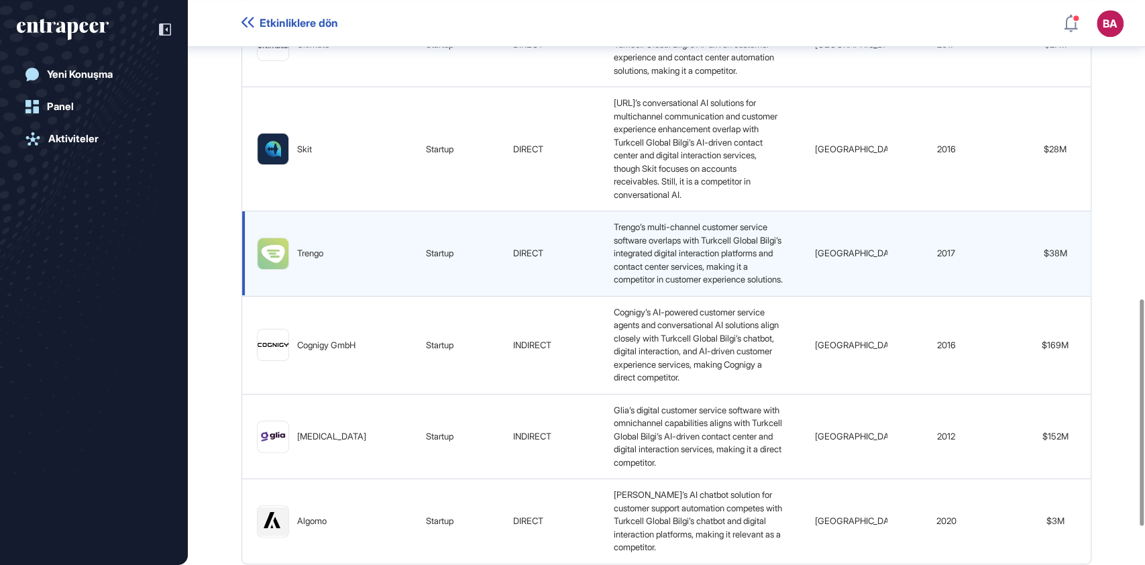
scroll to position [838, 0]
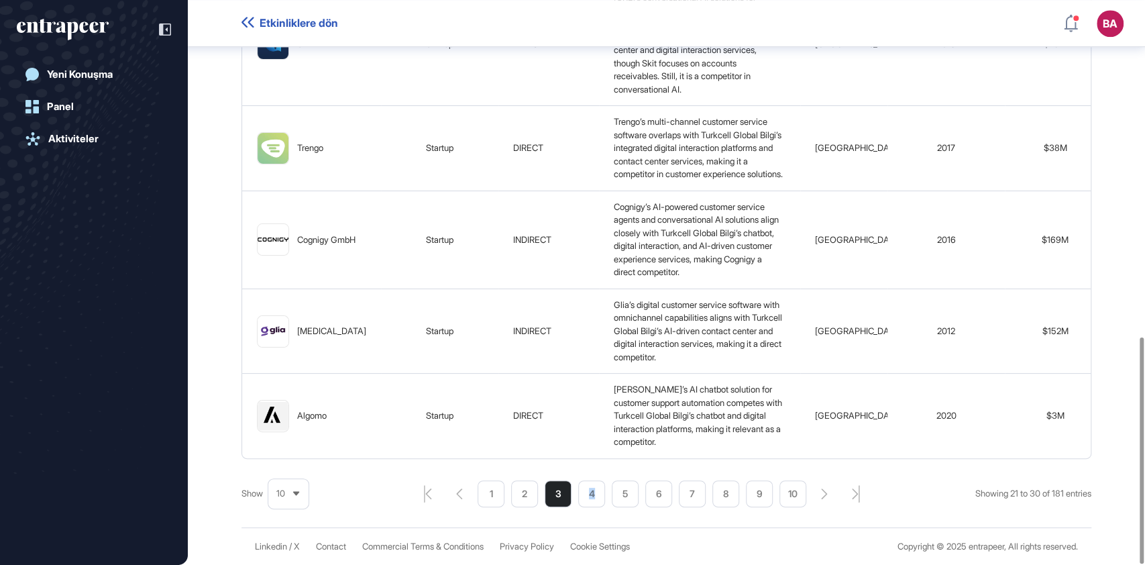
click at [586, 497] on li "4" at bounding box center [591, 493] width 27 height 27
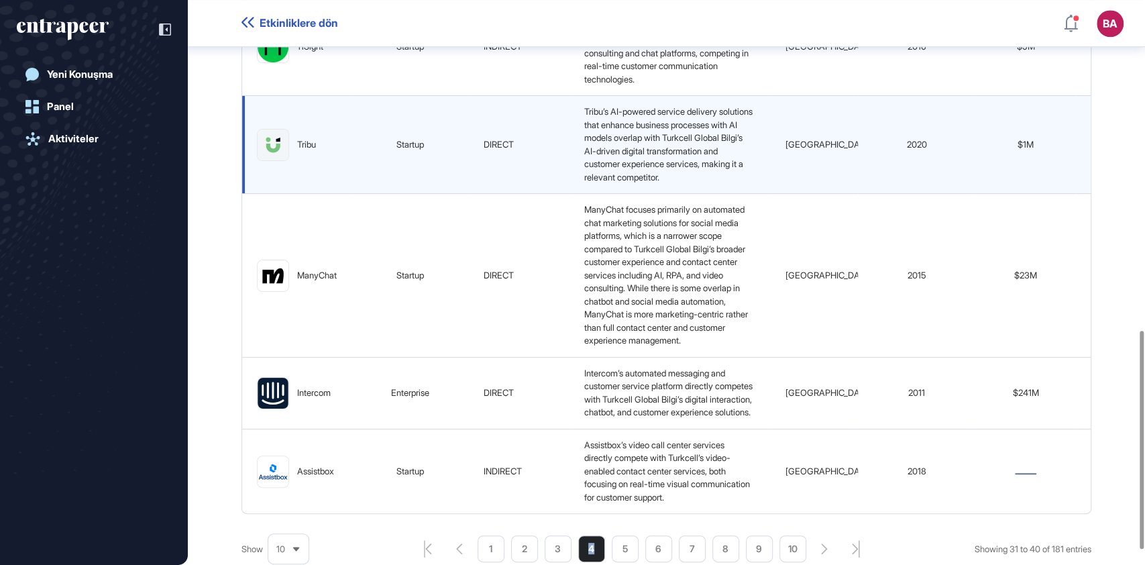
scroll to position [890, 0]
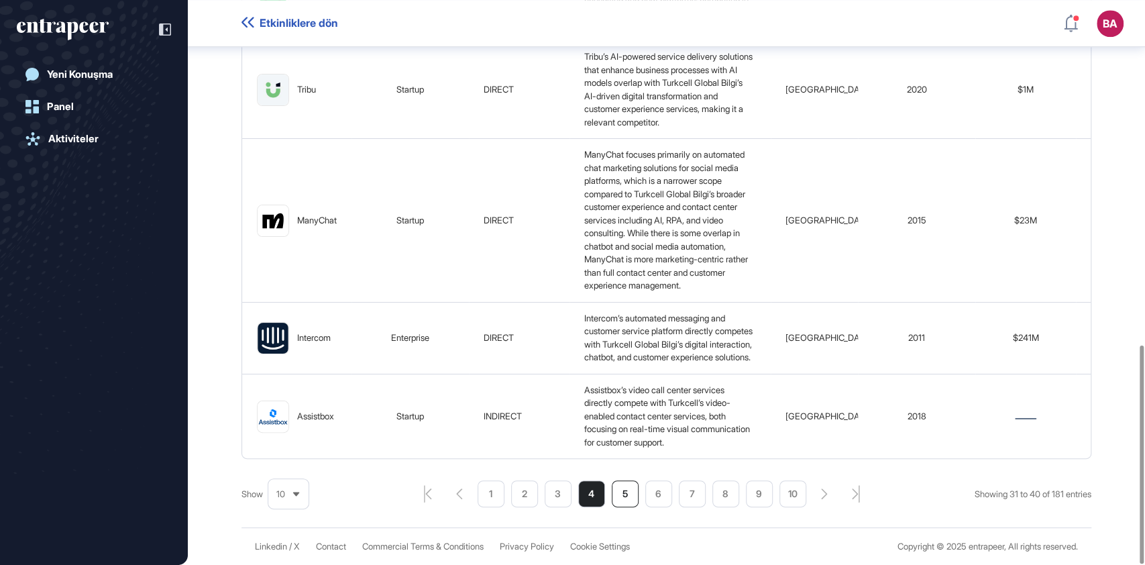
click at [626, 502] on li "5" at bounding box center [625, 493] width 27 height 27
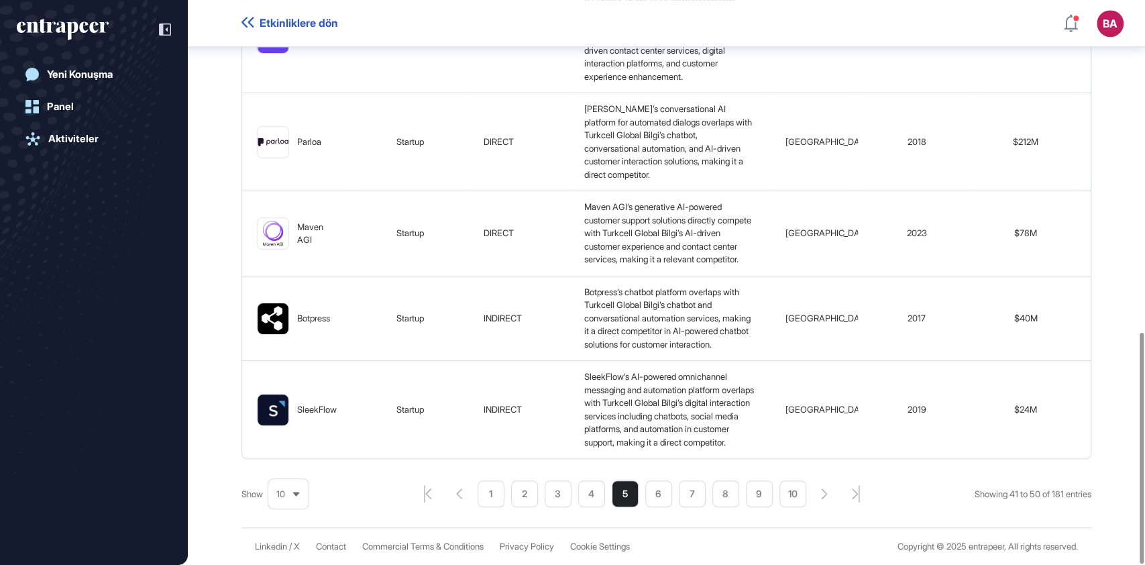
scroll to position [812, 0]
click at [660, 494] on li "6" at bounding box center [658, 493] width 27 height 27
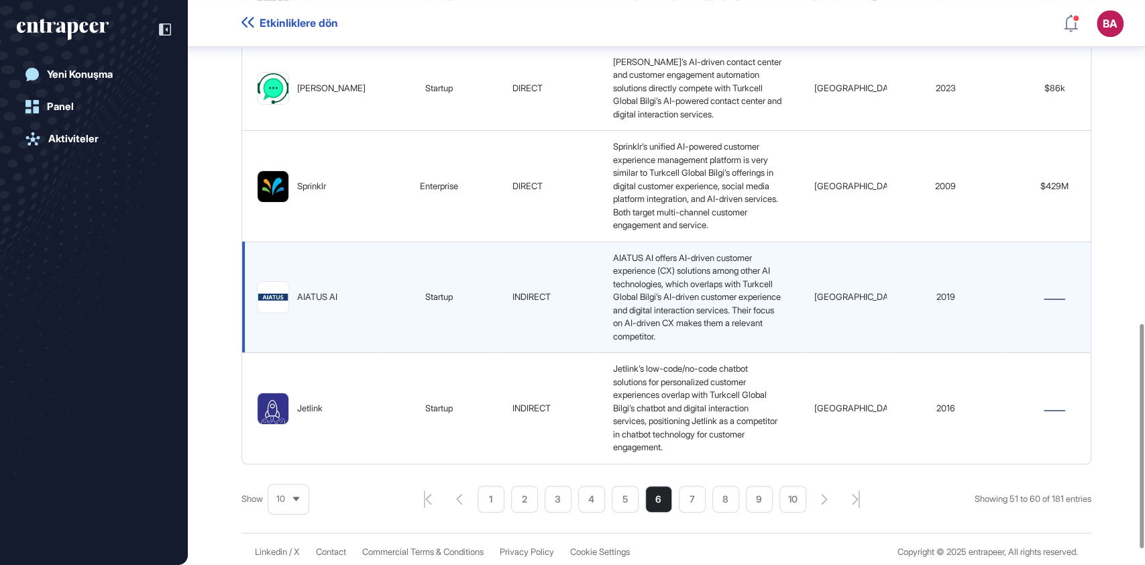
click at [971, 304] on div "2019" at bounding box center [945, 296] width 99 height 13
click at [814, 302] on span "[GEOGRAPHIC_DATA]" at bounding box center [857, 296] width 87 height 11
click at [682, 329] on span "AIATUS AI offers AI-driven customer experience (CX) solutions among other AI te…" at bounding box center [698, 296] width 170 height 89
click at [535, 331] on td "INDIRECT" at bounding box center [548, 296] width 101 height 111
click at [321, 304] on div "AIATUS AI" at bounding box center [317, 296] width 40 height 13
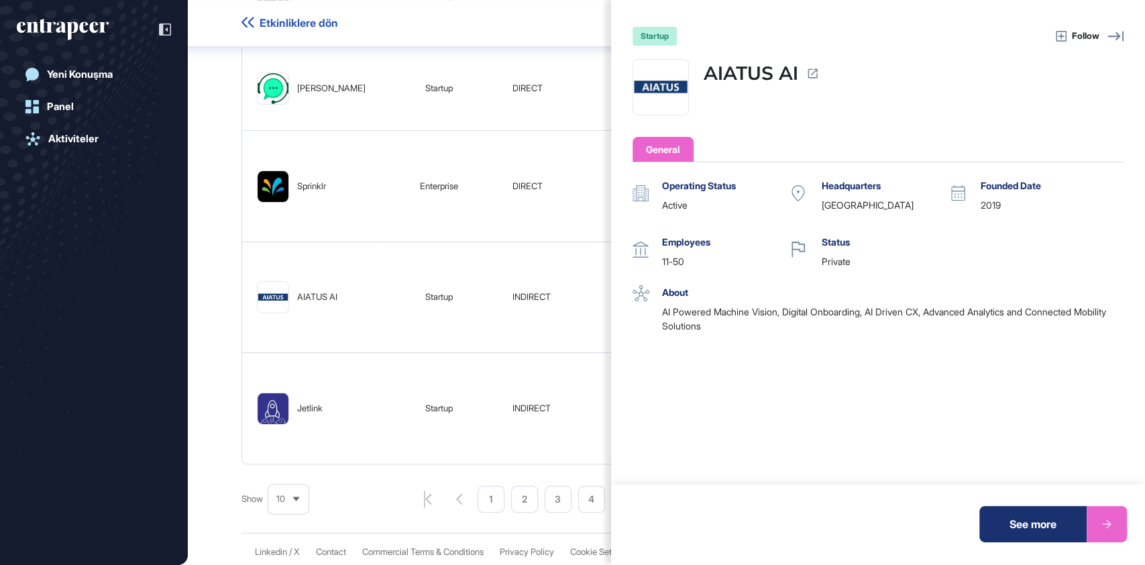
click at [499, 366] on div "startup Follow AIATUS AI General Operating Status active Headquarters [GEOGRAPH…" at bounding box center [572, 282] width 1145 height 565
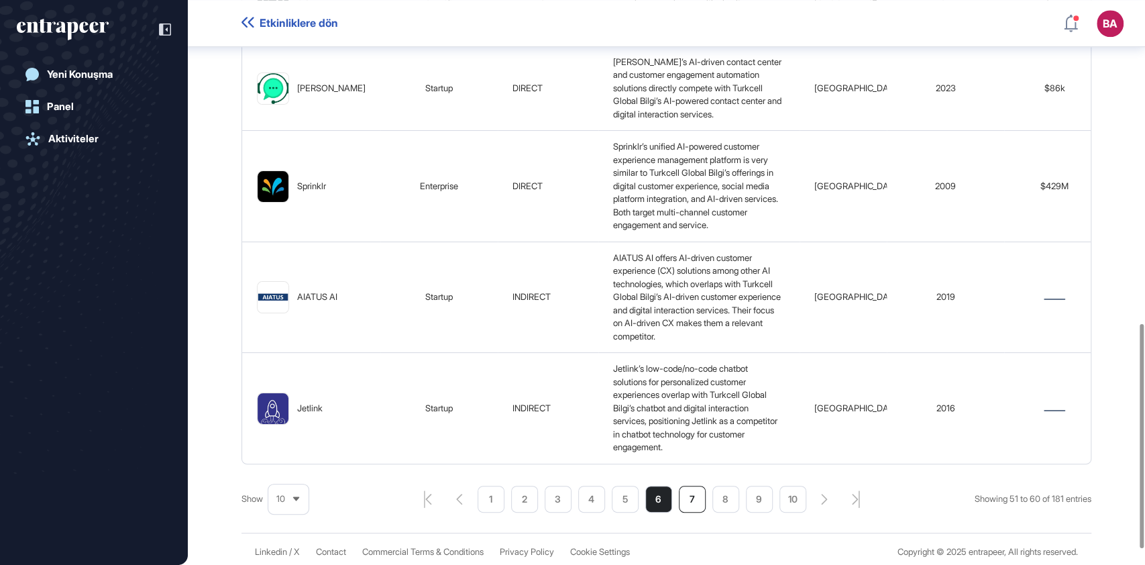
click at [686, 513] on li "7" at bounding box center [692, 499] width 27 height 27
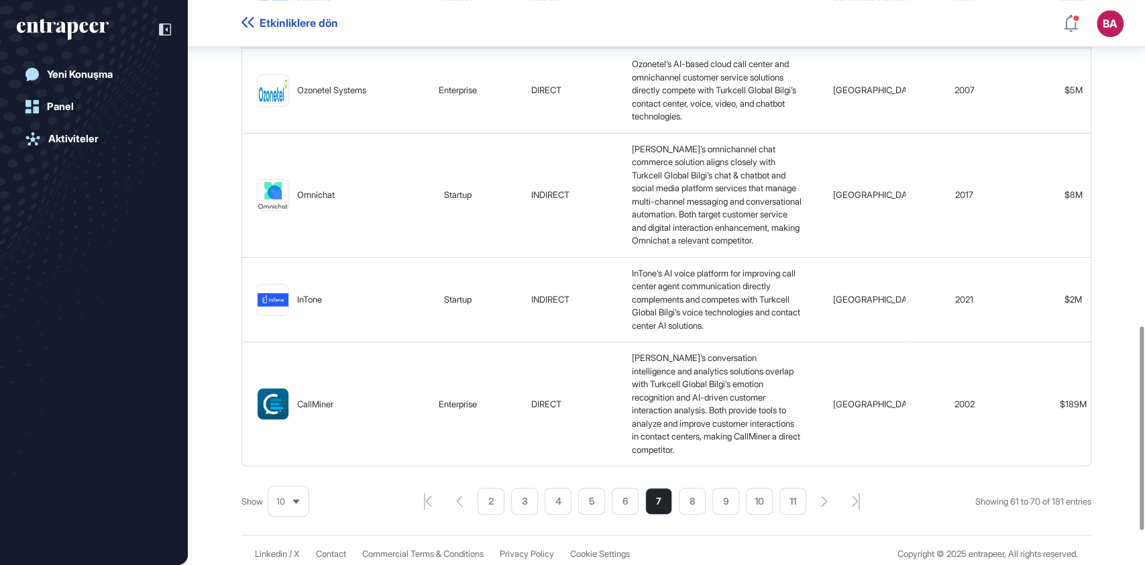
scroll to position [995, 0]
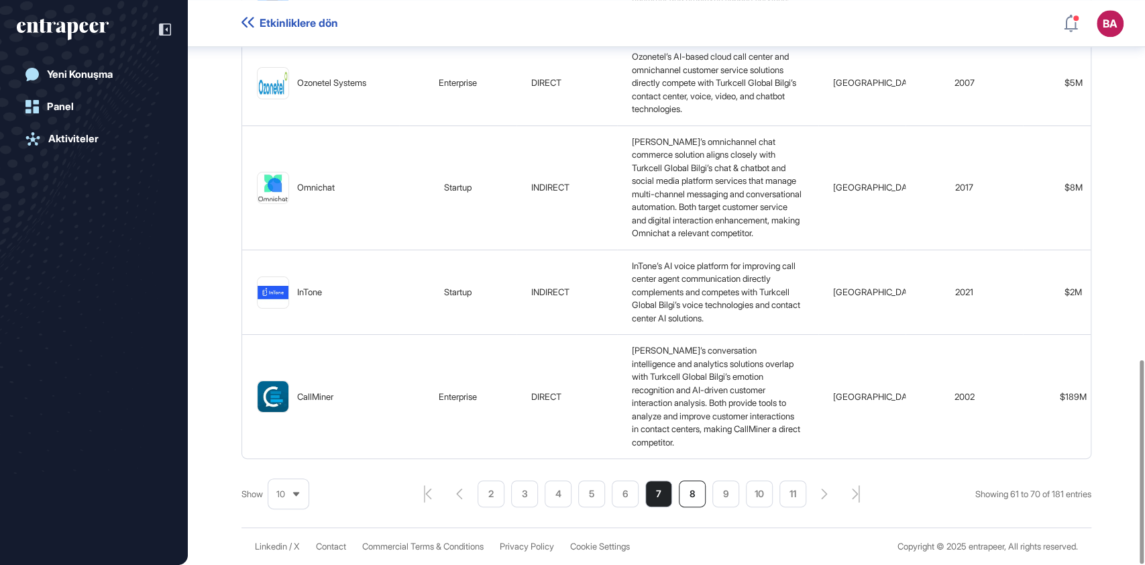
click at [692, 502] on li "8" at bounding box center [692, 493] width 27 height 27
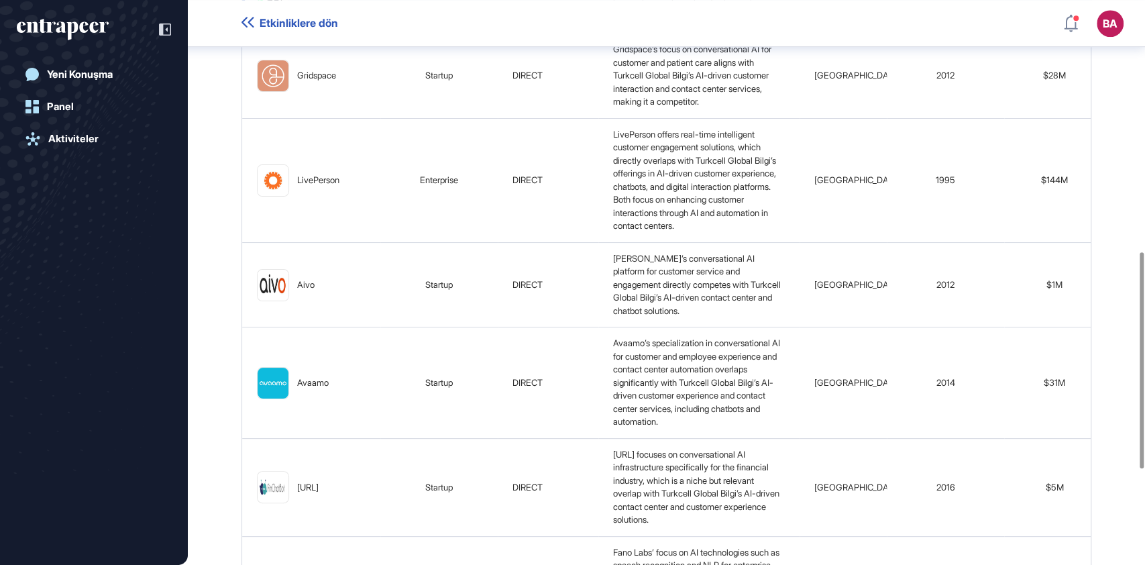
scroll to position [903, 0]
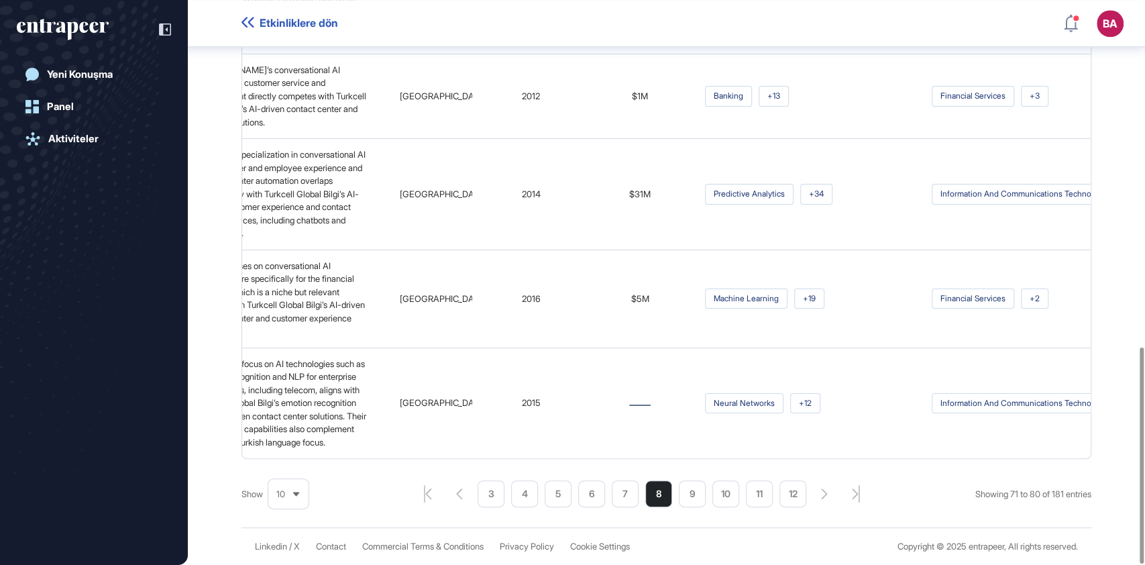
scroll to position [0, 479]
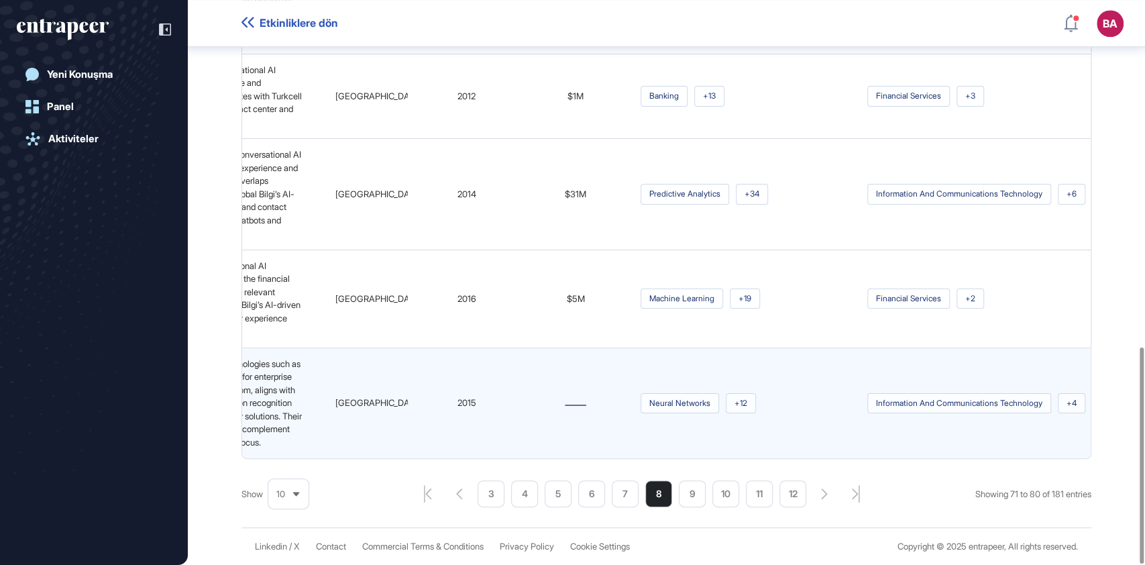
click at [1059, 439] on td "information and communications technology +4" at bounding box center [977, 402] width 248 height 111
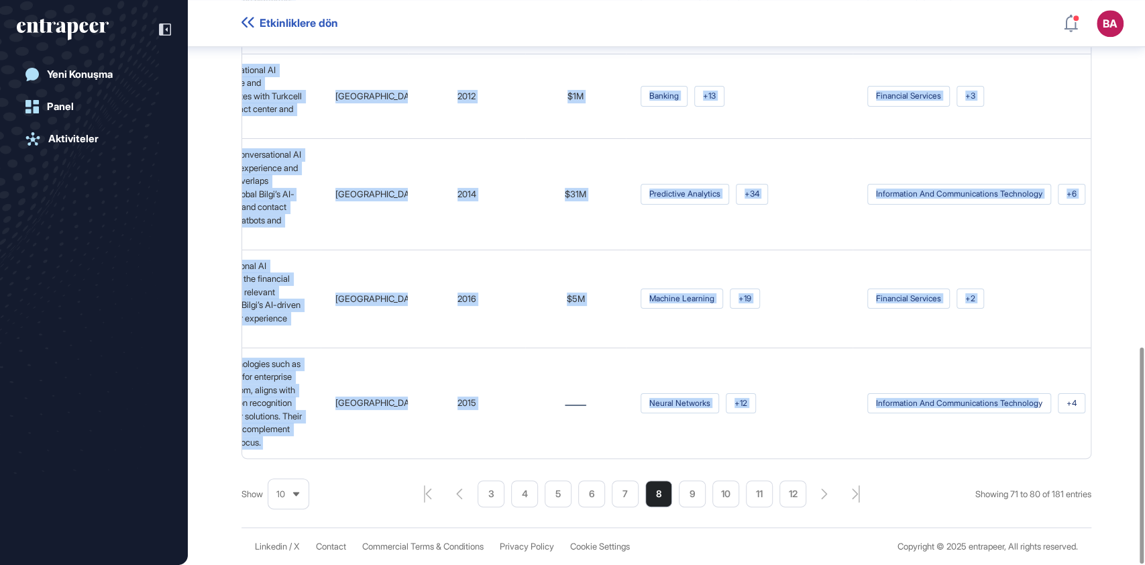
drag, startPoint x: 1028, startPoint y: 448, endPoint x: 1055, endPoint y: 453, distance: 27.9
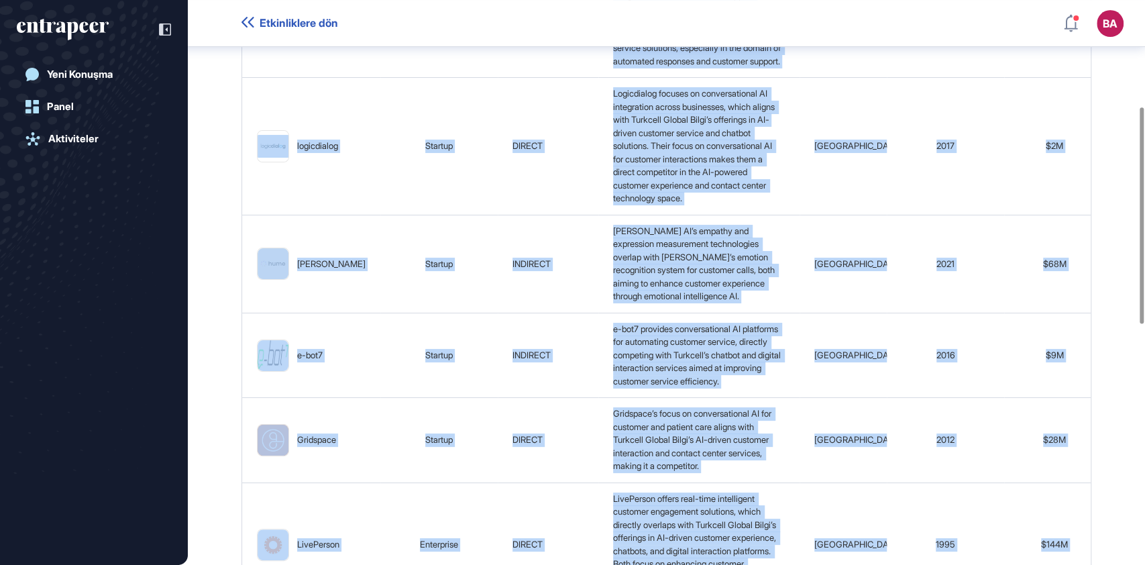
scroll to position [0, 0]
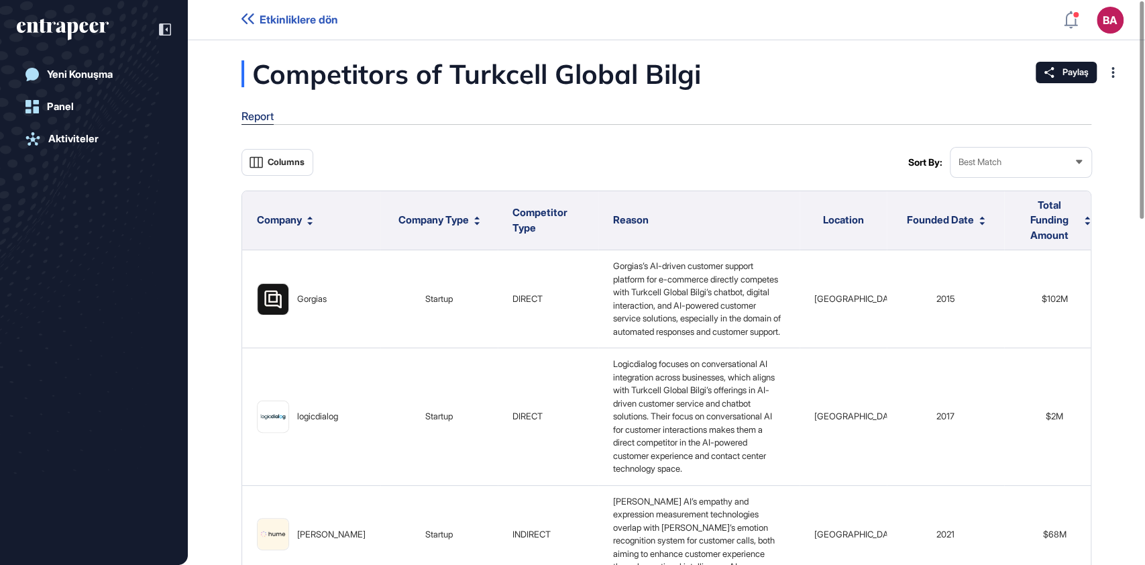
click at [263, 119] on div "Report" at bounding box center [257, 116] width 32 height 13
click at [258, 114] on div "Report" at bounding box center [257, 116] width 32 height 13
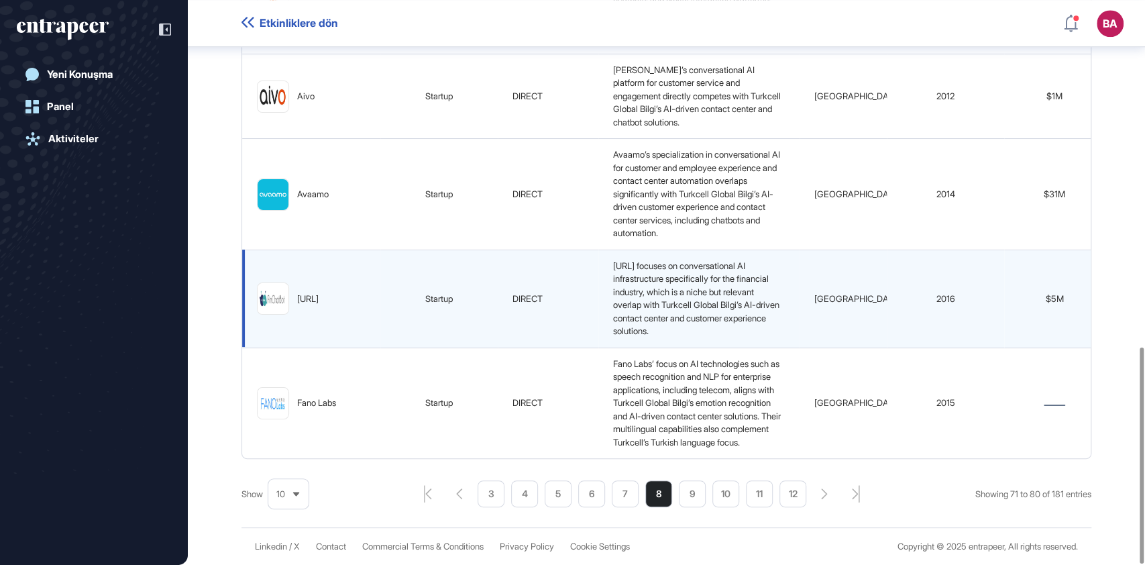
scroll to position [903, 0]
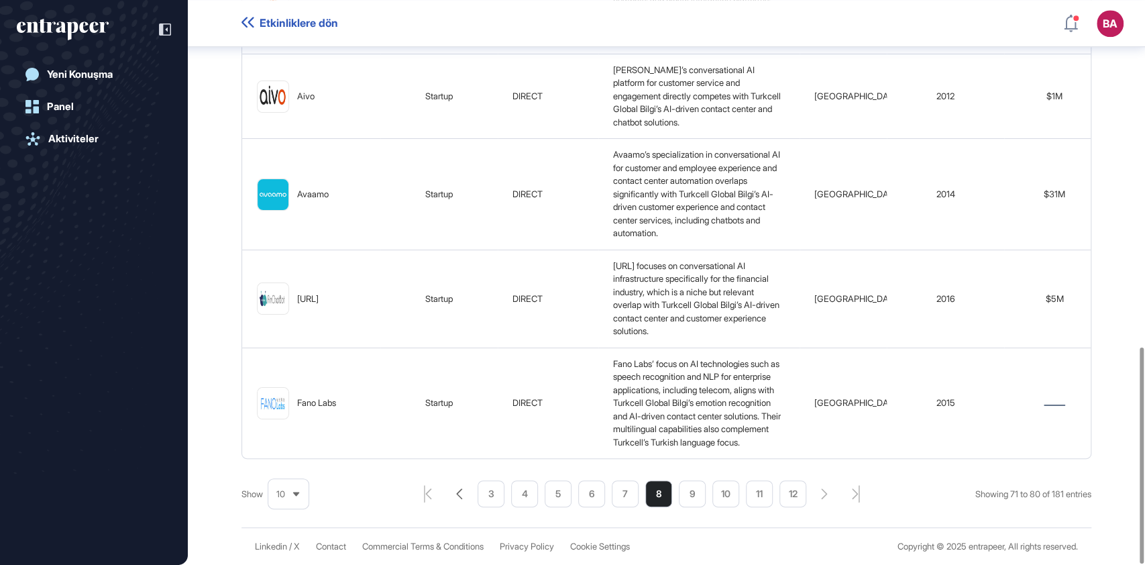
click at [456, 492] on icon "pagination-prev-button" at bounding box center [459, 493] width 6 height 11
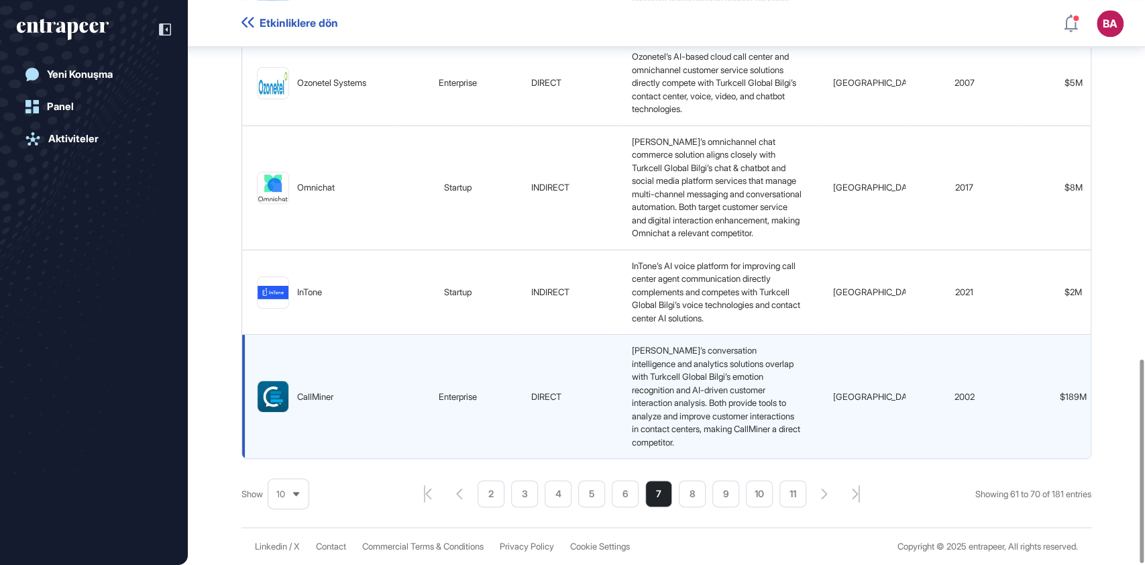
scroll to position [995, 0]
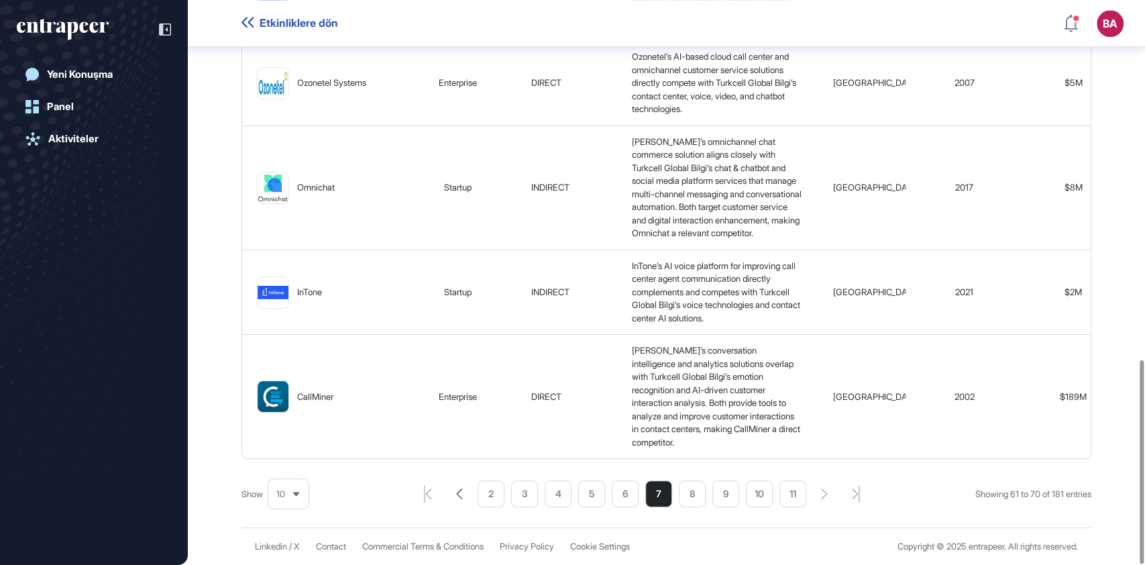
click at [456, 496] on icon "pagination-prev-button" at bounding box center [459, 493] width 7 height 11
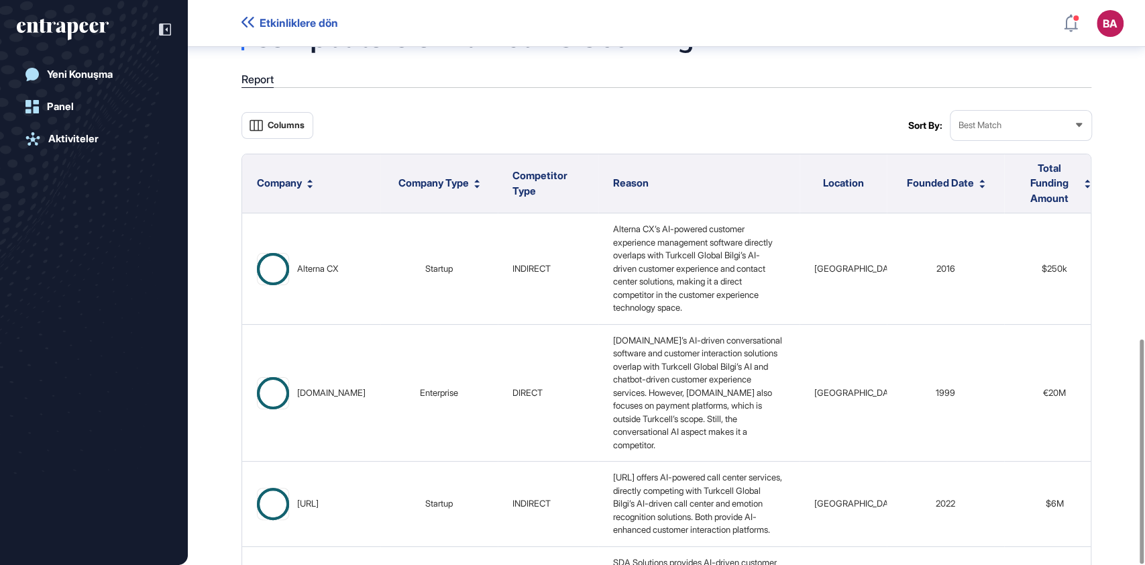
scroll to position [851, 0]
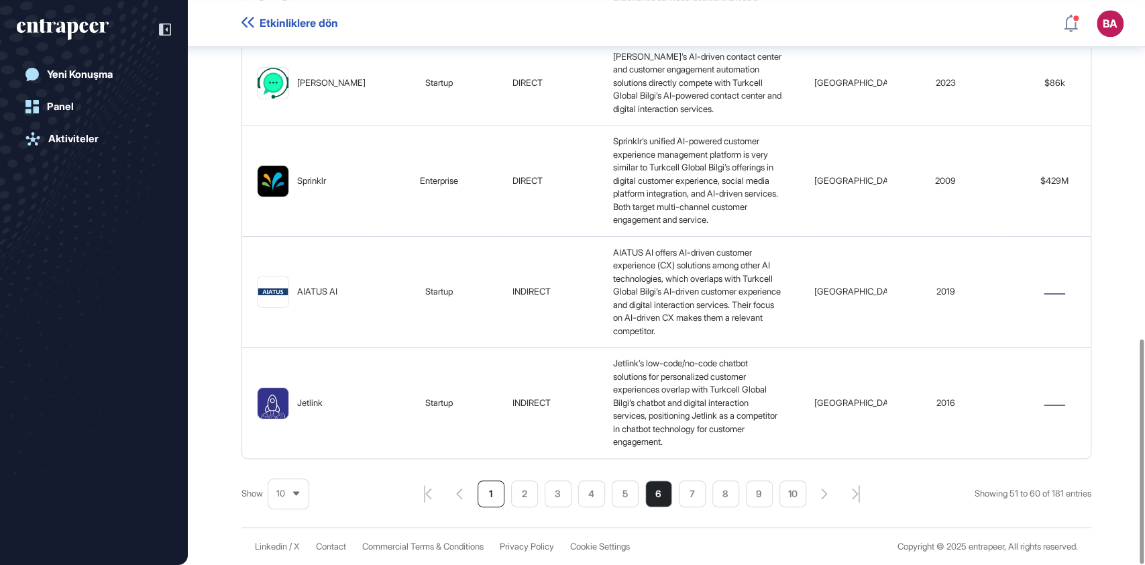
click at [483, 494] on li "1" at bounding box center [491, 493] width 27 height 27
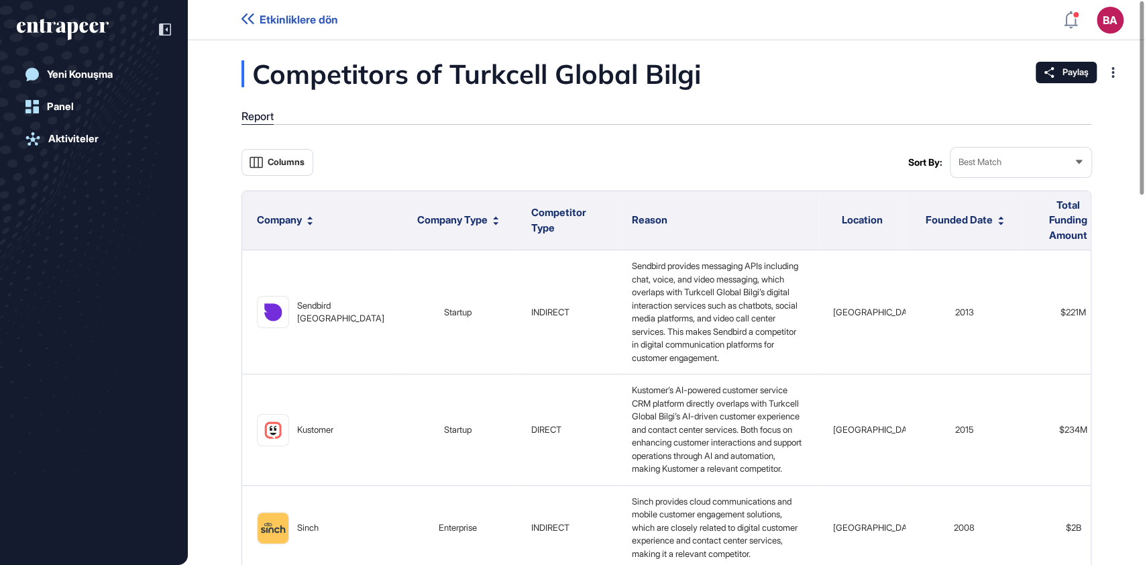
scroll to position [0, 0]
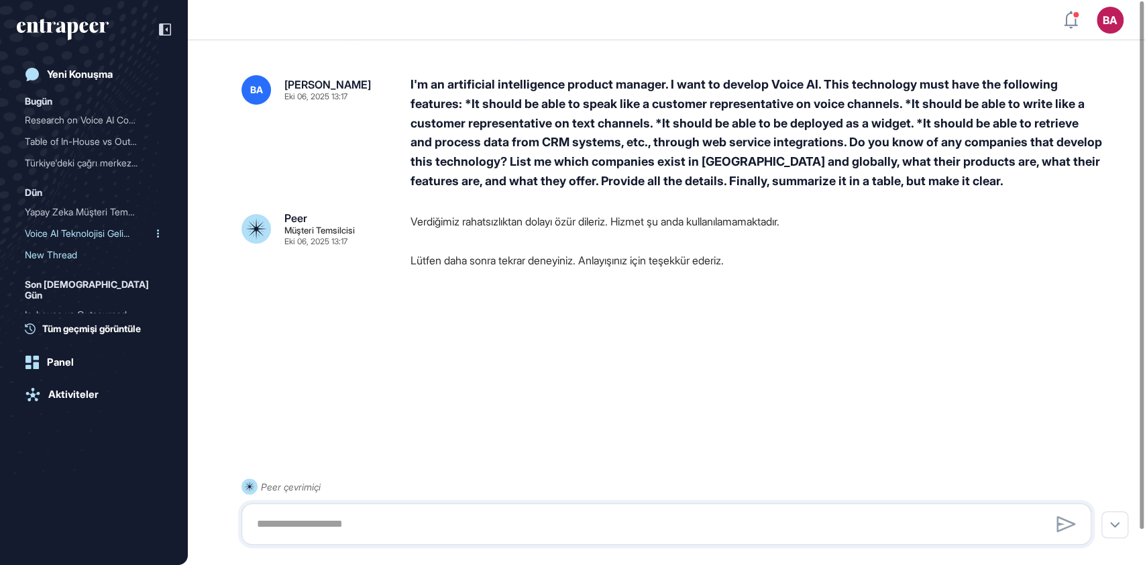
click at [83, 237] on div "Voice AI Teknolojisi Geli..." at bounding box center [88, 233] width 127 height 21
